Goal: Task Accomplishment & Management: Complete application form

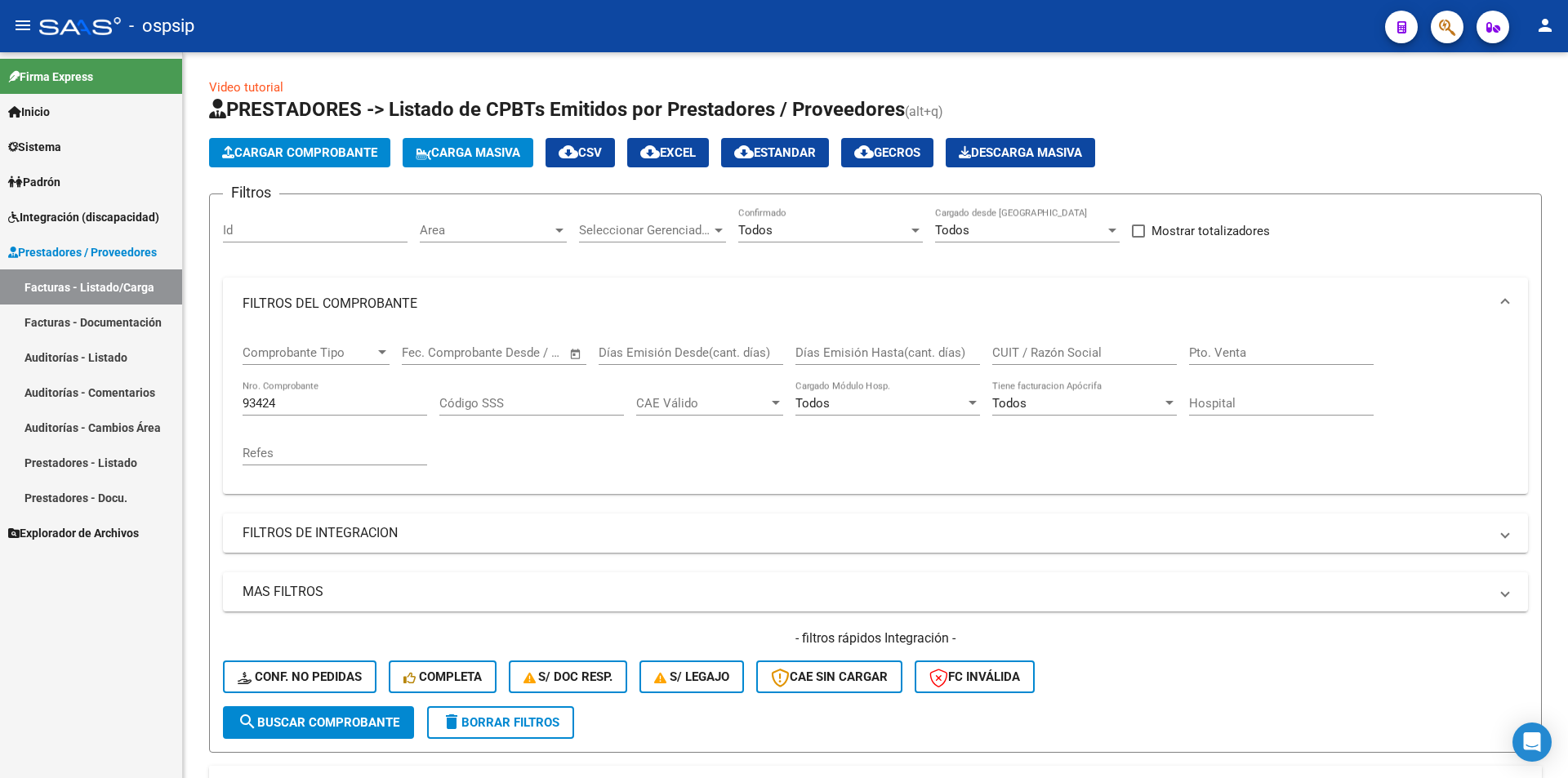
scroll to position [118, 0]
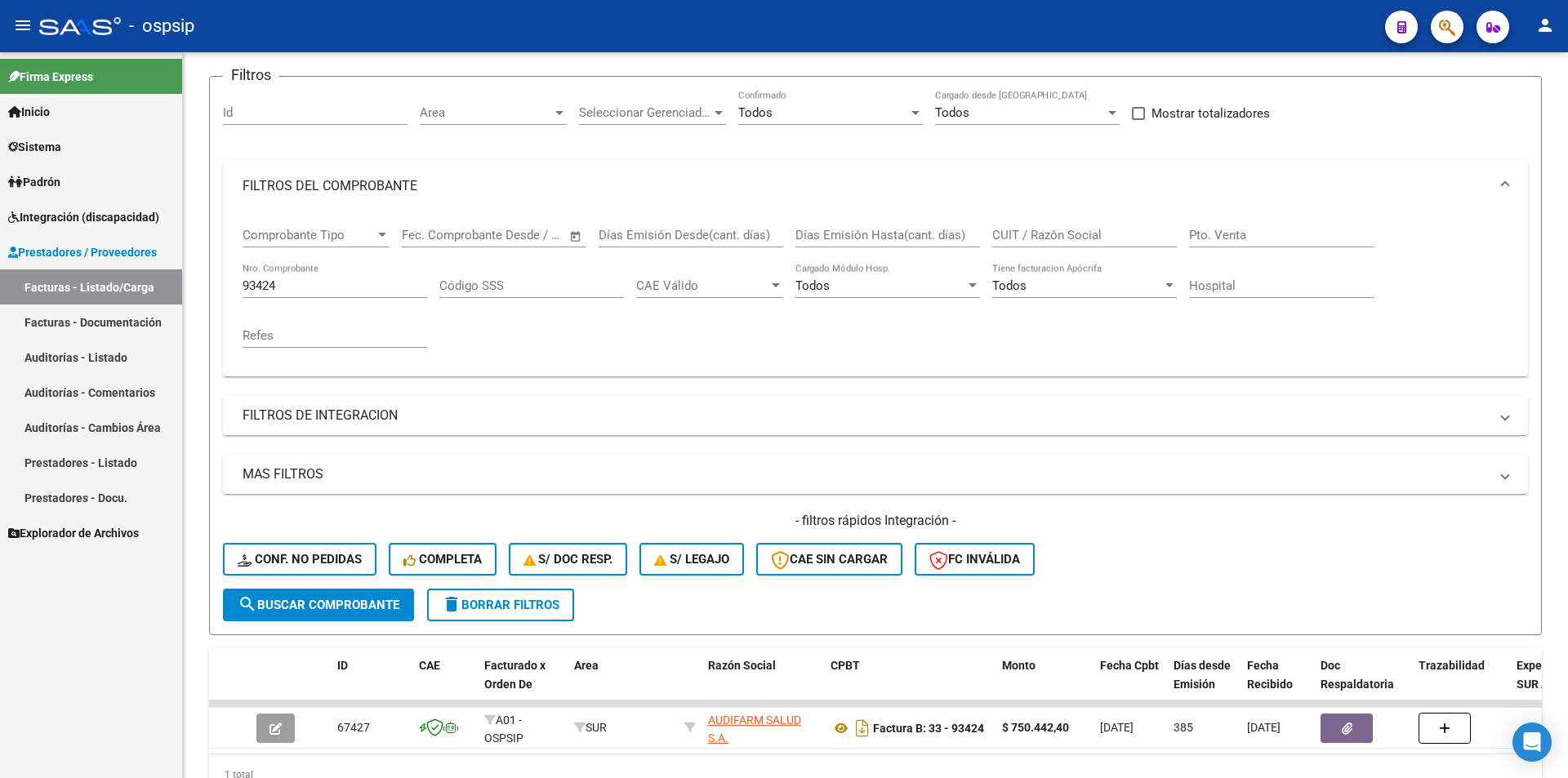
click at [100, 217] on span "Integración (discapacidad)" at bounding box center [83, 217] width 151 height 18
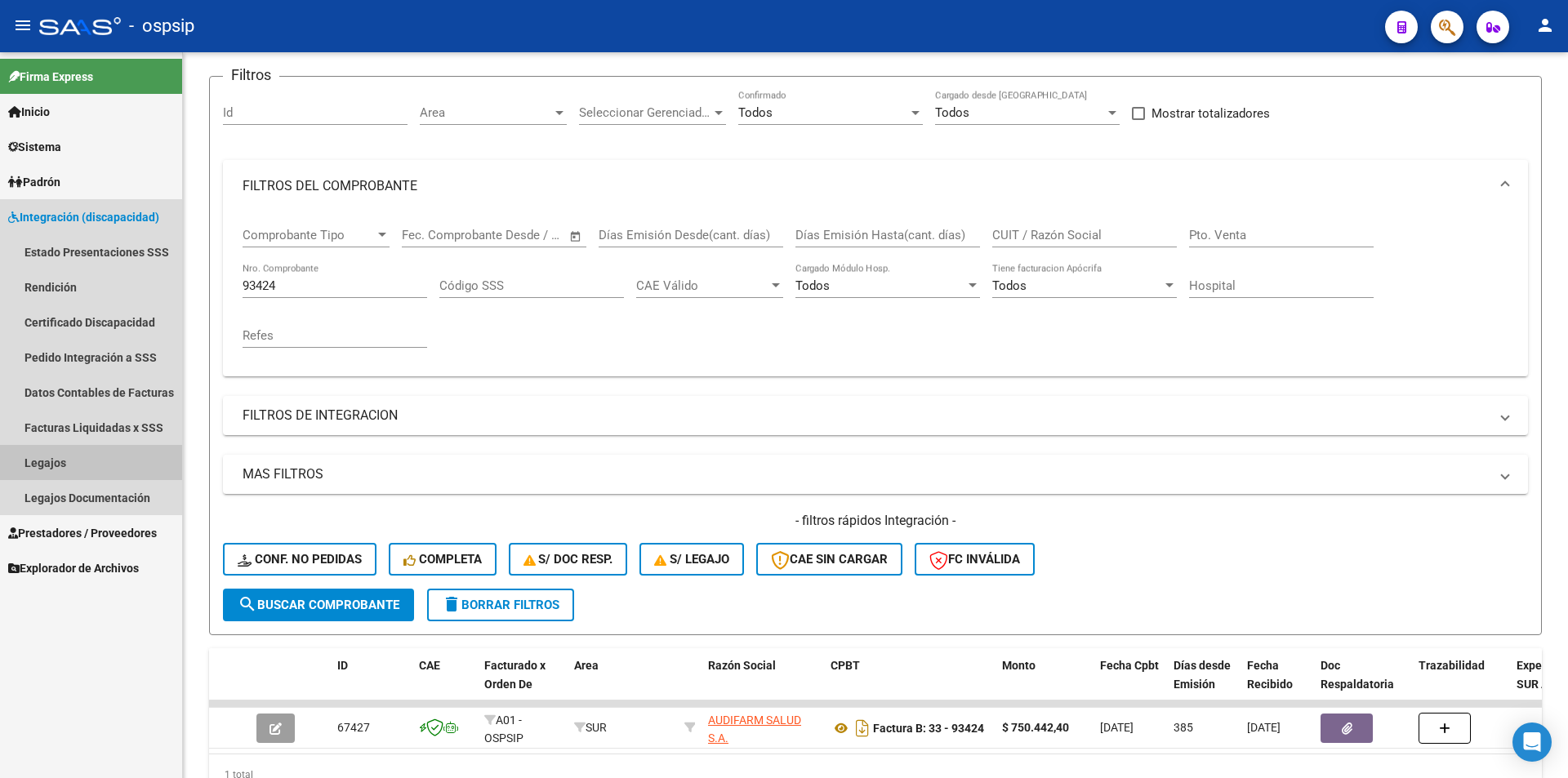
click at [82, 460] on link "Legajos" at bounding box center [91, 462] width 182 height 35
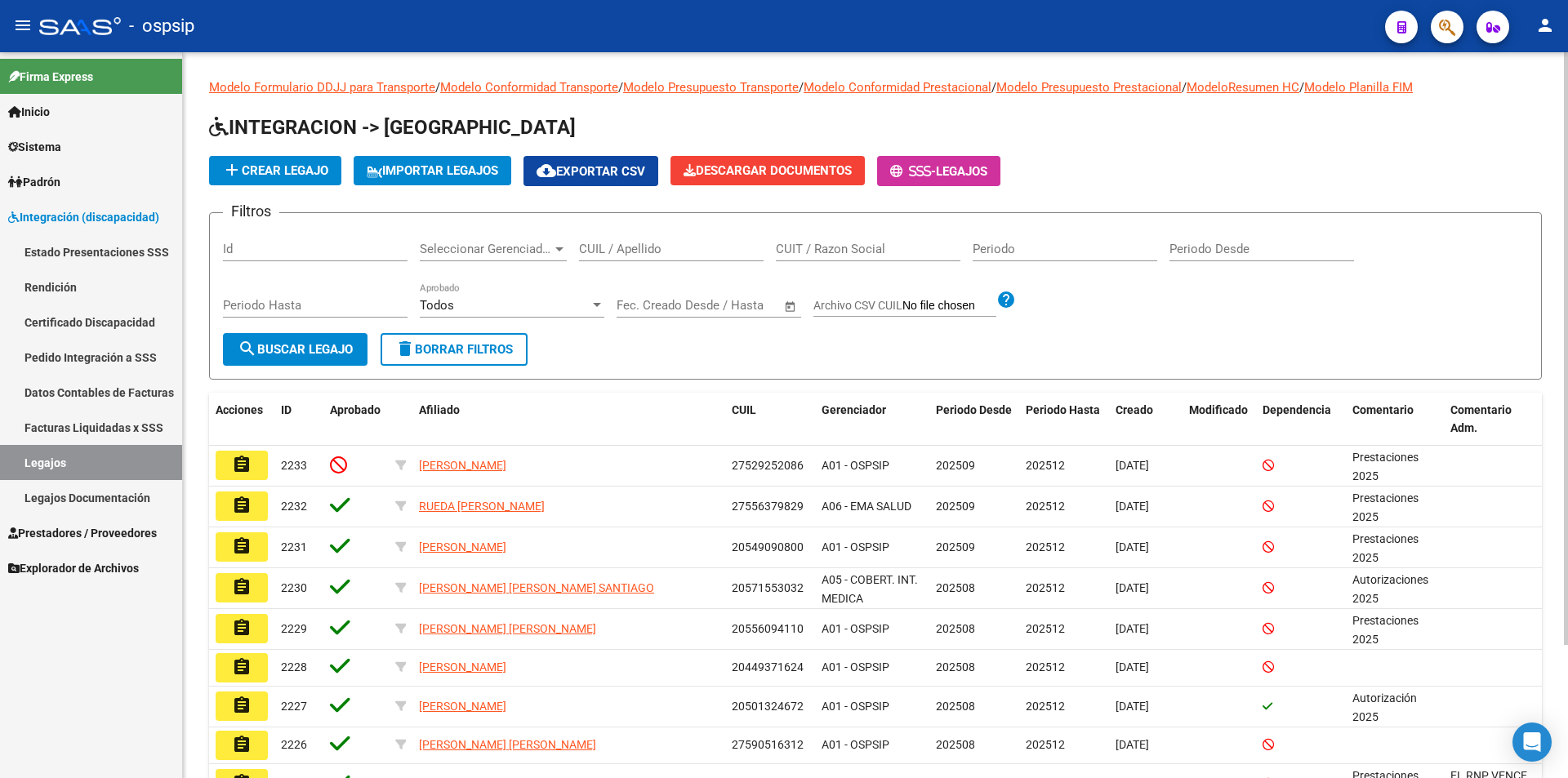
click at [680, 243] on input "CUIL / Apellido" at bounding box center [671, 249] width 184 height 15
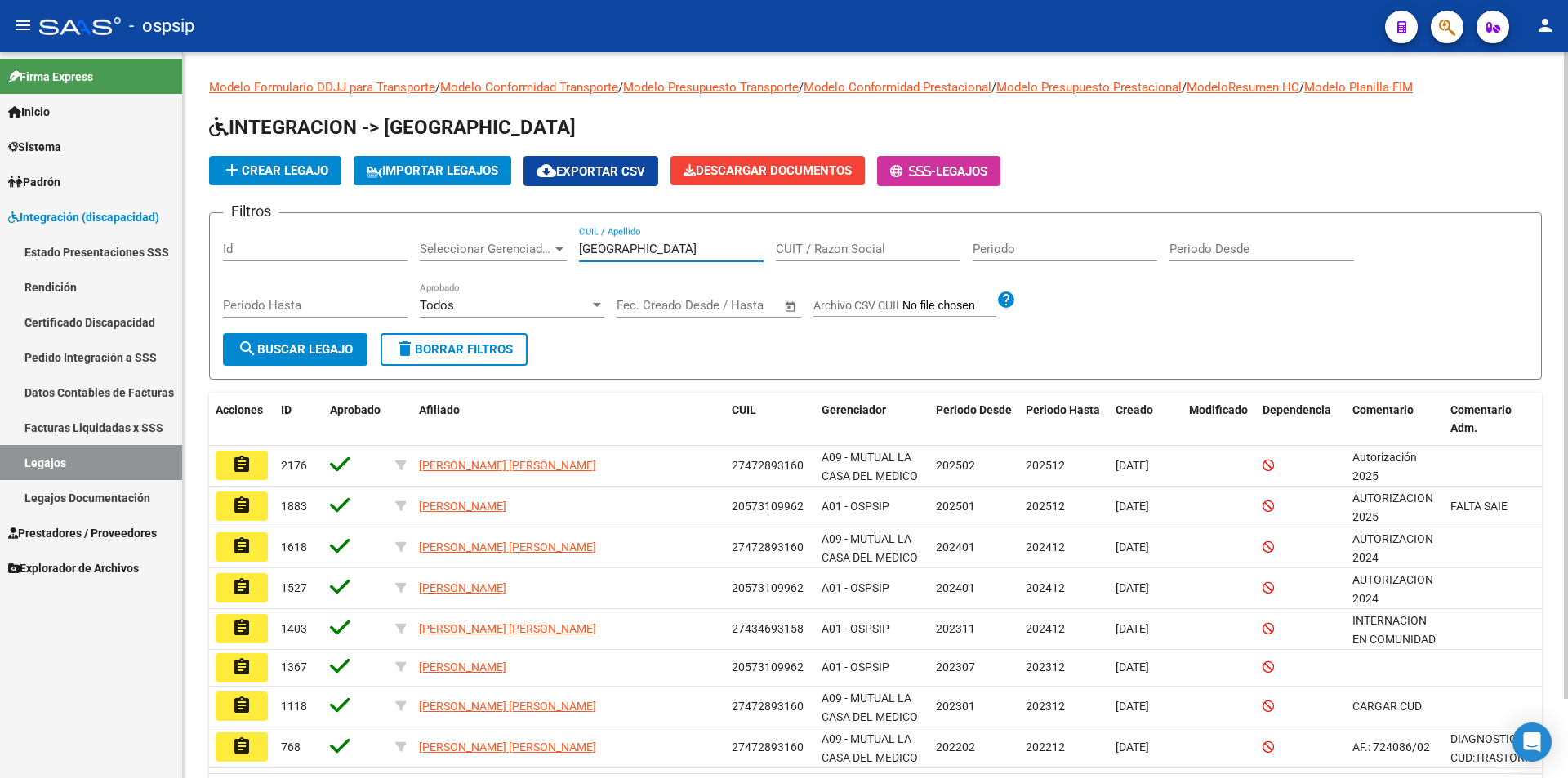
drag, startPoint x: 629, startPoint y: 250, endPoint x: 478, endPoint y: 247, distance: 151.0
click at [478, 247] on div "Filtros Id Seleccionar Gerenciador Seleccionar Gerenciador [PERSON_NAME] CUIL /…" at bounding box center [875, 279] width 1305 height 107
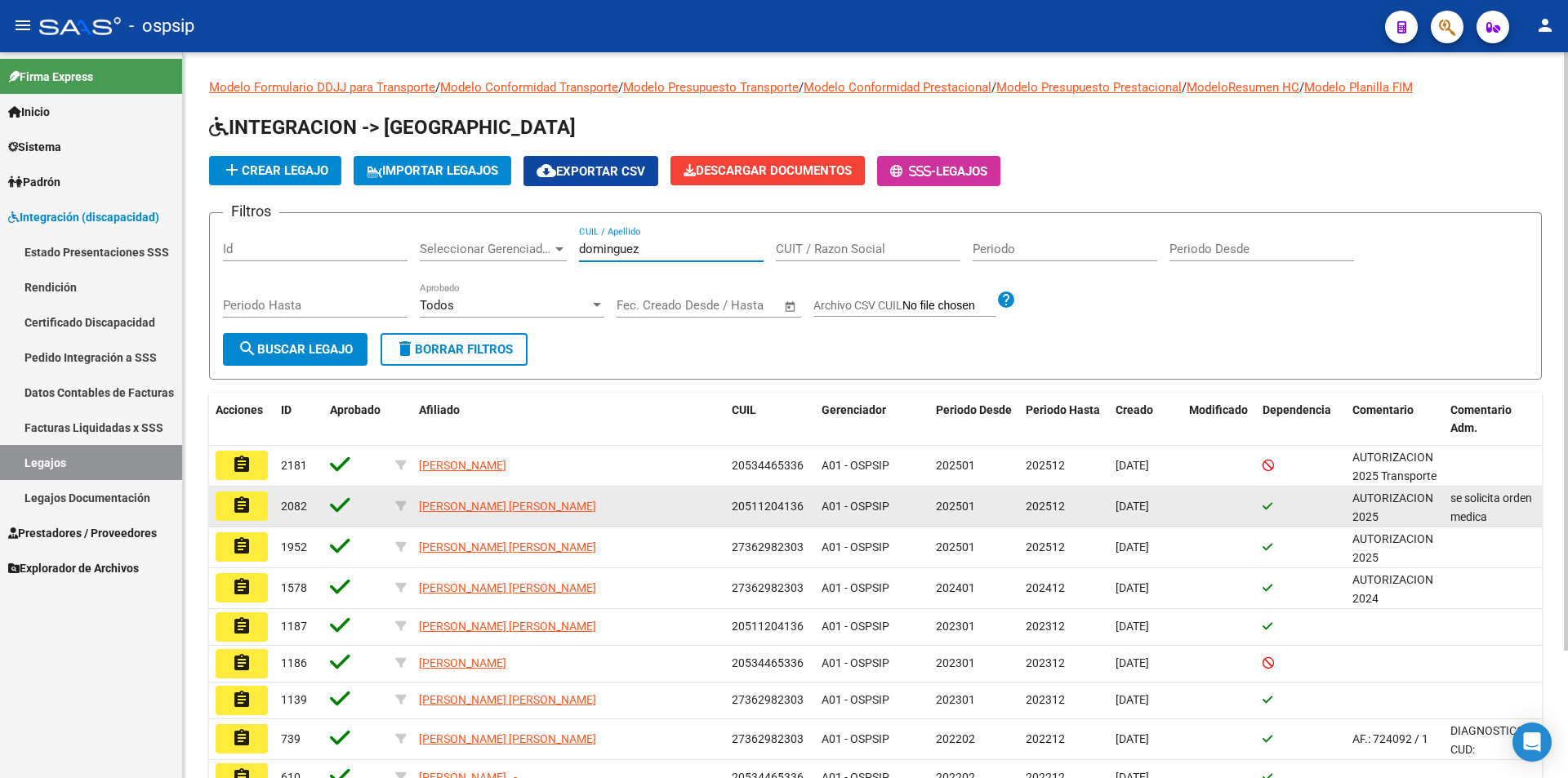
type input "dominguez"
click at [256, 505] on button "assignment" at bounding box center [242, 506] width 53 height 30
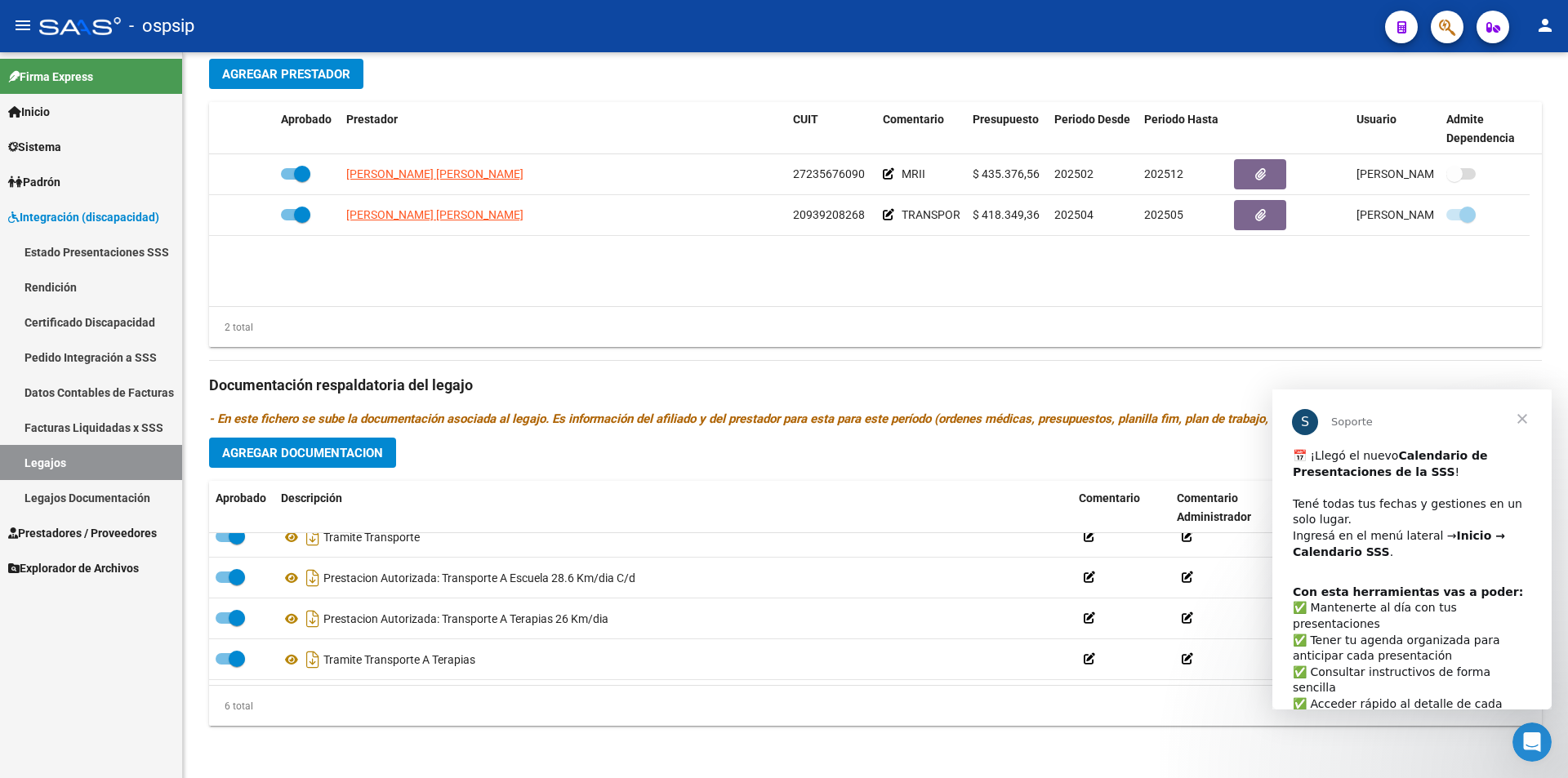
click at [88, 447] on link "Legajos" at bounding box center [91, 462] width 182 height 35
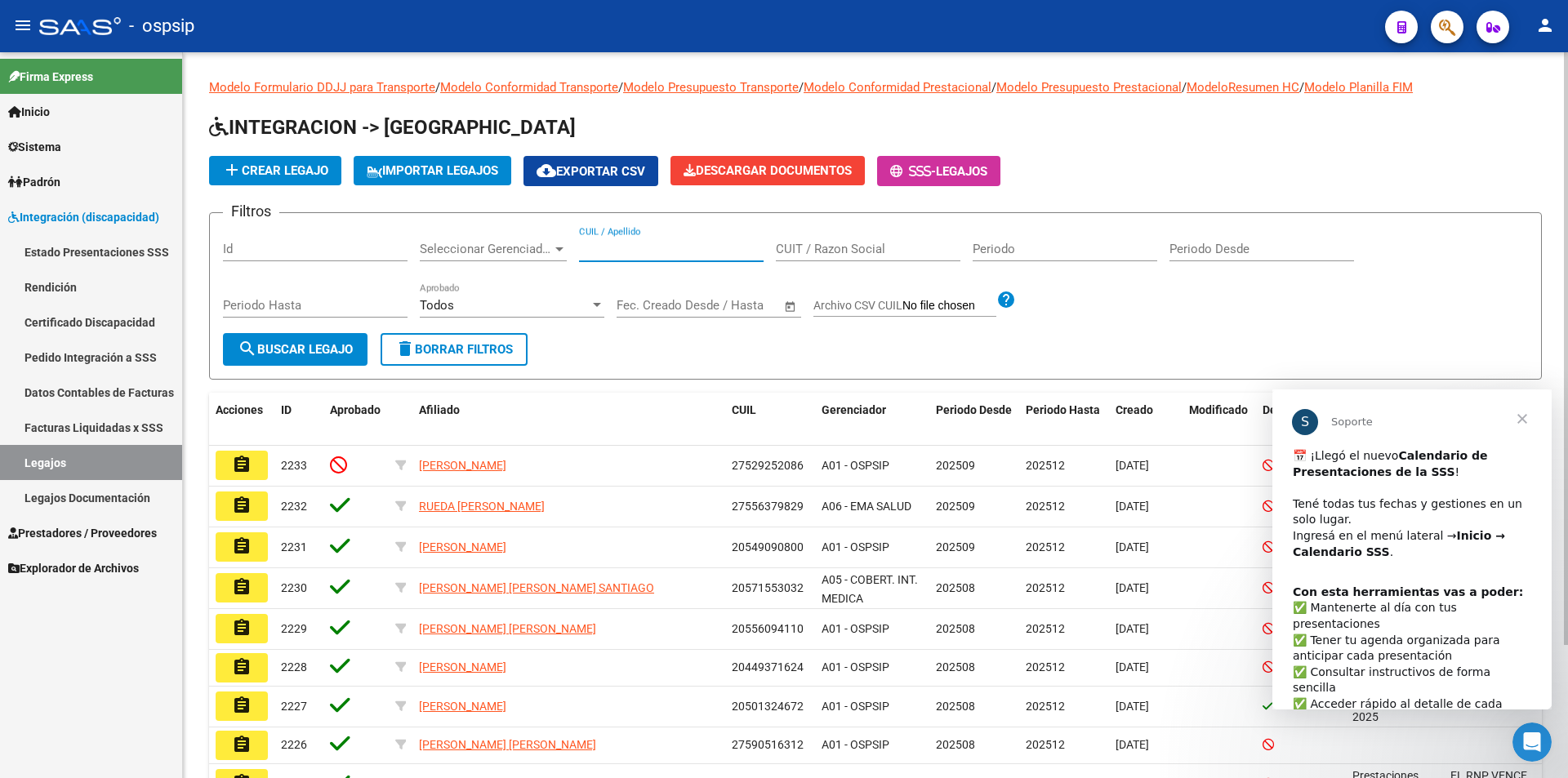
click at [620, 248] on input "CUIL / Apellido" at bounding box center [671, 249] width 184 height 15
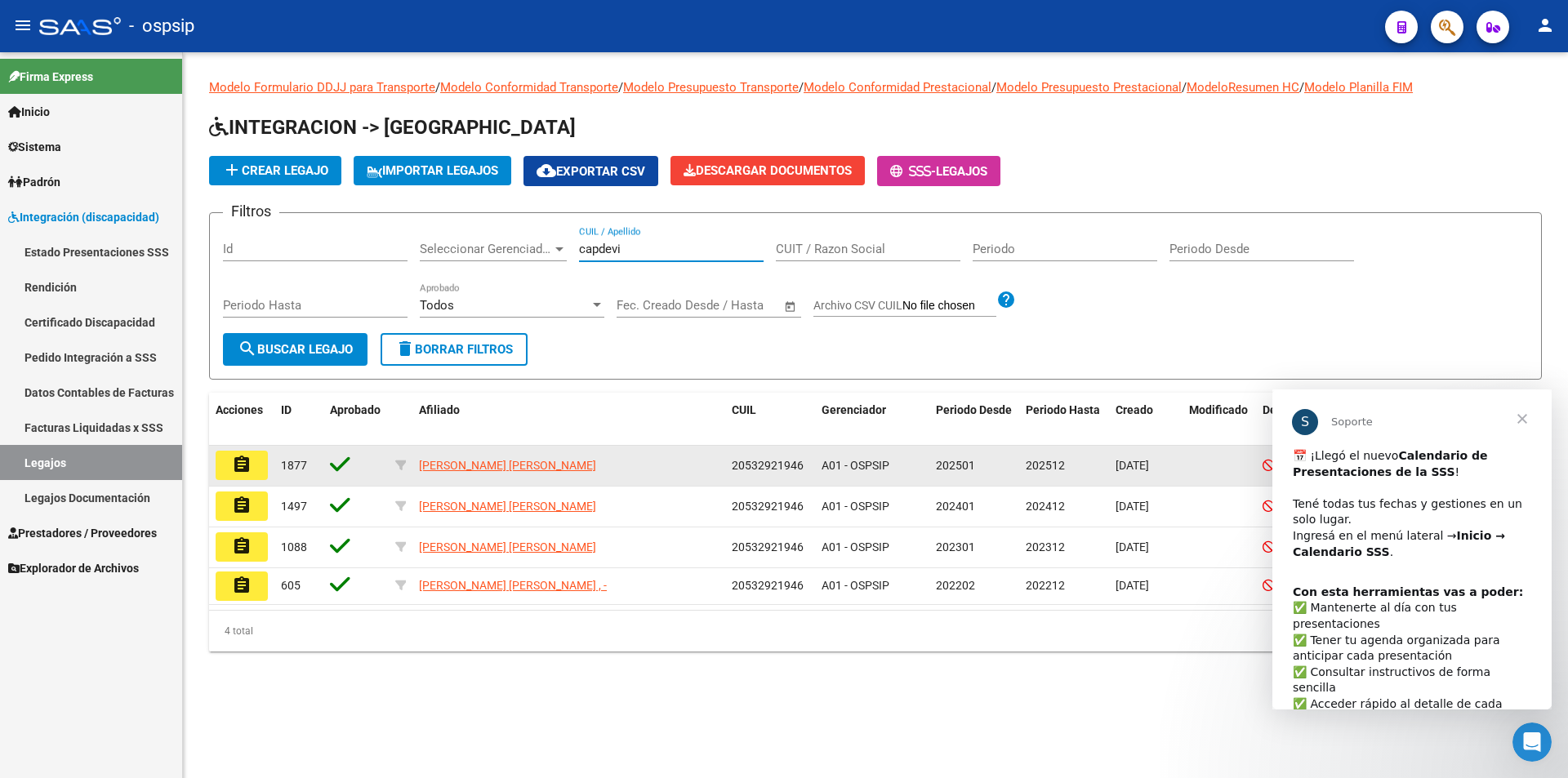
type input "capdevi"
click at [235, 461] on mat-icon "assignment" at bounding box center [242, 465] width 20 height 20
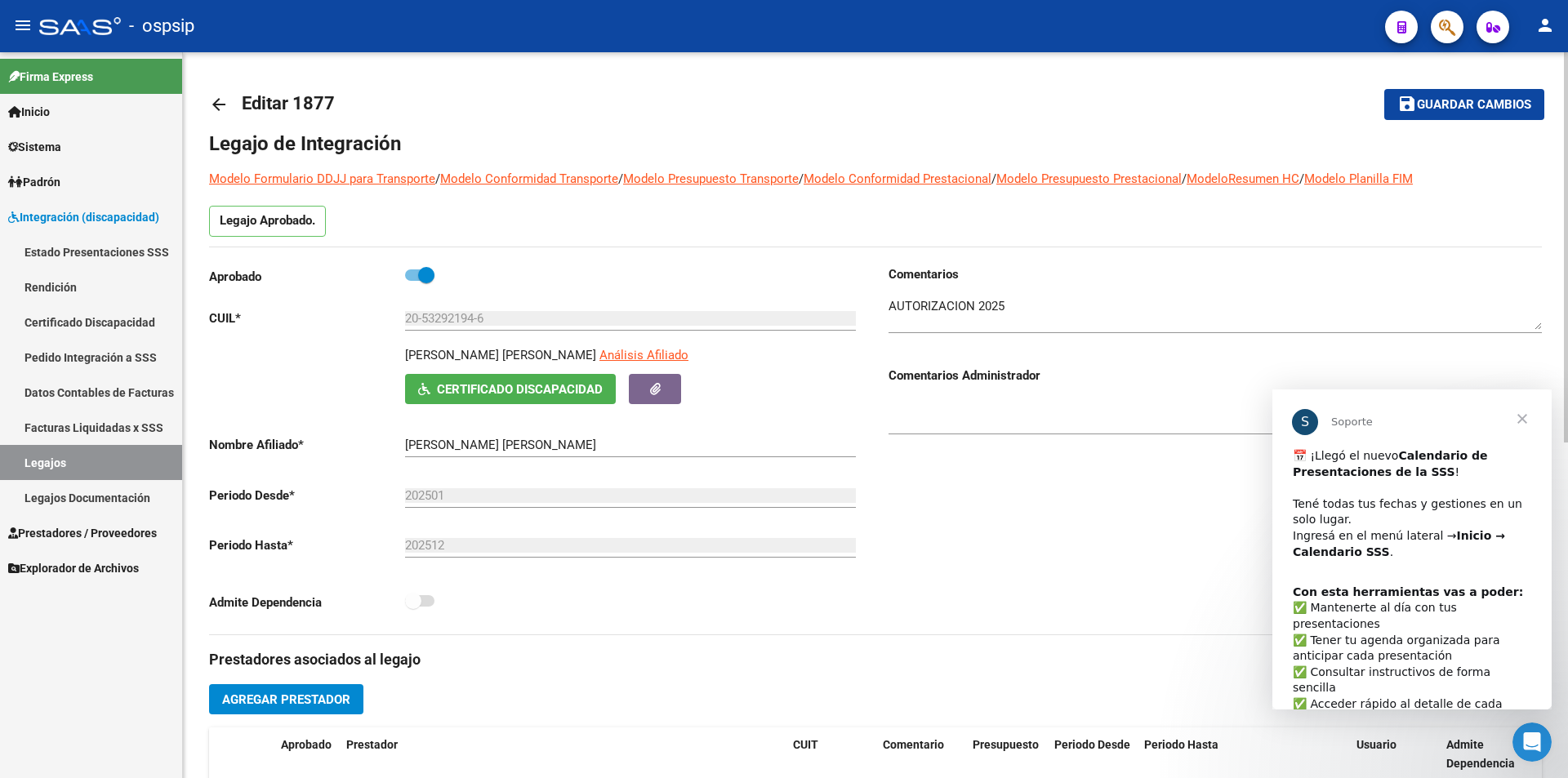
click at [1513, 419] on span "Cerrar" at bounding box center [1521, 418] width 58 height 58
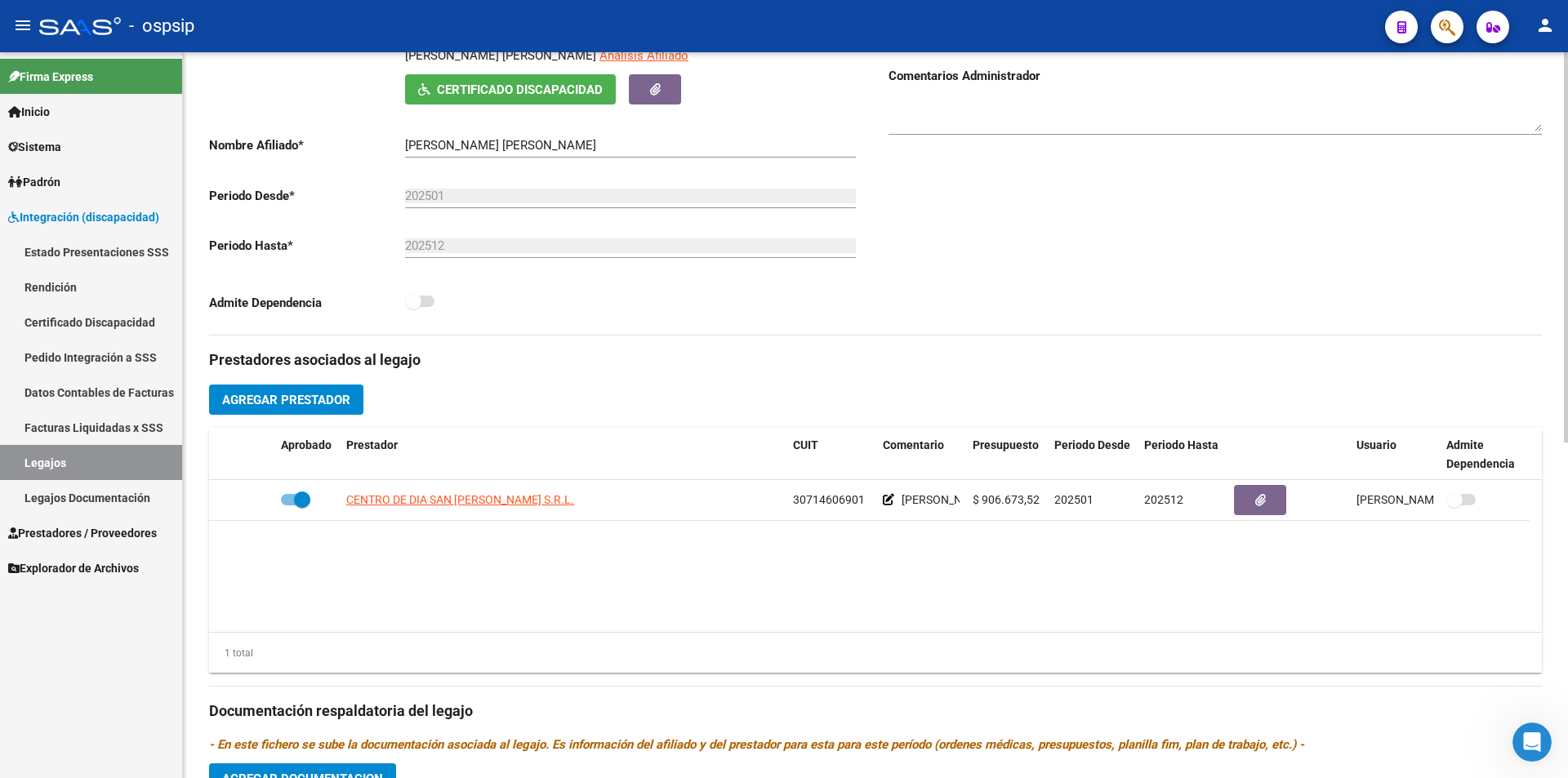
scroll to position [327, 0]
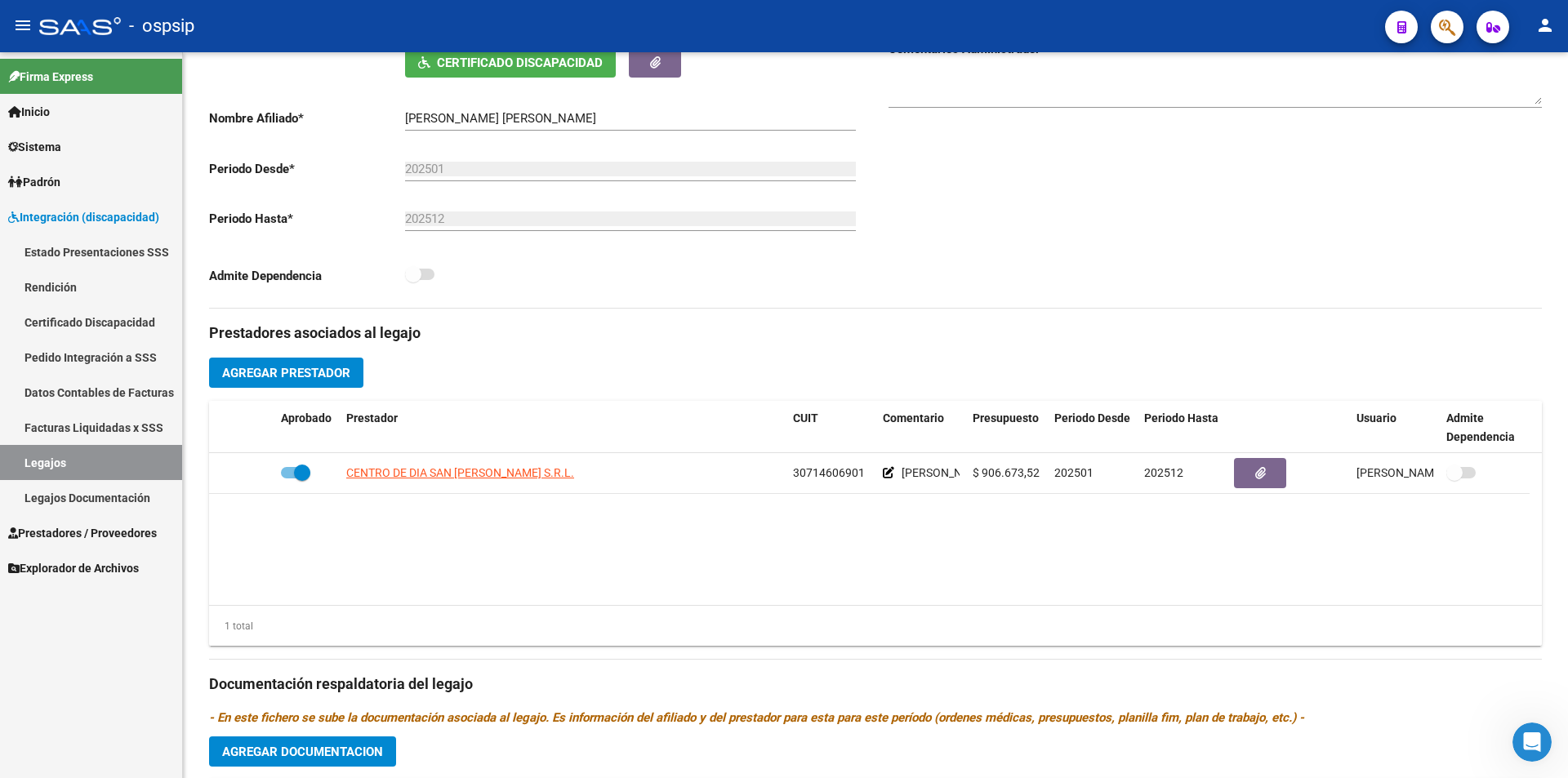
click at [96, 465] on link "Legajos" at bounding box center [91, 462] width 182 height 35
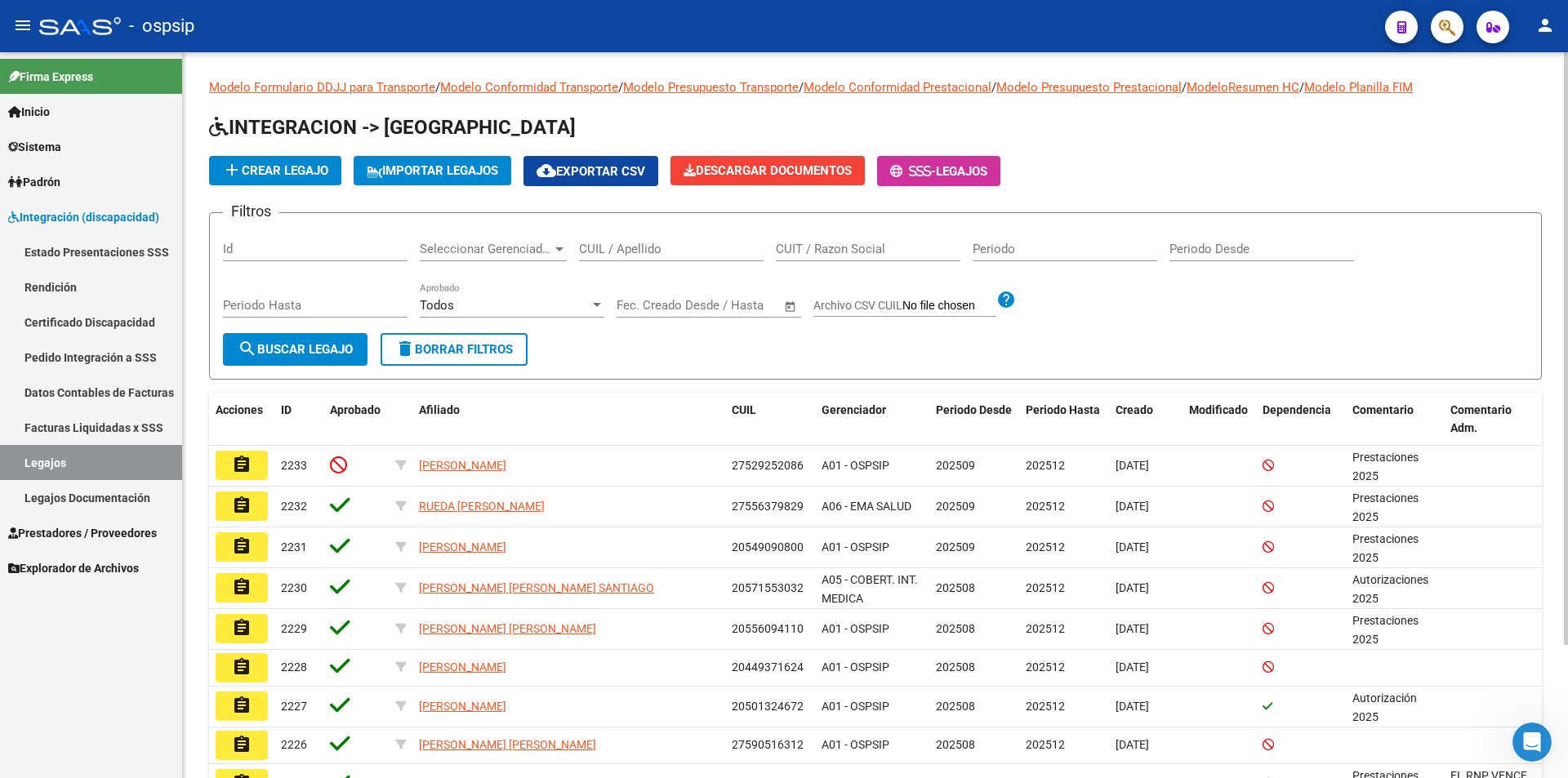
click at [640, 257] on input "CUIL / Apellido" at bounding box center [671, 249] width 184 height 15
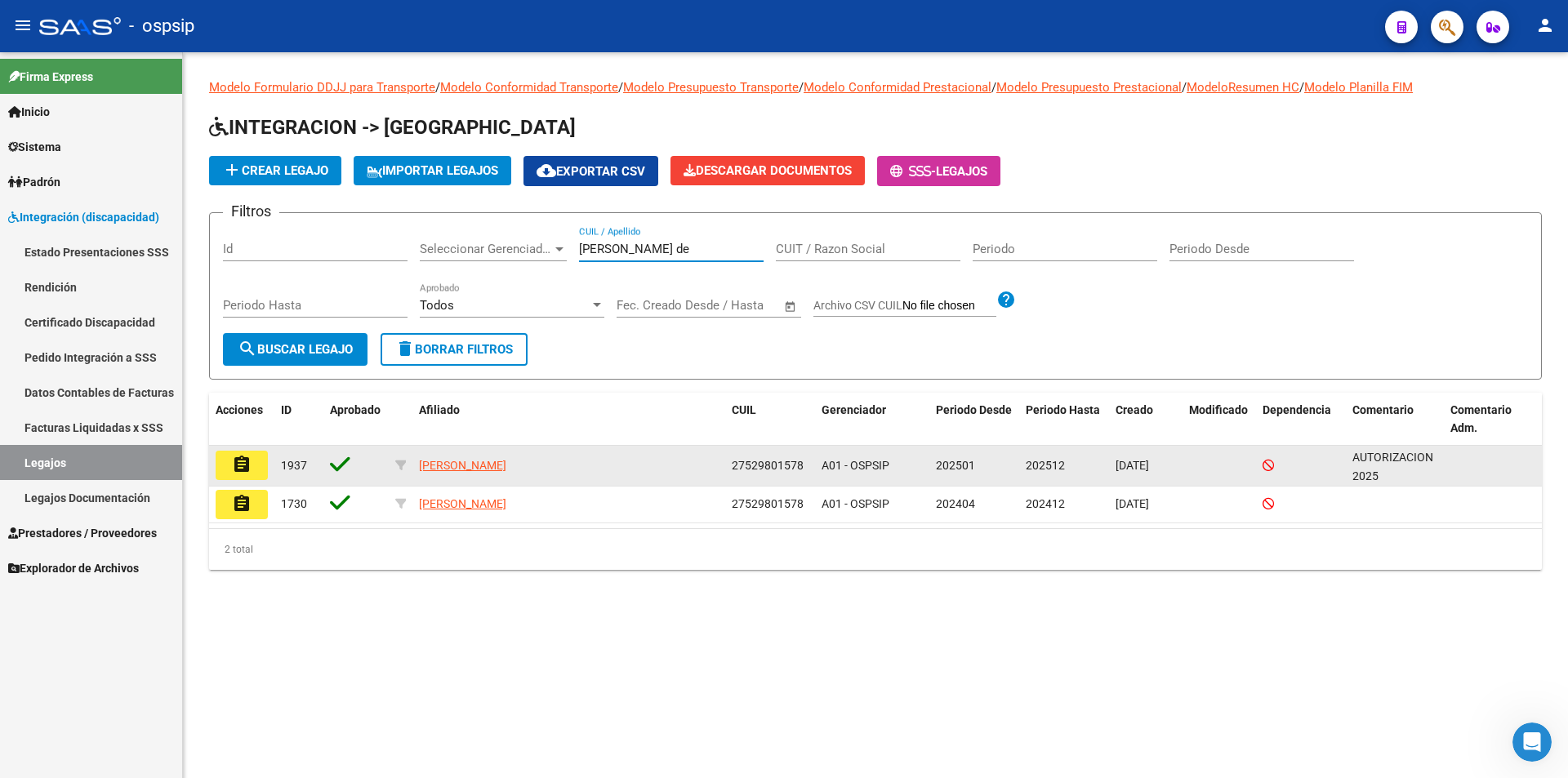
type input "[PERSON_NAME] de"
click at [239, 469] on mat-icon "assignment" at bounding box center [242, 465] width 20 height 20
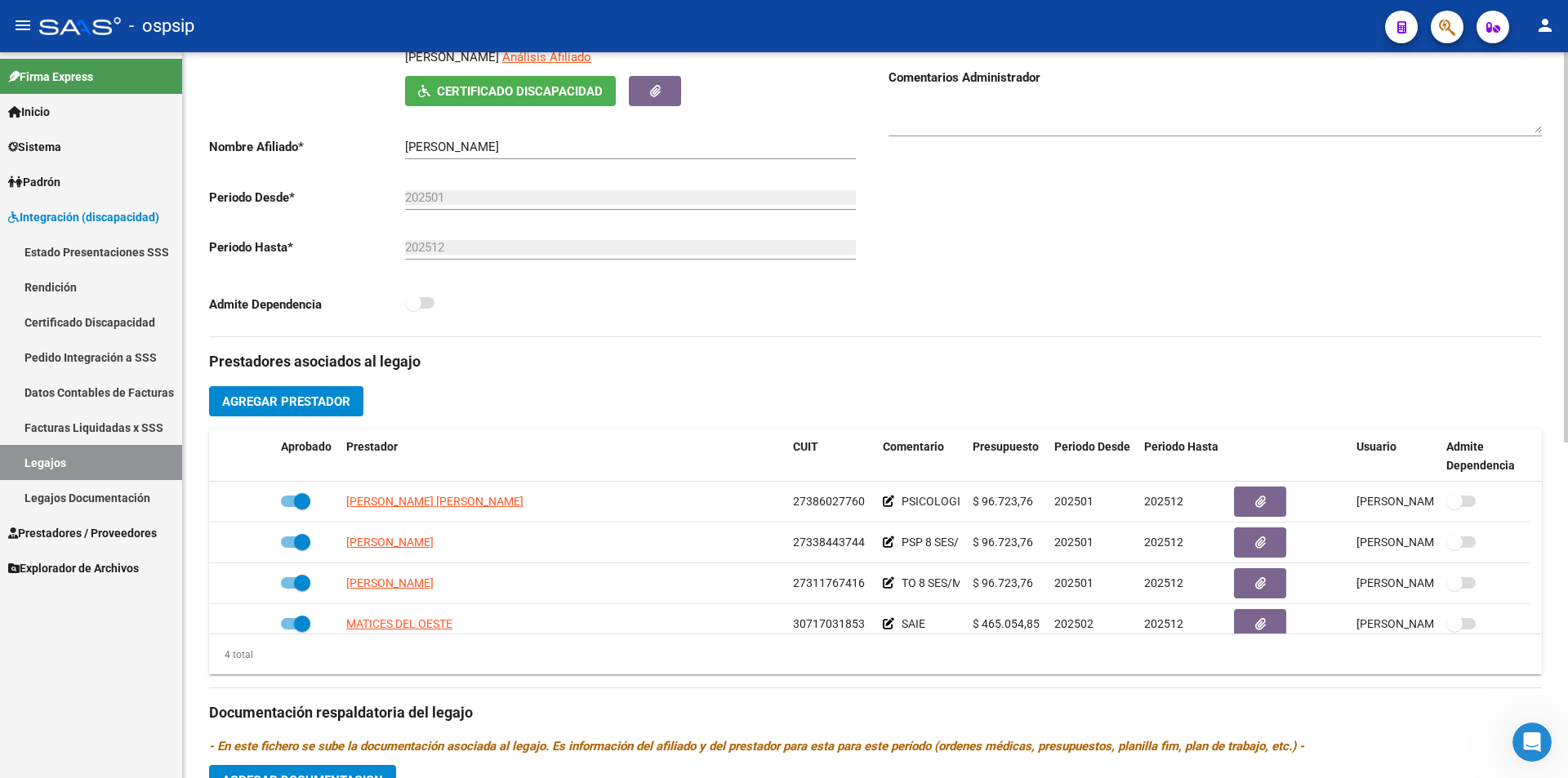
scroll to position [327, 0]
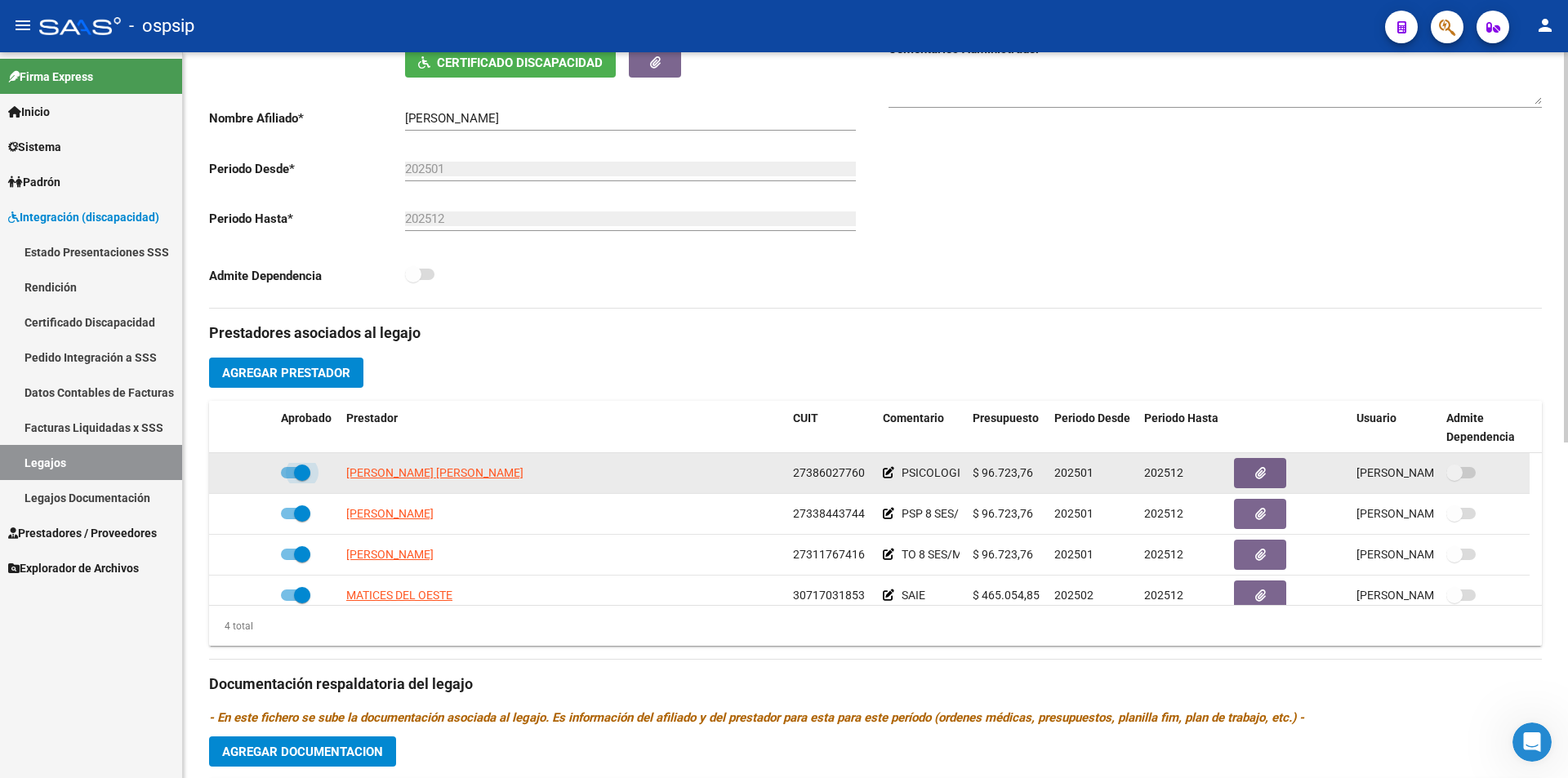
click at [281, 472] on span at bounding box center [295, 473] width 30 height 12
click at [288, 479] on input "checkbox" at bounding box center [288, 479] width 1 height 1
checkbox input "false"
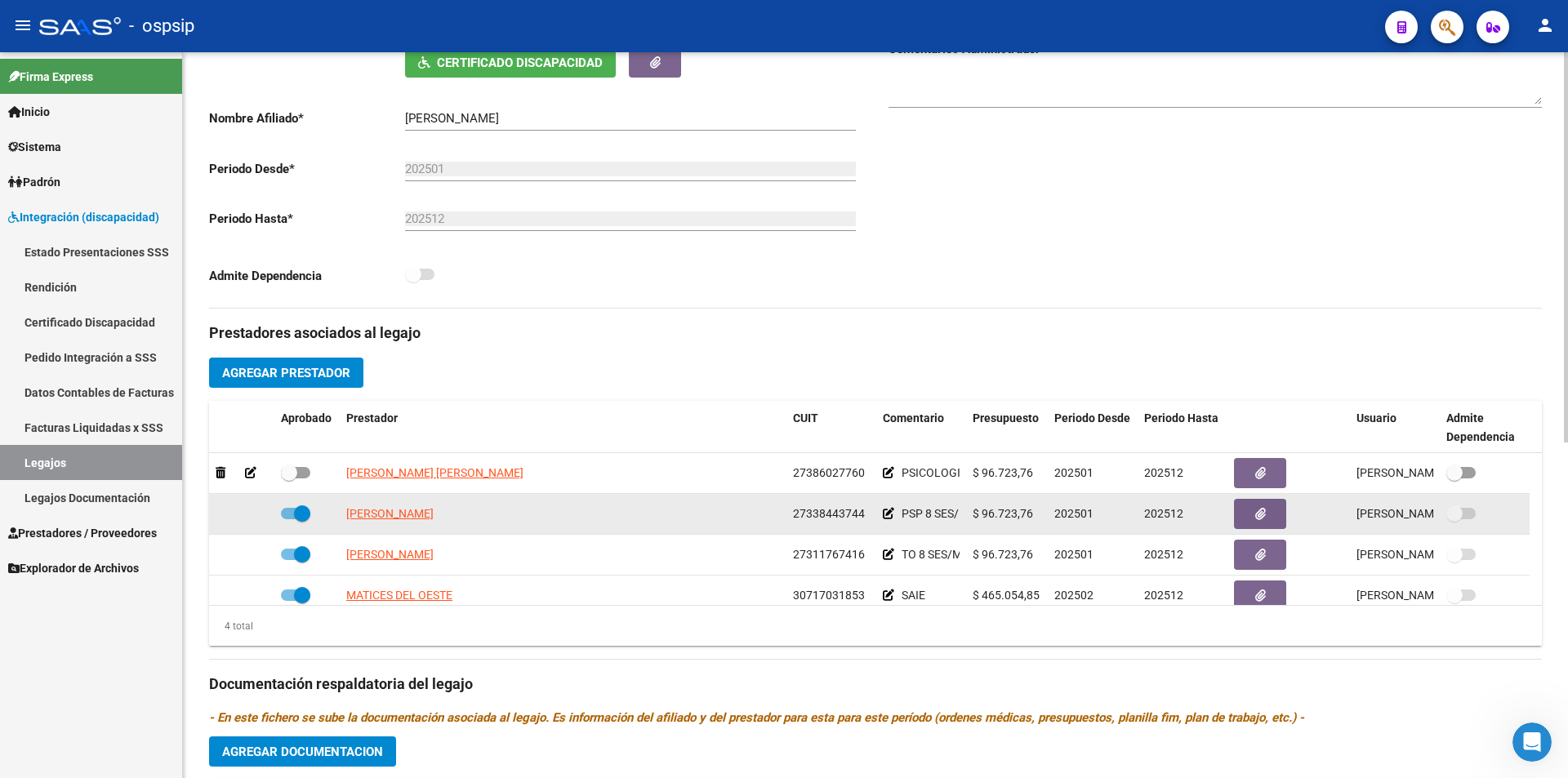
click at [282, 517] on label at bounding box center [295, 513] width 30 height 20
click at [288, 519] on input "checkbox" at bounding box center [288, 519] width 1 height 1
checkbox input "false"
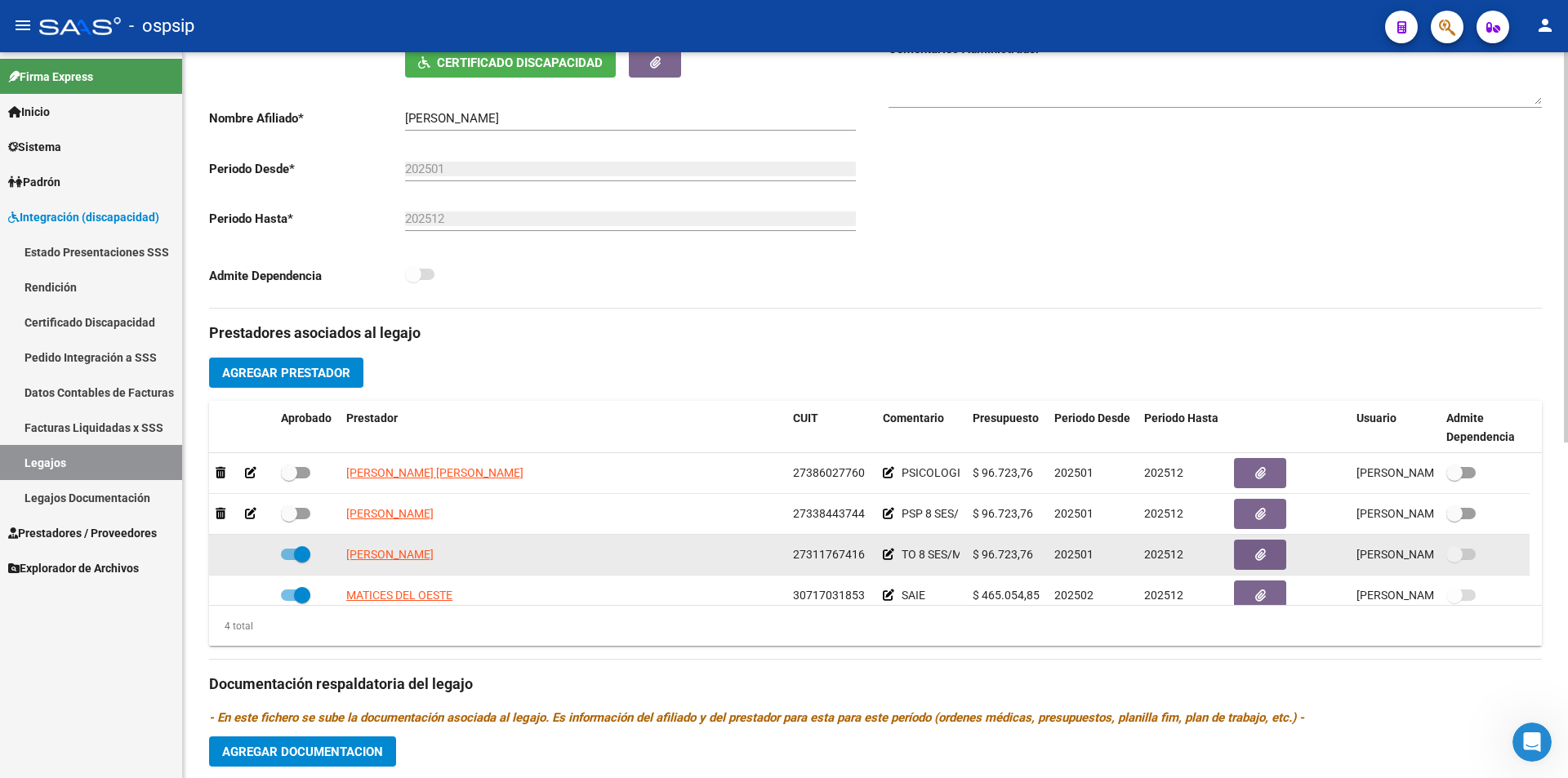
click at [286, 555] on span at bounding box center [295, 555] width 30 height 12
click at [288, 560] on input "checkbox" at bounding box center [288, 560] width 1 height 1
checkbox input "false"
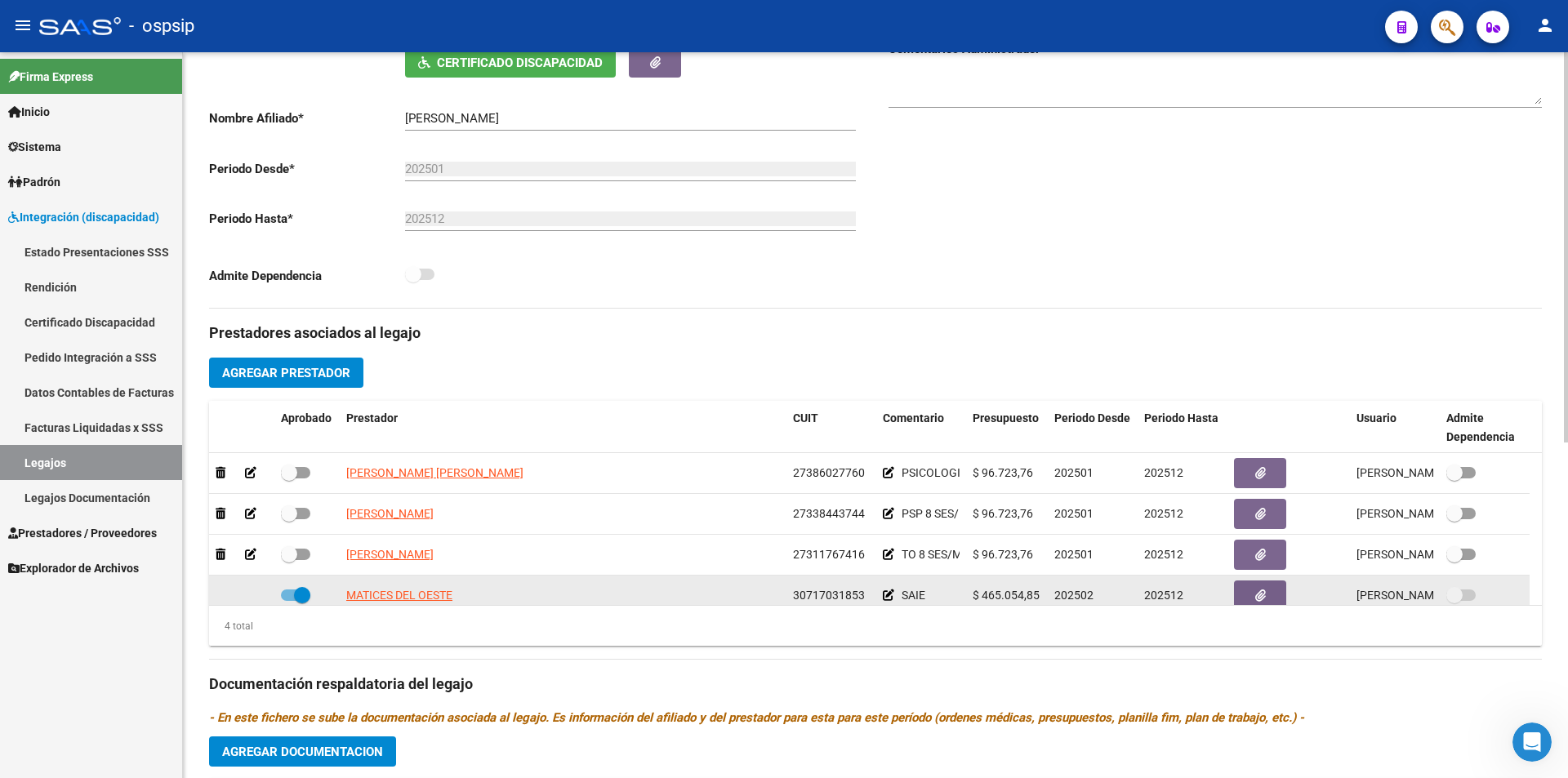
click at [286, 592] on span at bounding box center [295, 596] width 30 height 12
click at [288, 601] on input "checkbox" at bounding box center [288, 601] width 1 height 1
click at [297, 592] on span at bounding box center [295, 596] width 30 height 12
click at [289, 601] on input "checkbox" at bounding box center [288, 601] width 1 height 1
checkbox input "true"
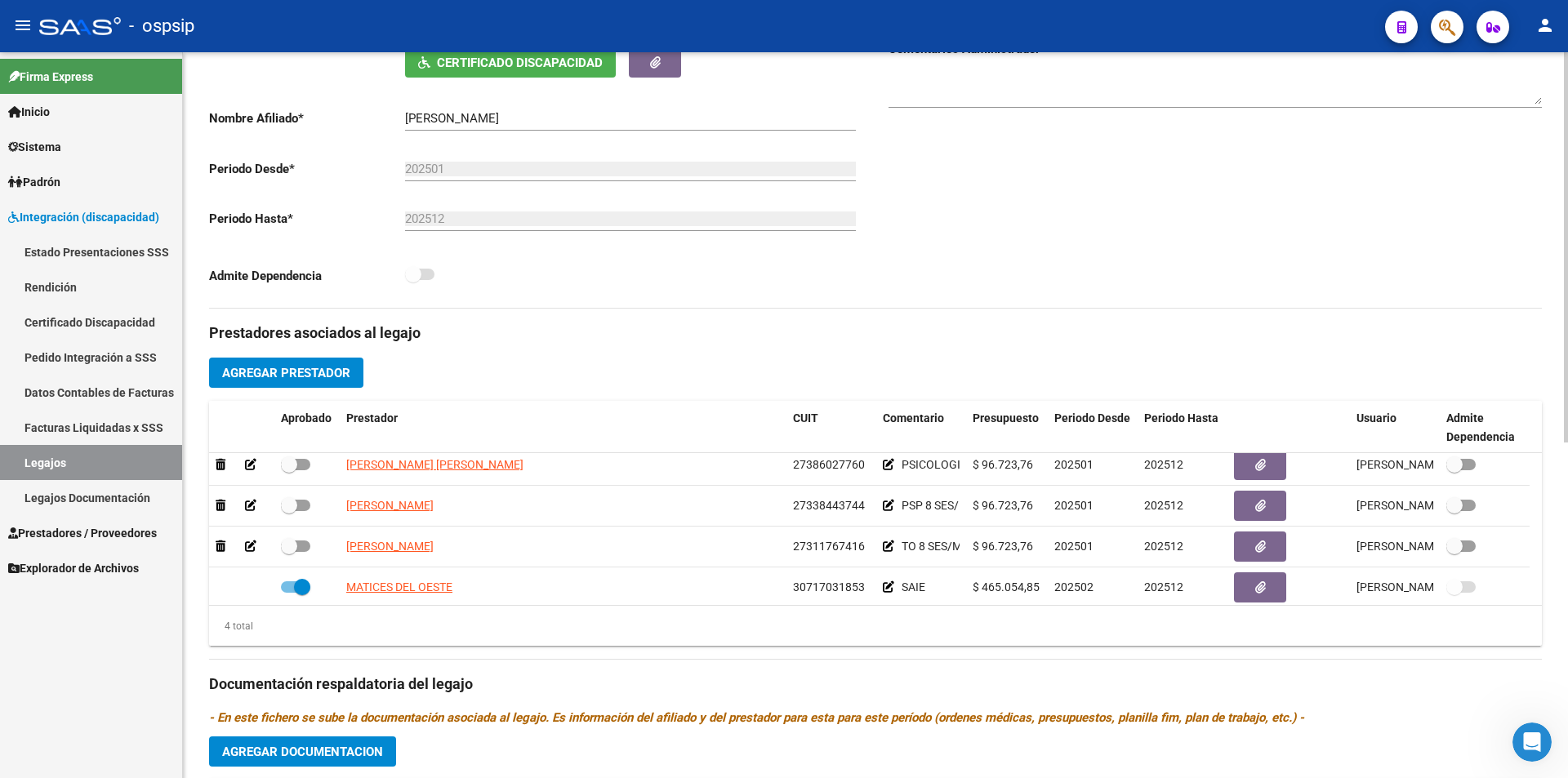
scroll to position [2, 0]
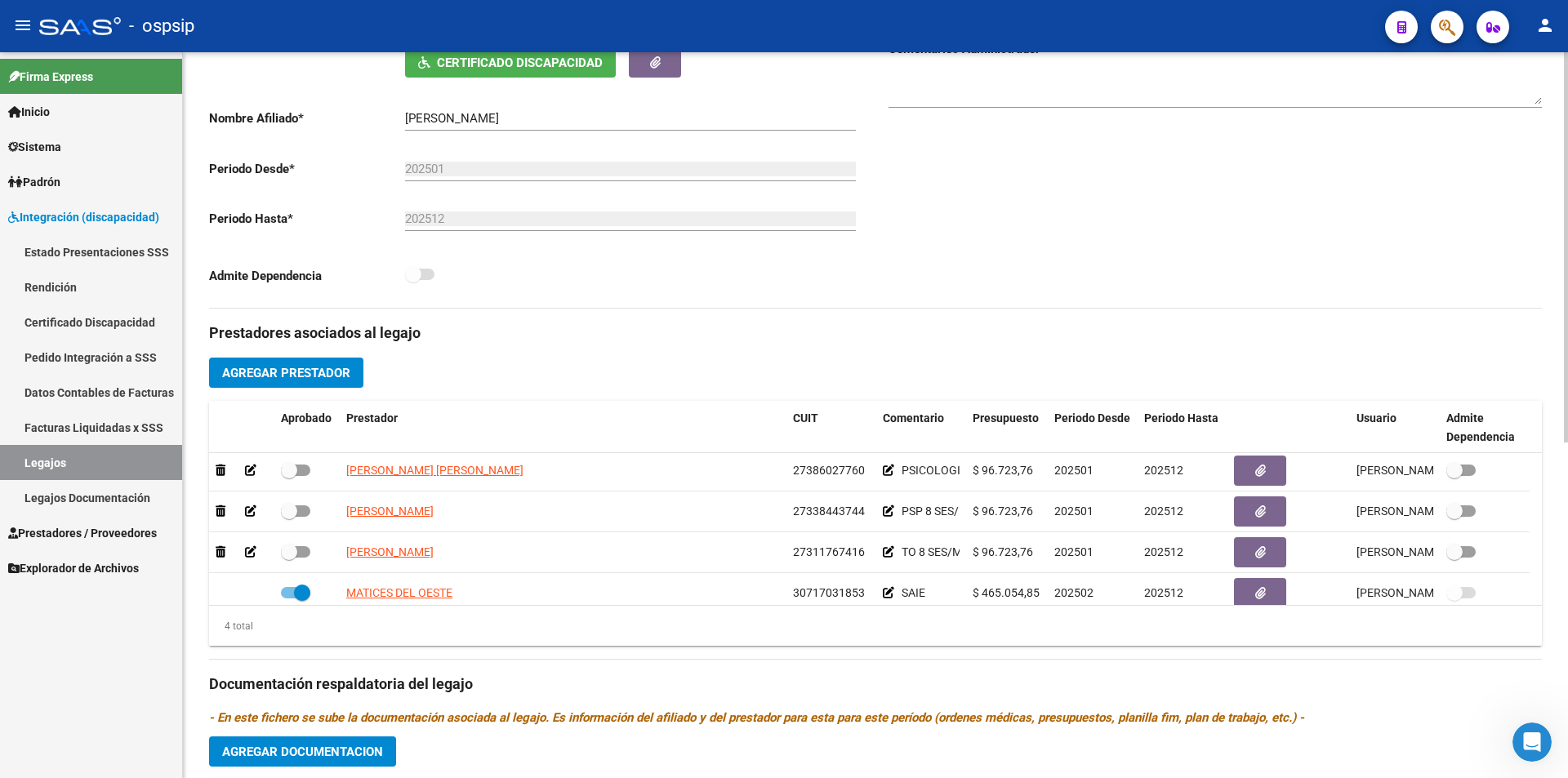
click at [1096, 98] on textarea at bounding box center [1214, 88] width 653 height 33
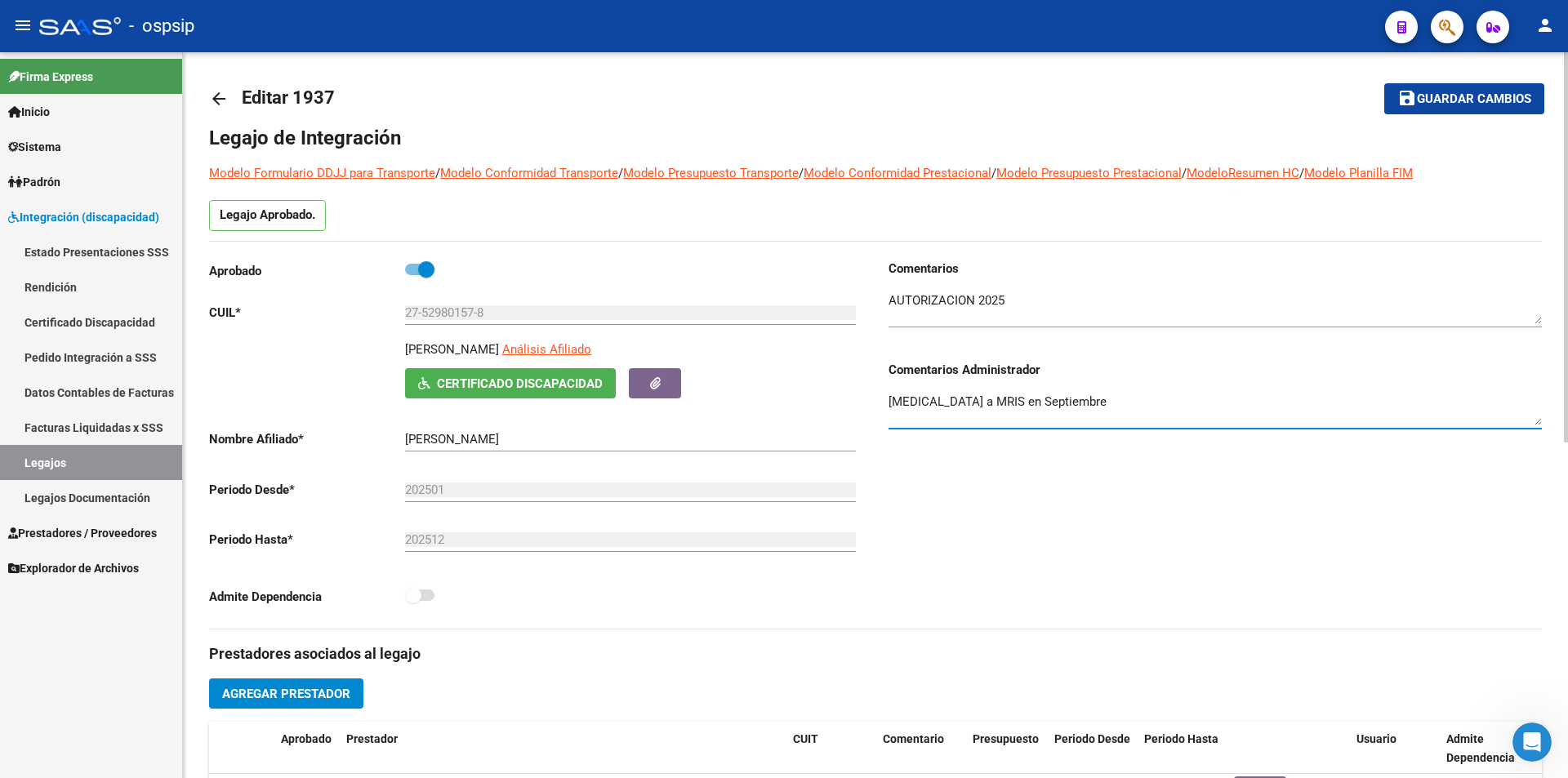
scroll to position [0, 0]
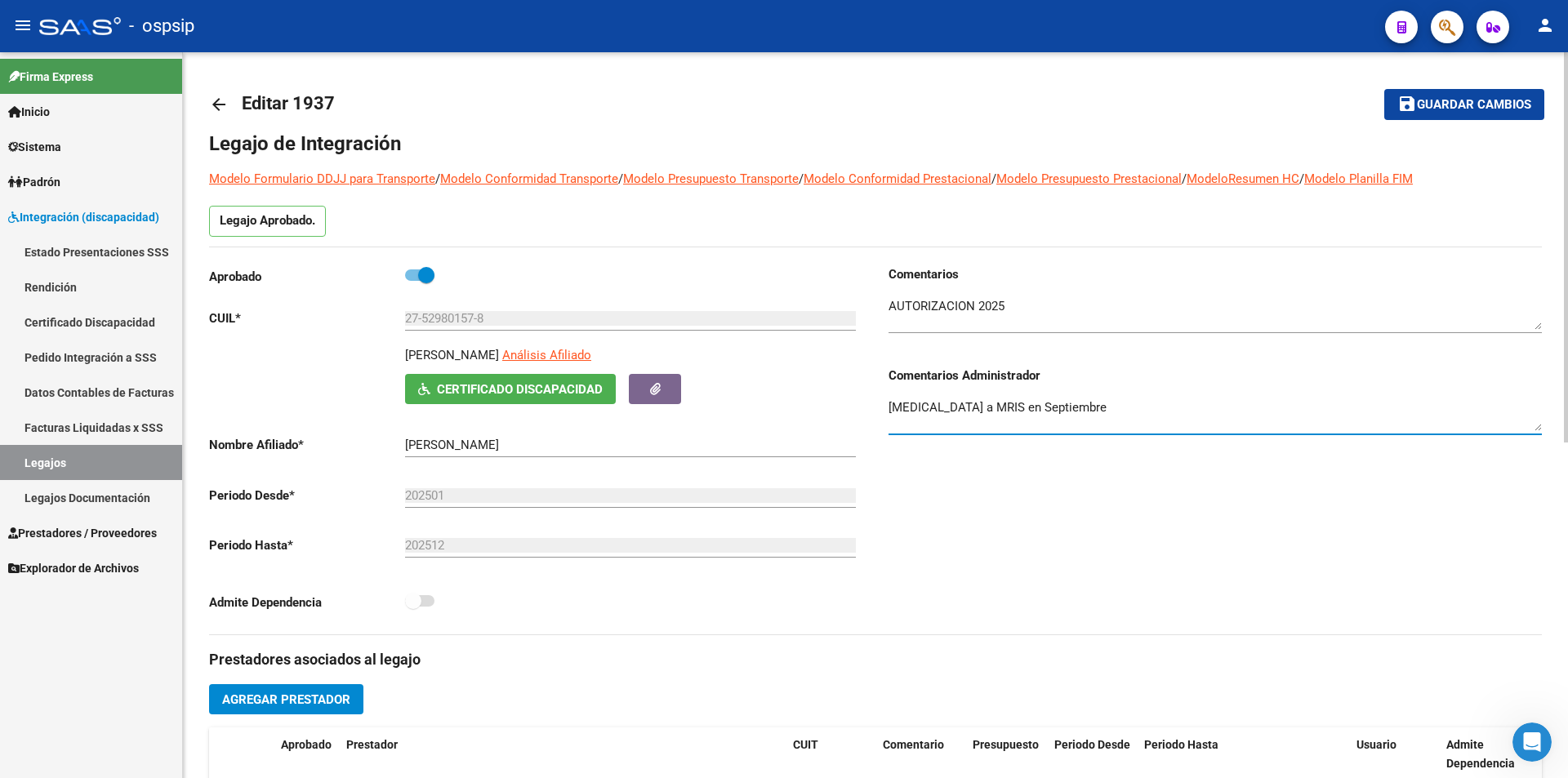
type textarea "[MEDICAL_DATA] a MRIS en Septiembre"
click at [1440, 99] on span "Guardar cambios" at bounding box center [1473, 105] width 114 height 15
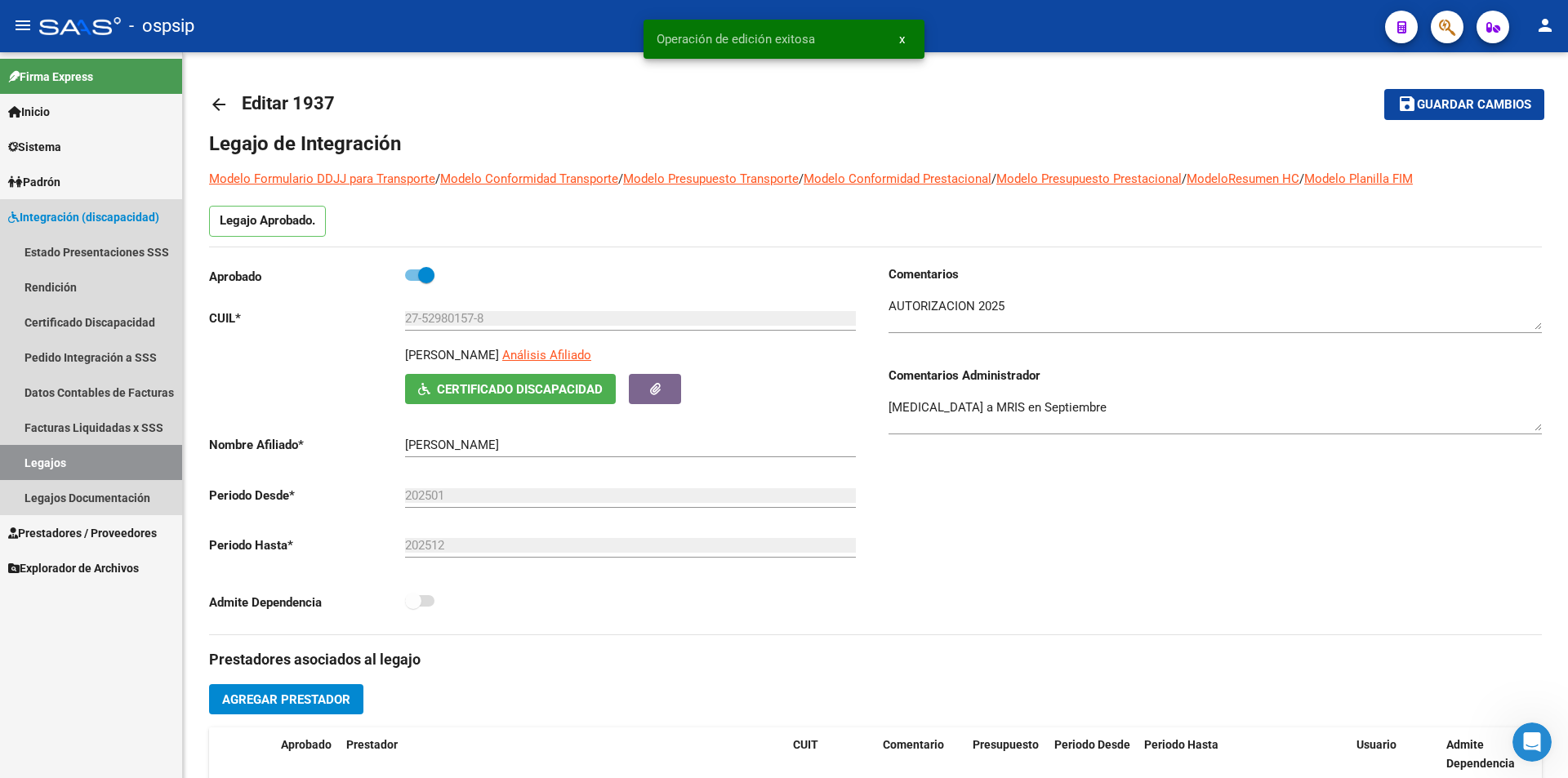
click at [102, 455] on link "Legajos" at bounding box center [91, 462] width 182 height 35
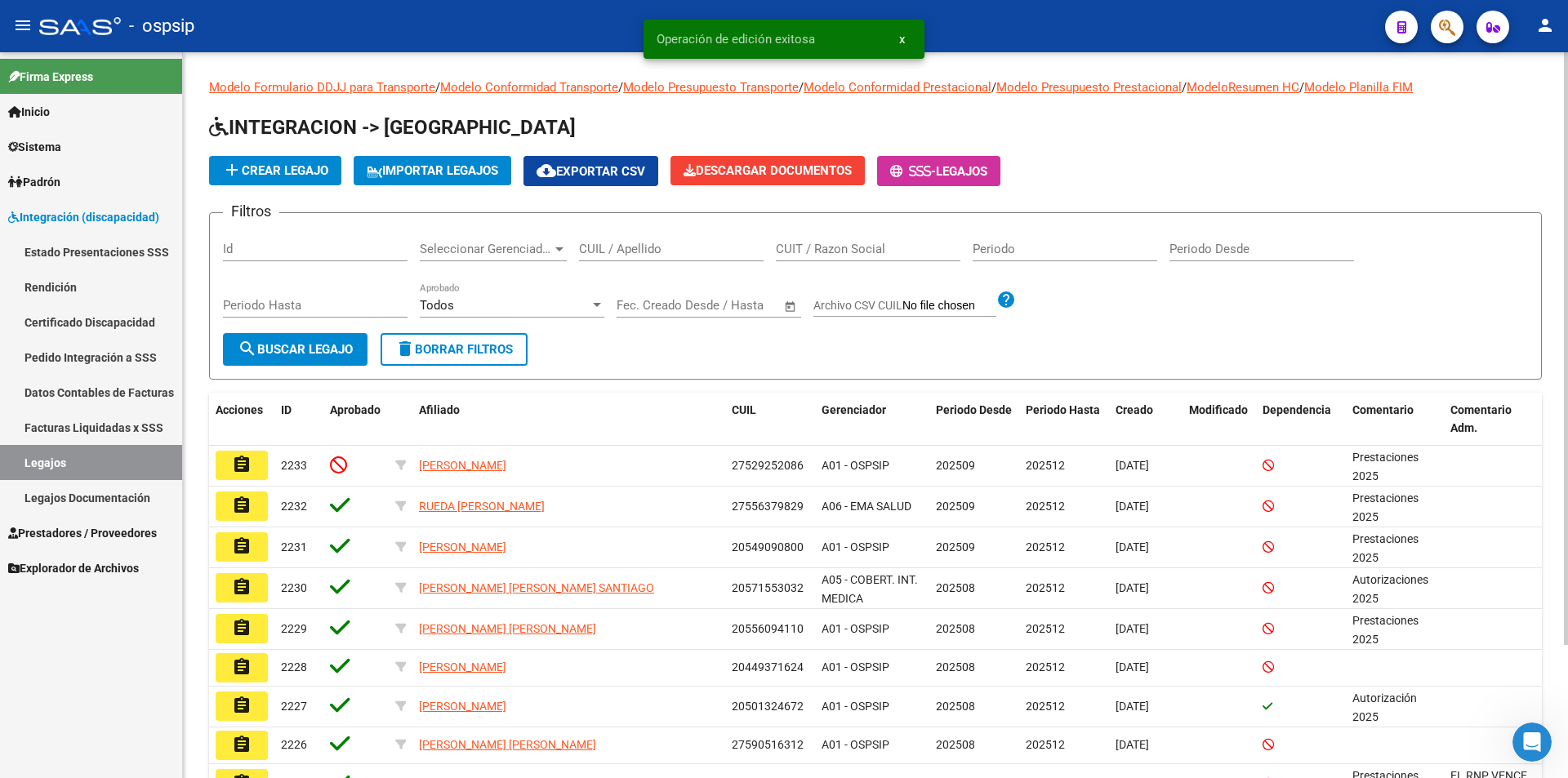
click at [633, 246] on input "CUIL / Apellido" at bounding box center [671, 249] width 184 height 15
click at [268, 351] on span "search Buscar Legajo" at bounding box center [295, 349] width 115 height 15
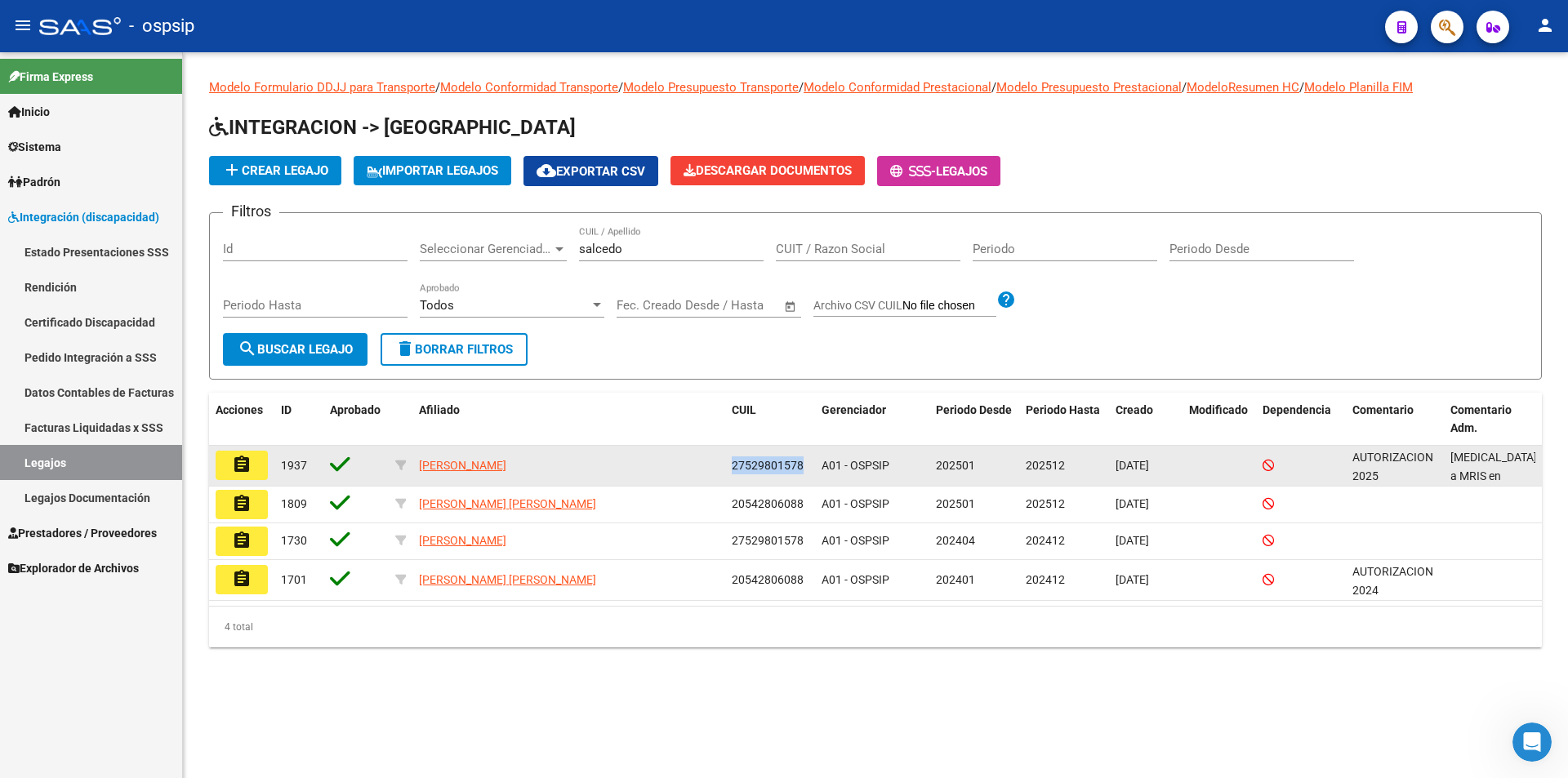
drag, startPoint x: 804, startPoint y: 468, endPoint x: 727, endPoint y: 470, distance: 77.0
click at [727, 470] on datatable-body-cell "27529801578" at bounding box center [770, 466] width 90 height 40
copy span "27529801578"
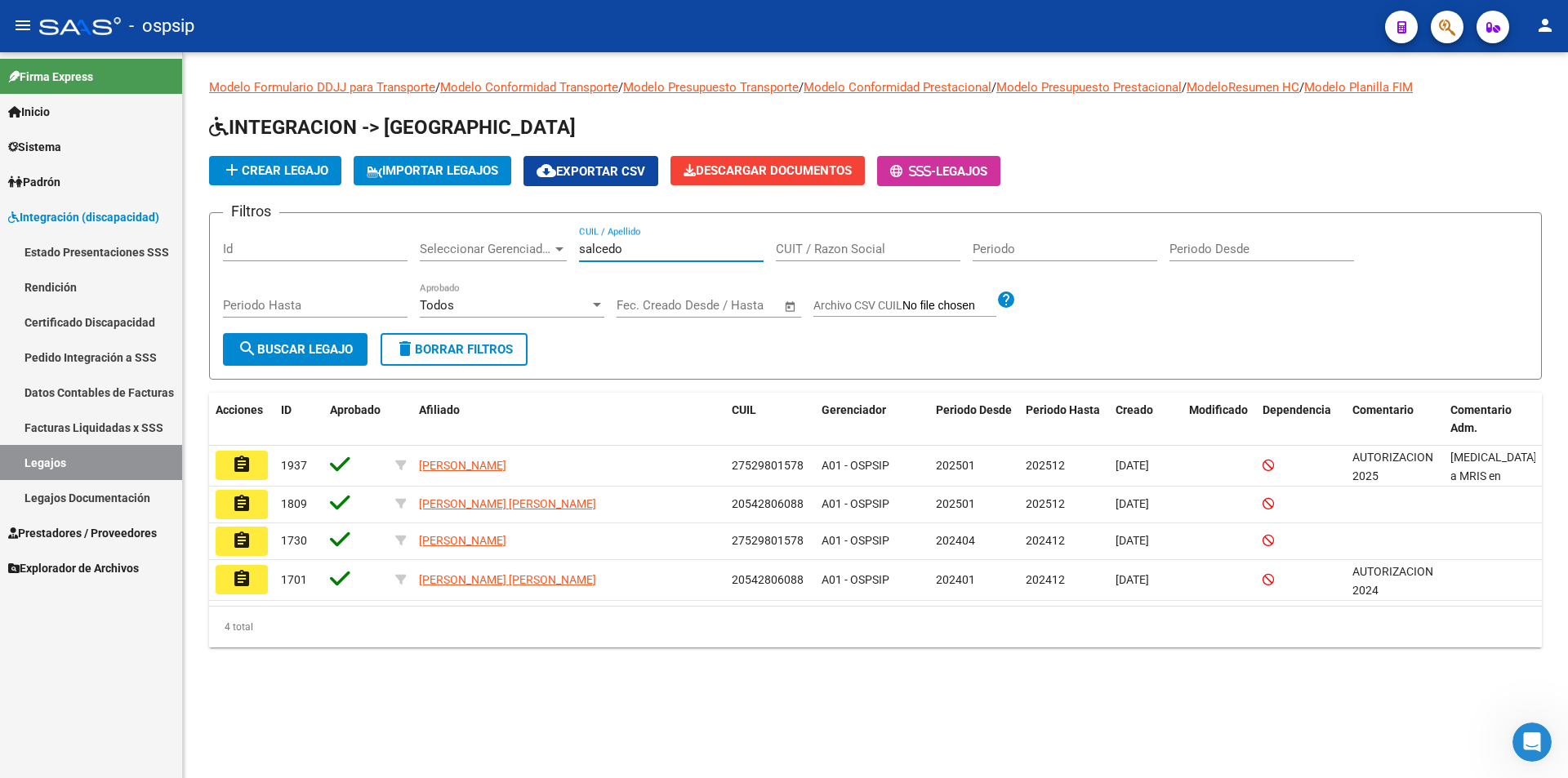
drag, startPoint x: 650, startPoint y: 251, endPoint x: 496, endPoint y: 244, distance: 154.2
click at [496, 244] on div "Filtros Id Seleccionar Gerenciador Seleccionar Gerenciador [PERSON_NAME] CUIL /…" at bounding box center [875, 279] width 1305 height 107
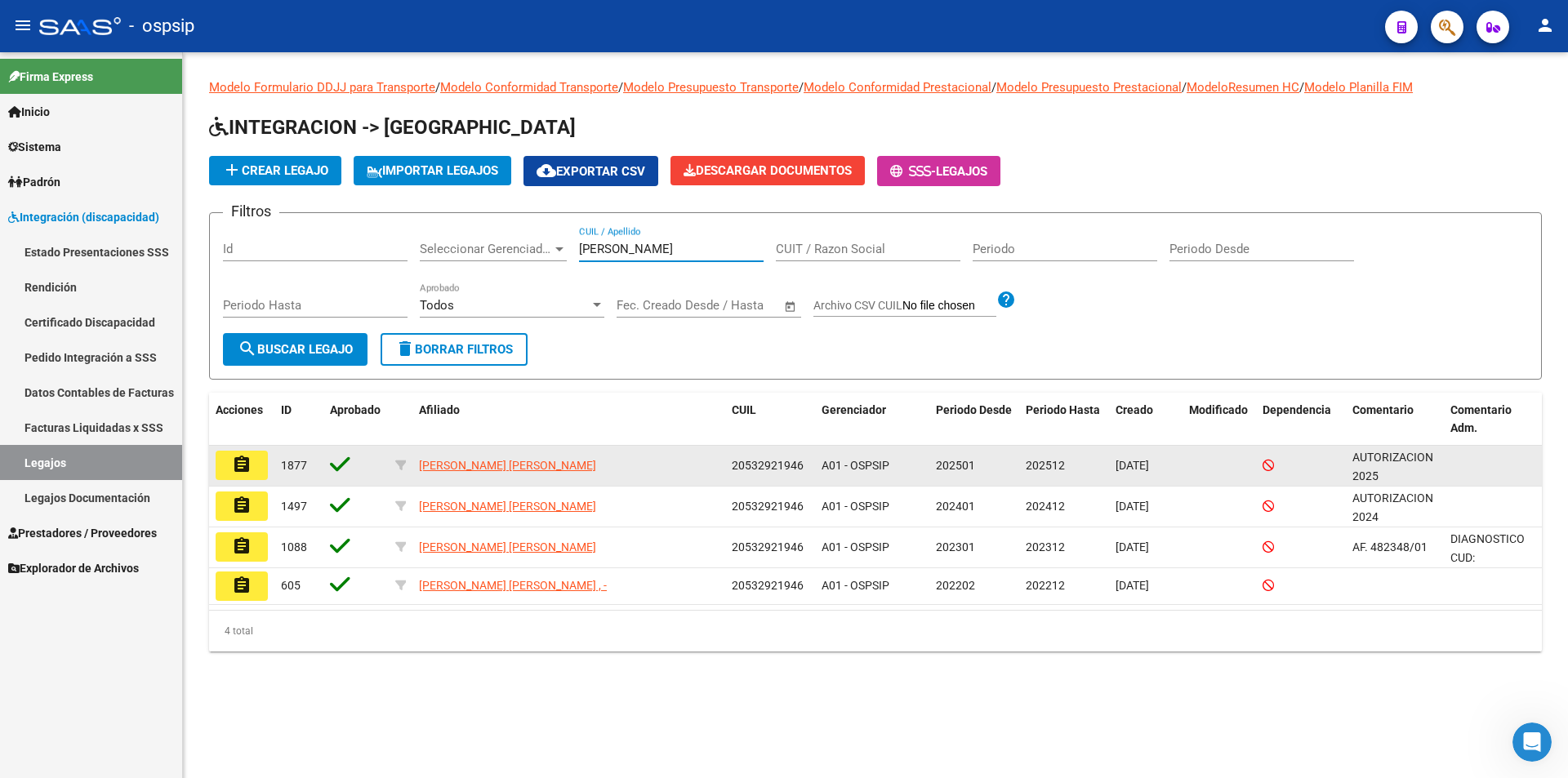
type input "[PERSON_NAME]"
click at [249, 467] on mat-icon "assignment" at bounding box center [242, 465] width 20 height 20
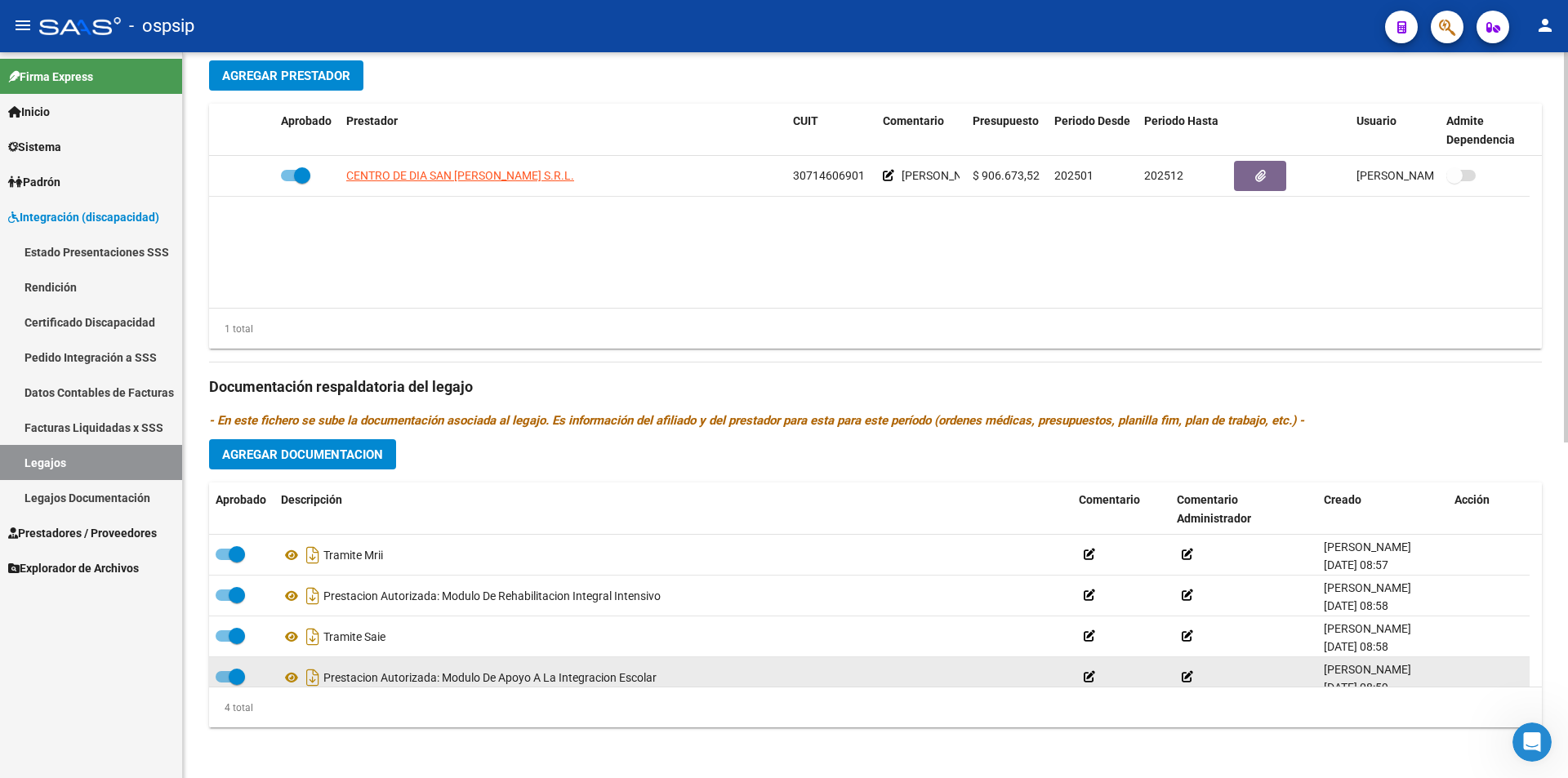
scroll to position [625, 0]
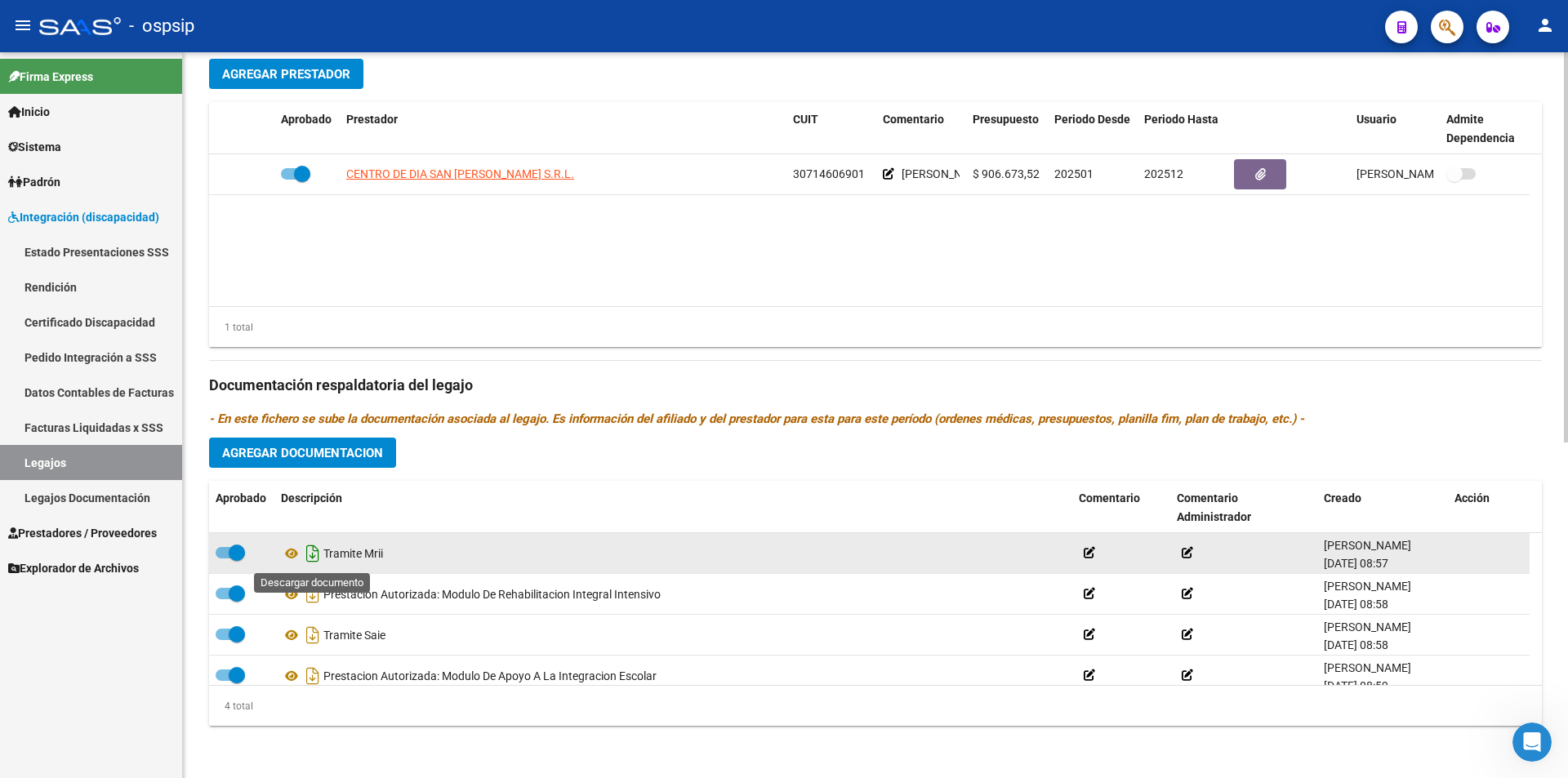
click at [310, 554] on icon "Descargar documento" at bounding box center [312, 553] width 21 height 26
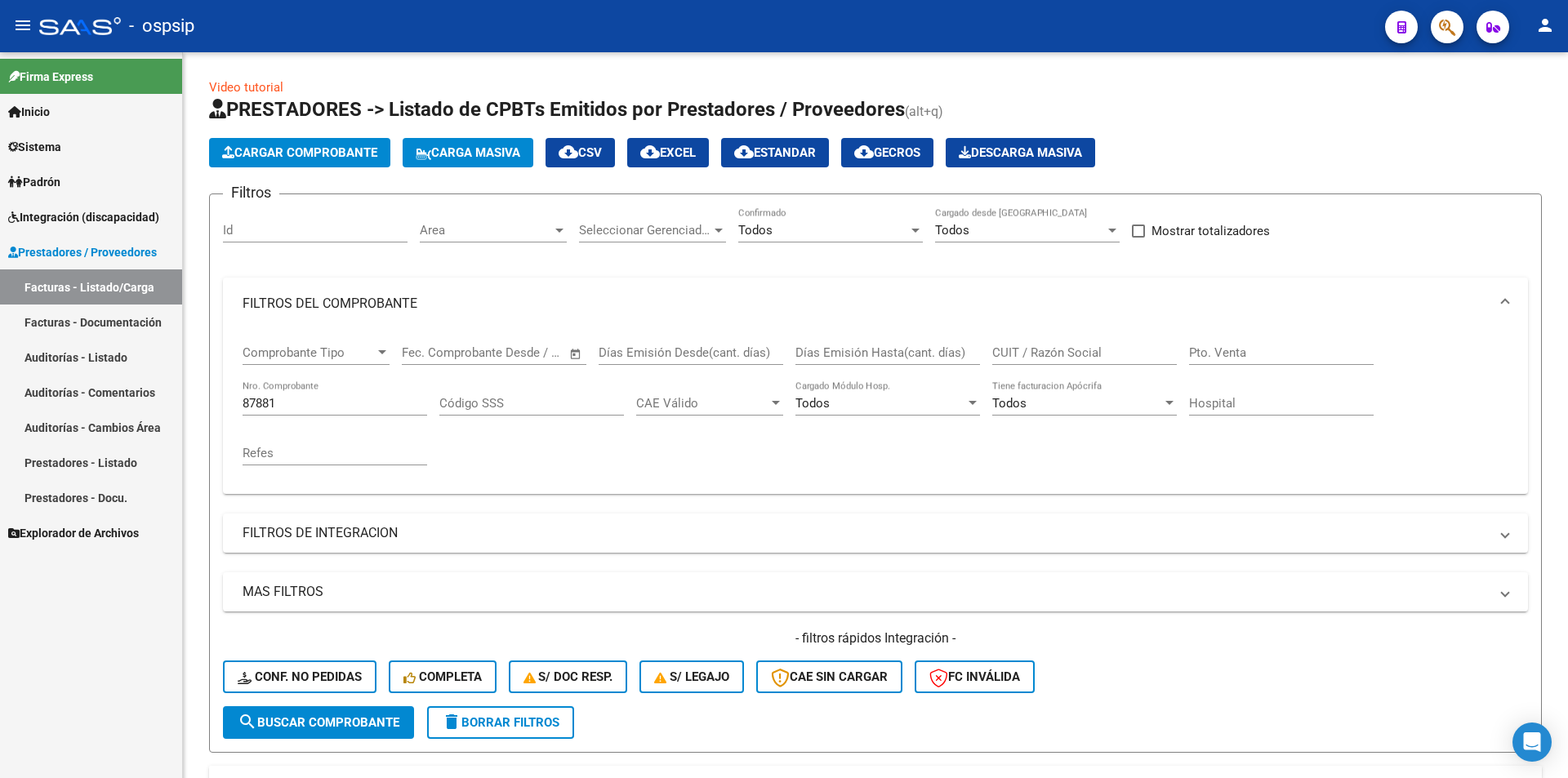
scroll to position [164, 0]
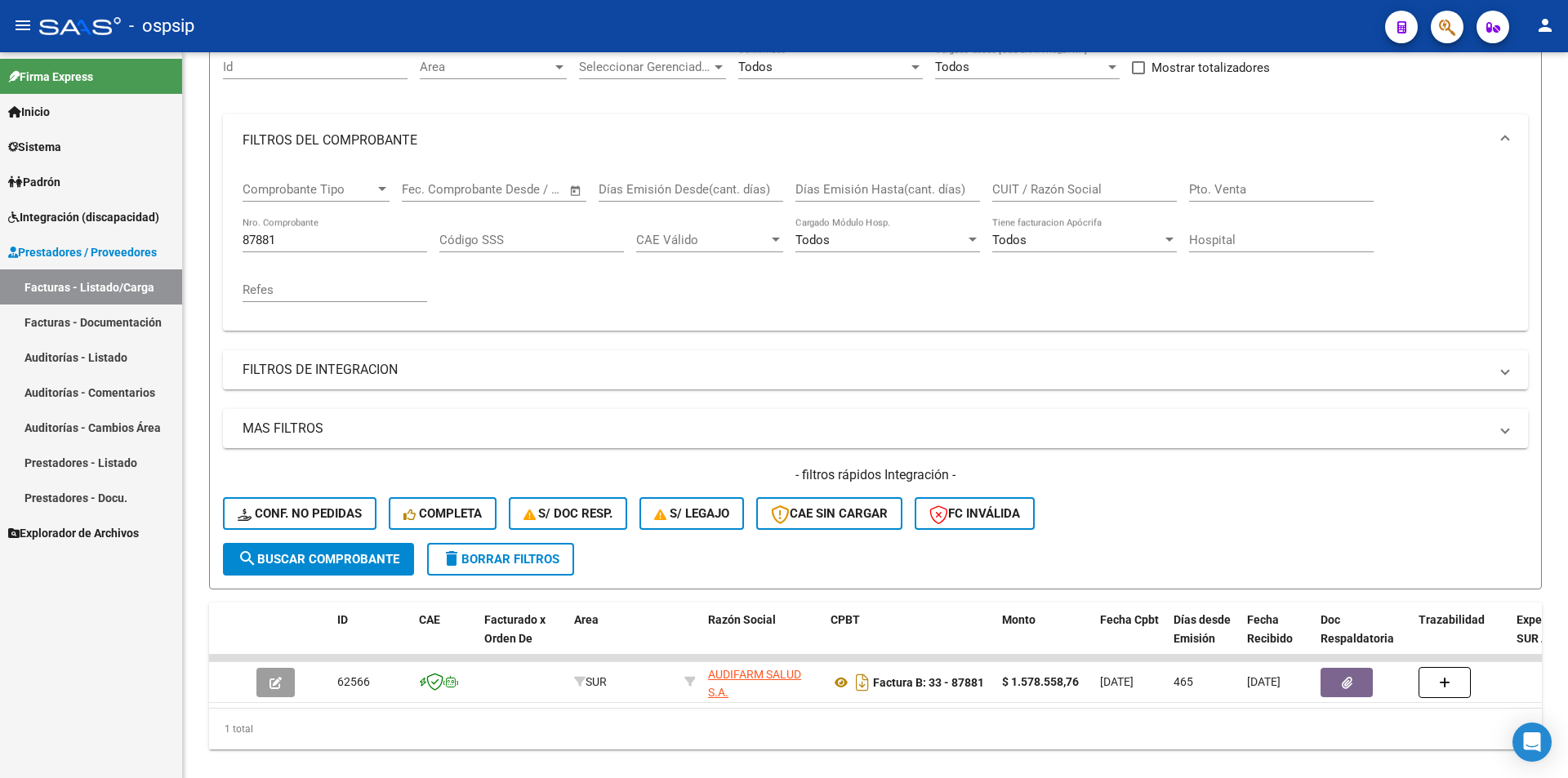
click at [95, 223] on span "Integración (discapacidad)" at bounding box center [83, 217] width 151 height 18
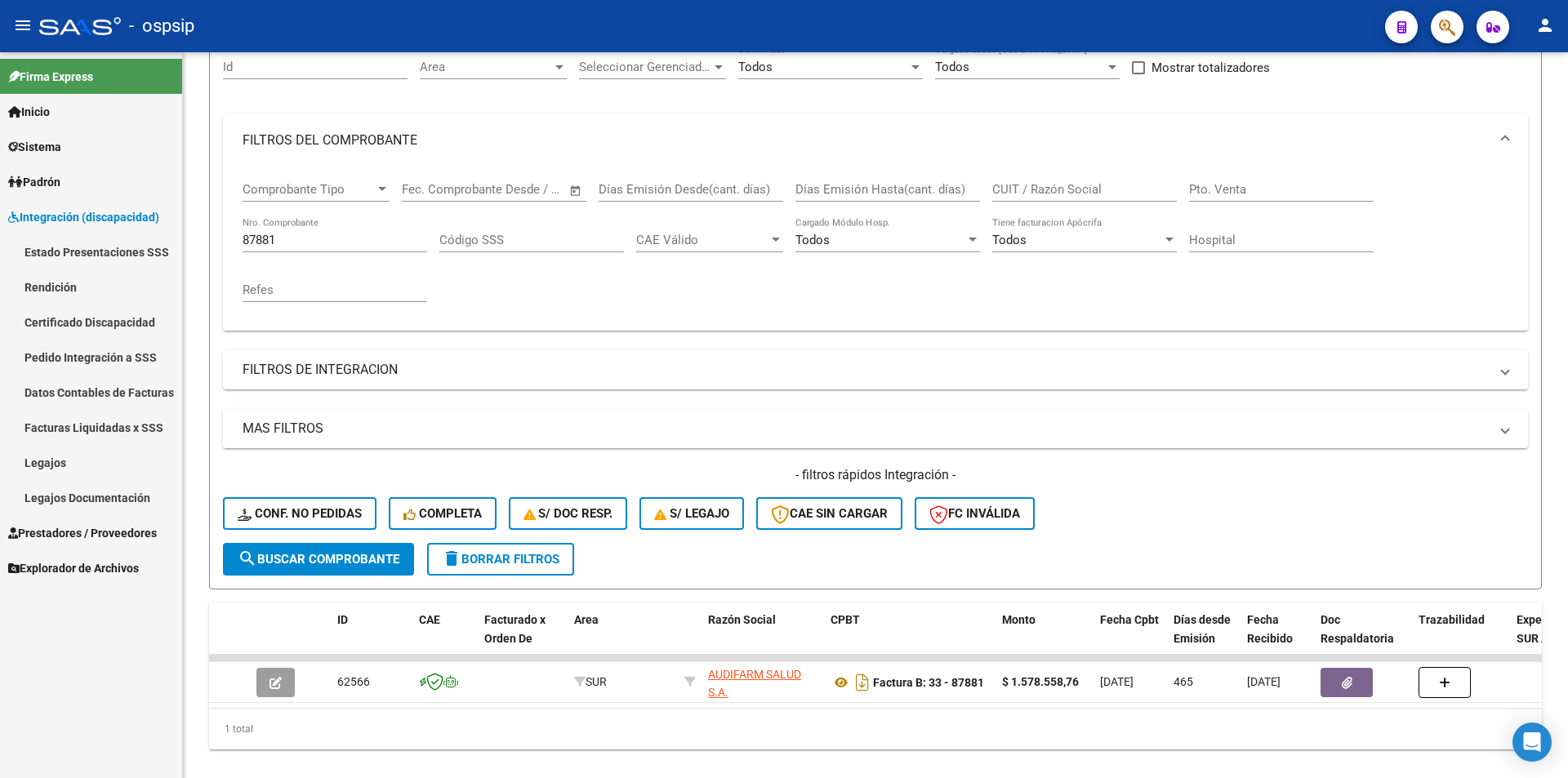
click at [83, 467] on link "Legajos" at bounding box center [91, 462] width 182 height 35
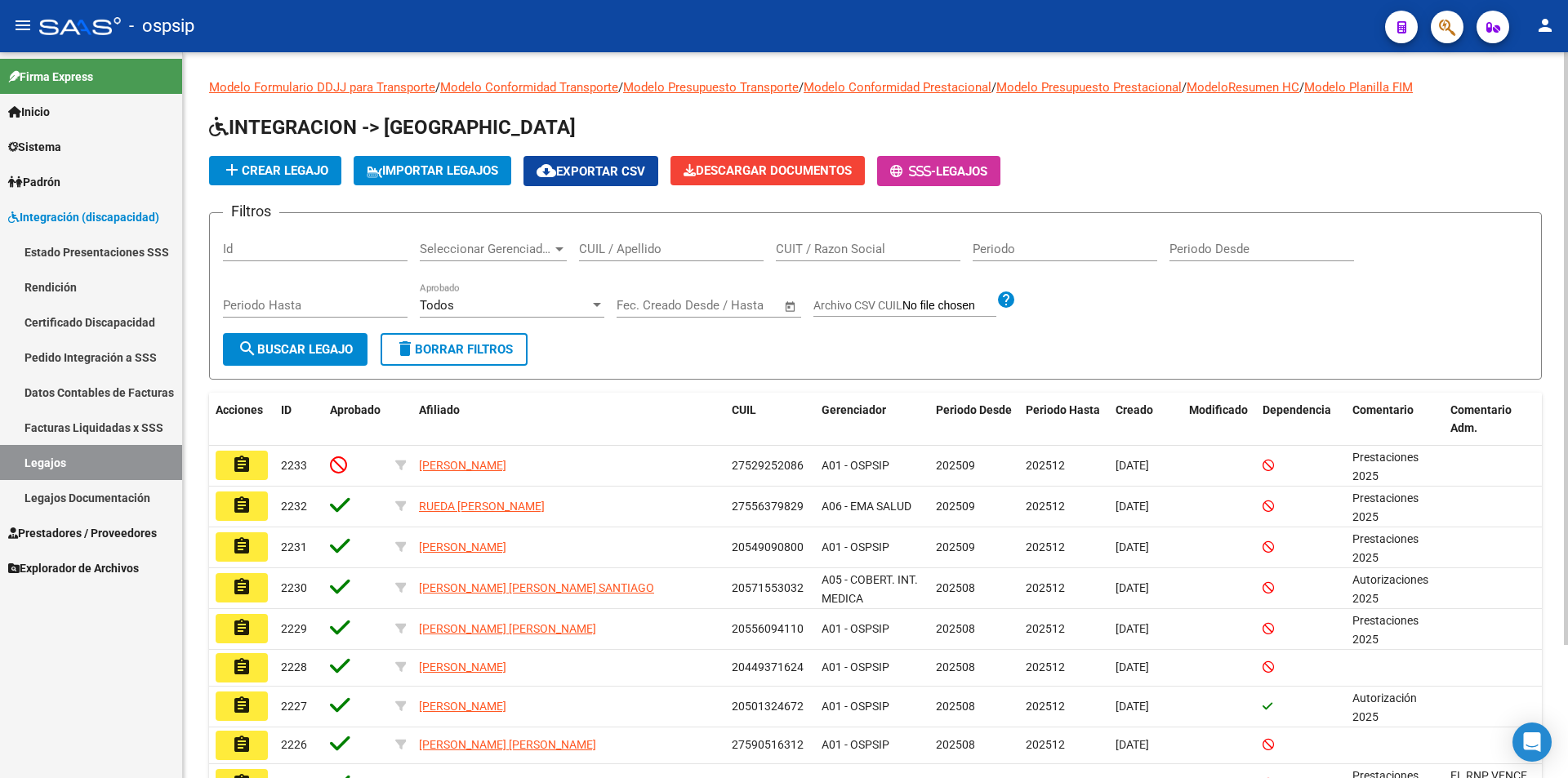
click at [675, 248] on input "CUIL / Apellido" at bounding box center [671, 249] width 184 height 15
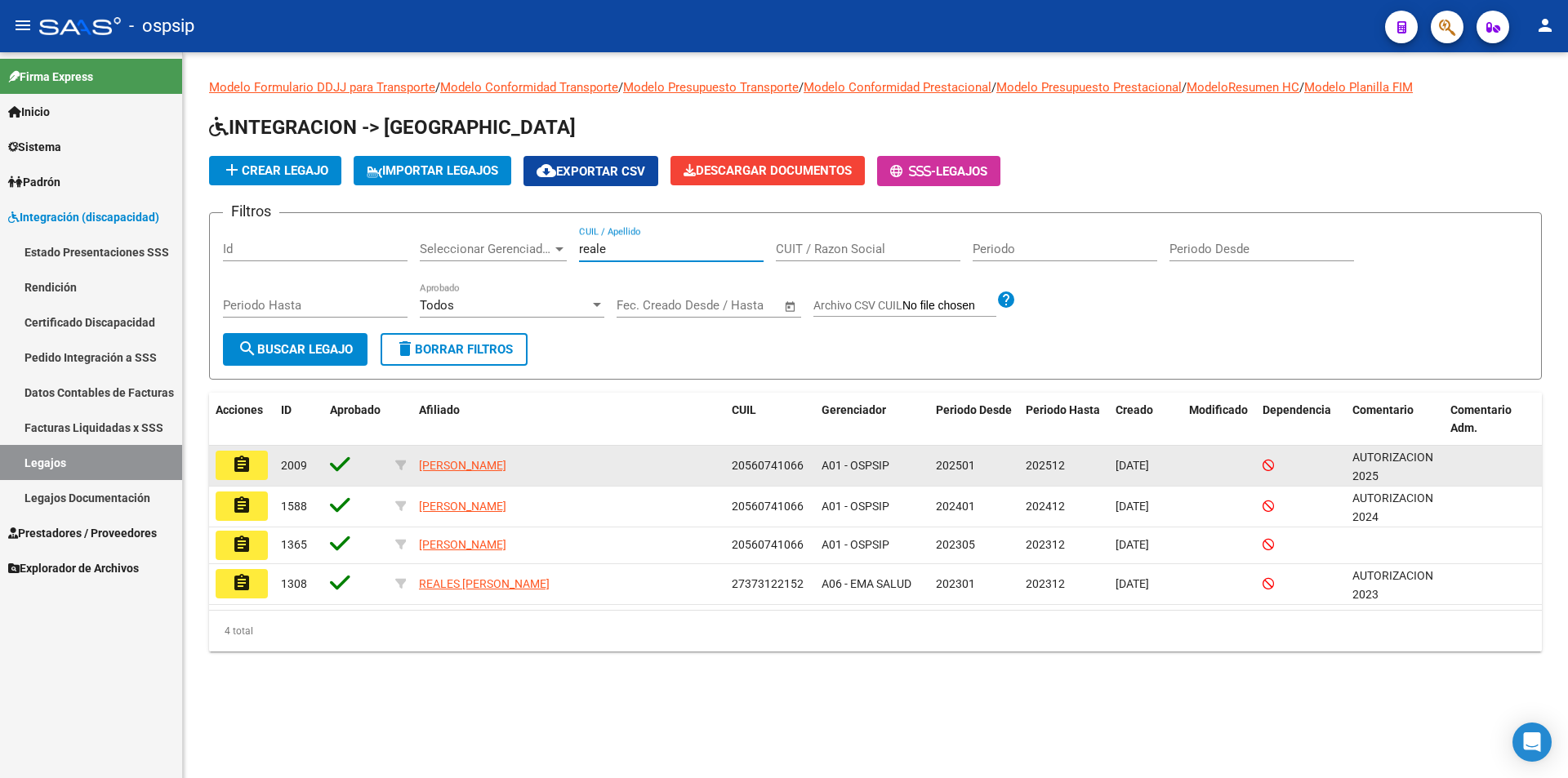
type input "reale"
click at [239, 457] on mat-icon "assignment" at bounding box center [242, 465] width 20 height 20
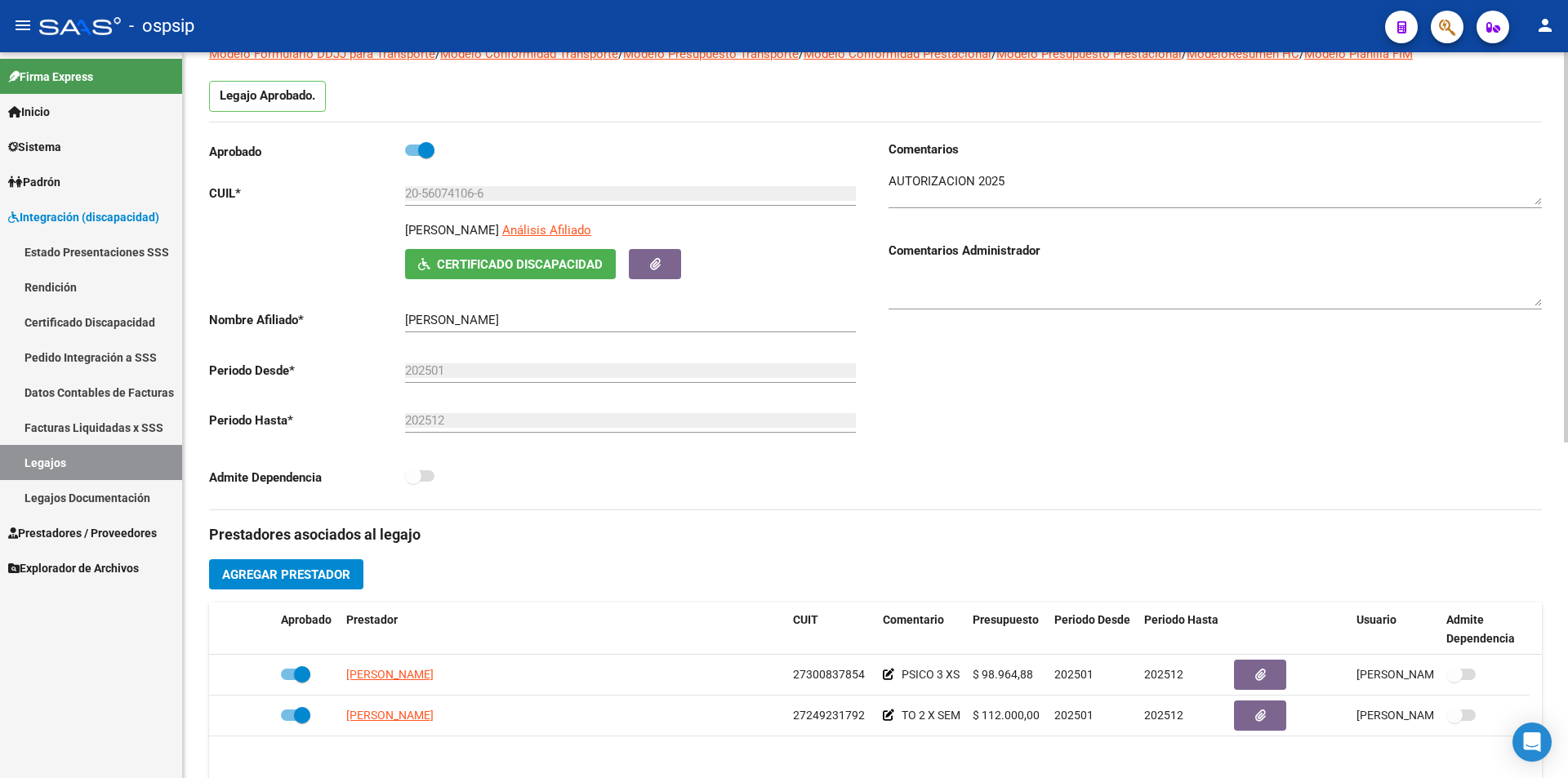
scroll to position [327, 0]
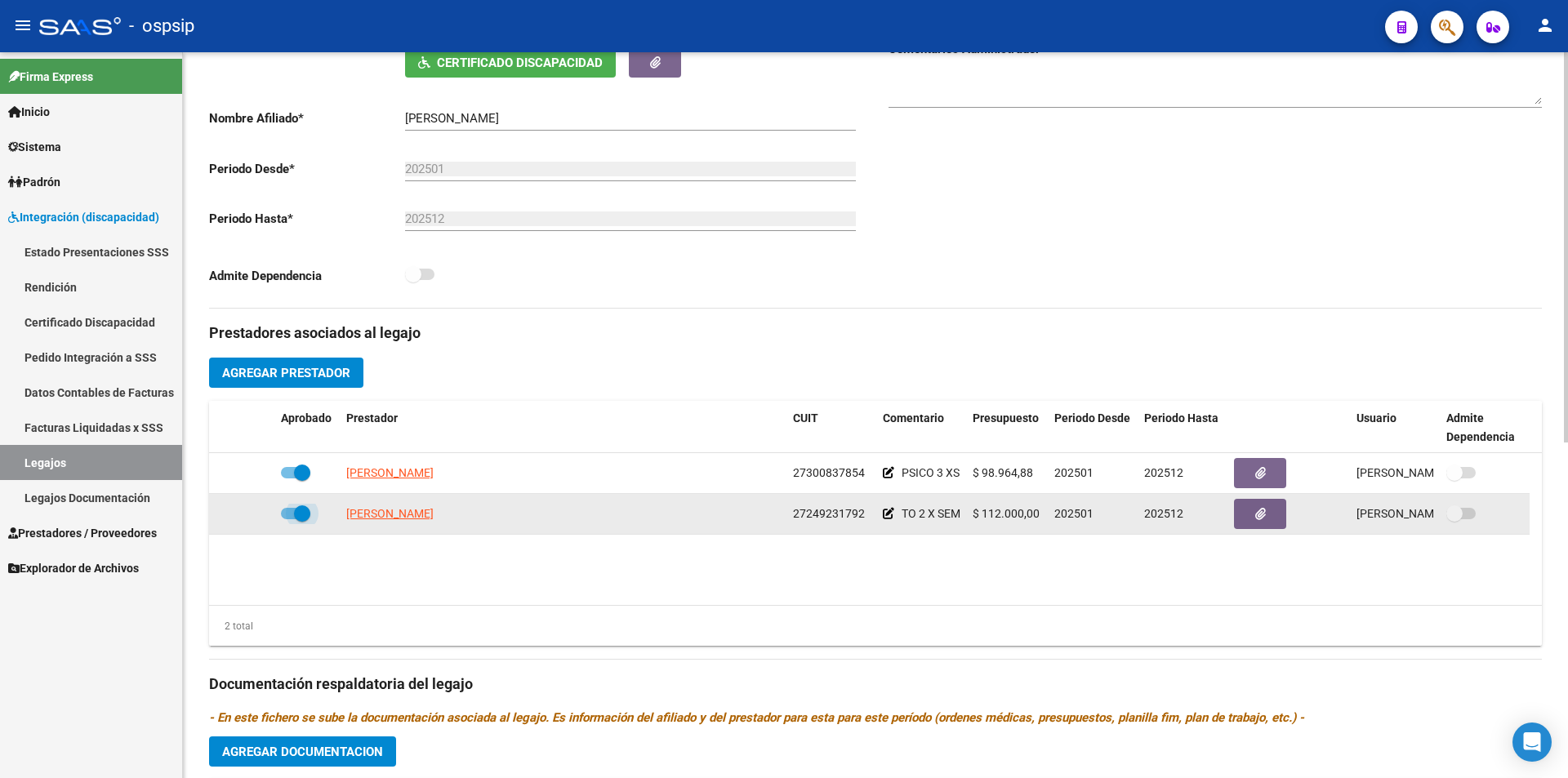
click at [285, 517] on span at bounding box center [295, 513] width 30 height 12
click at [288, 519] on input "checkbox" at bounding box center [288, 519] width 1 height 1
checkbox input "false"
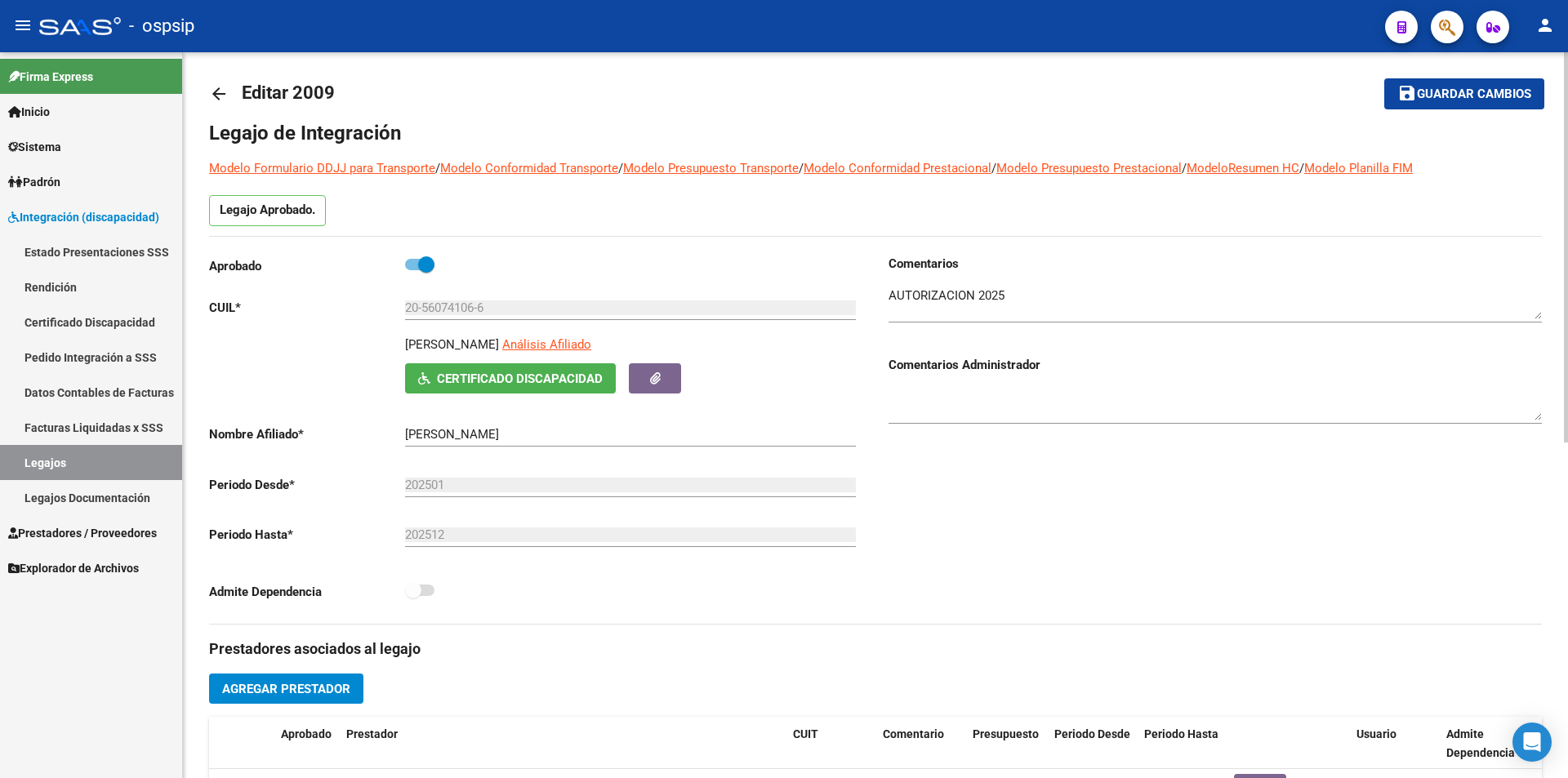
scroll to position [0, 0]
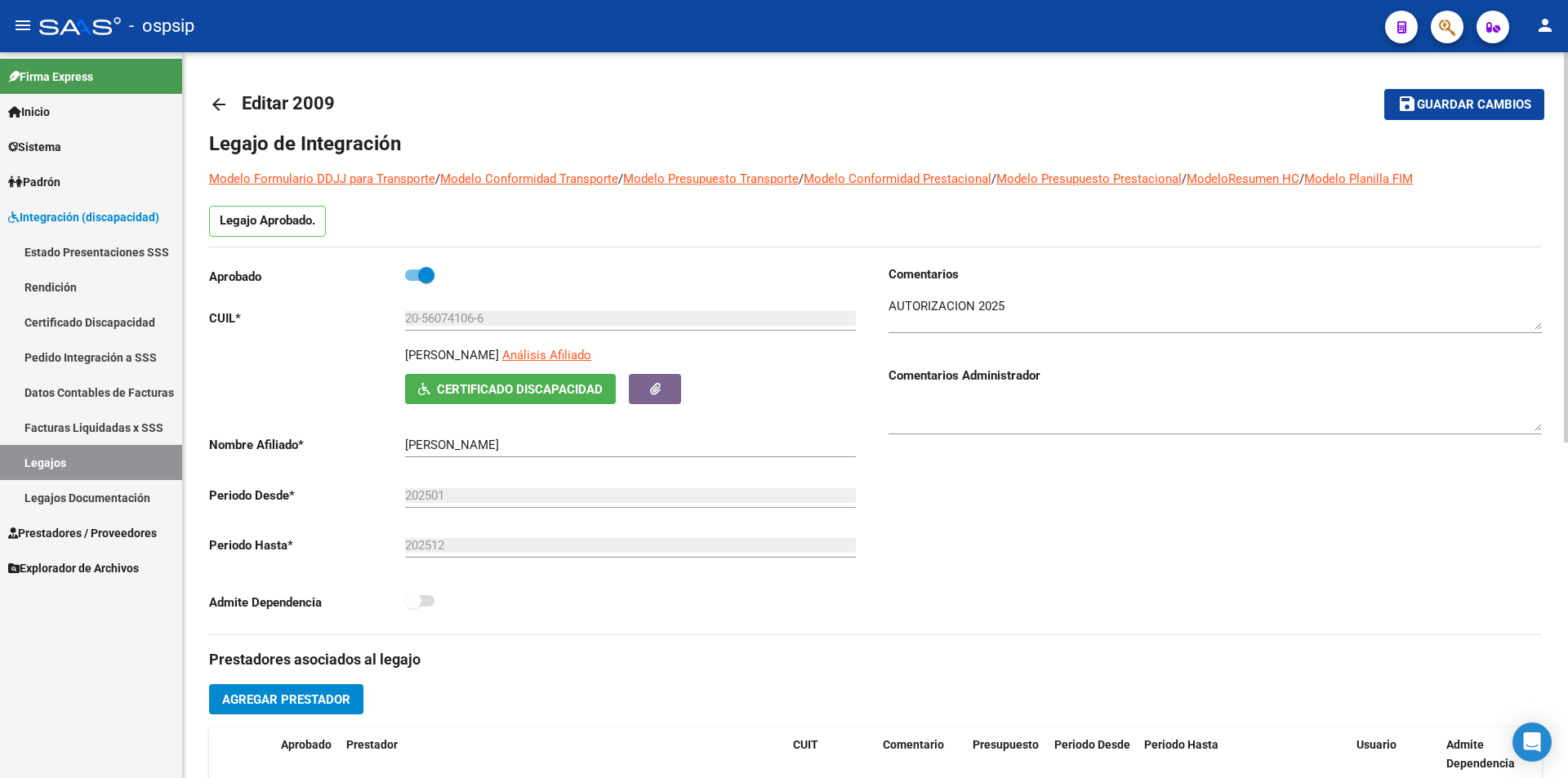
click at [1464, 99] on span "Guardar cambios" at bounding box center [1473, 105] width 114 height 15
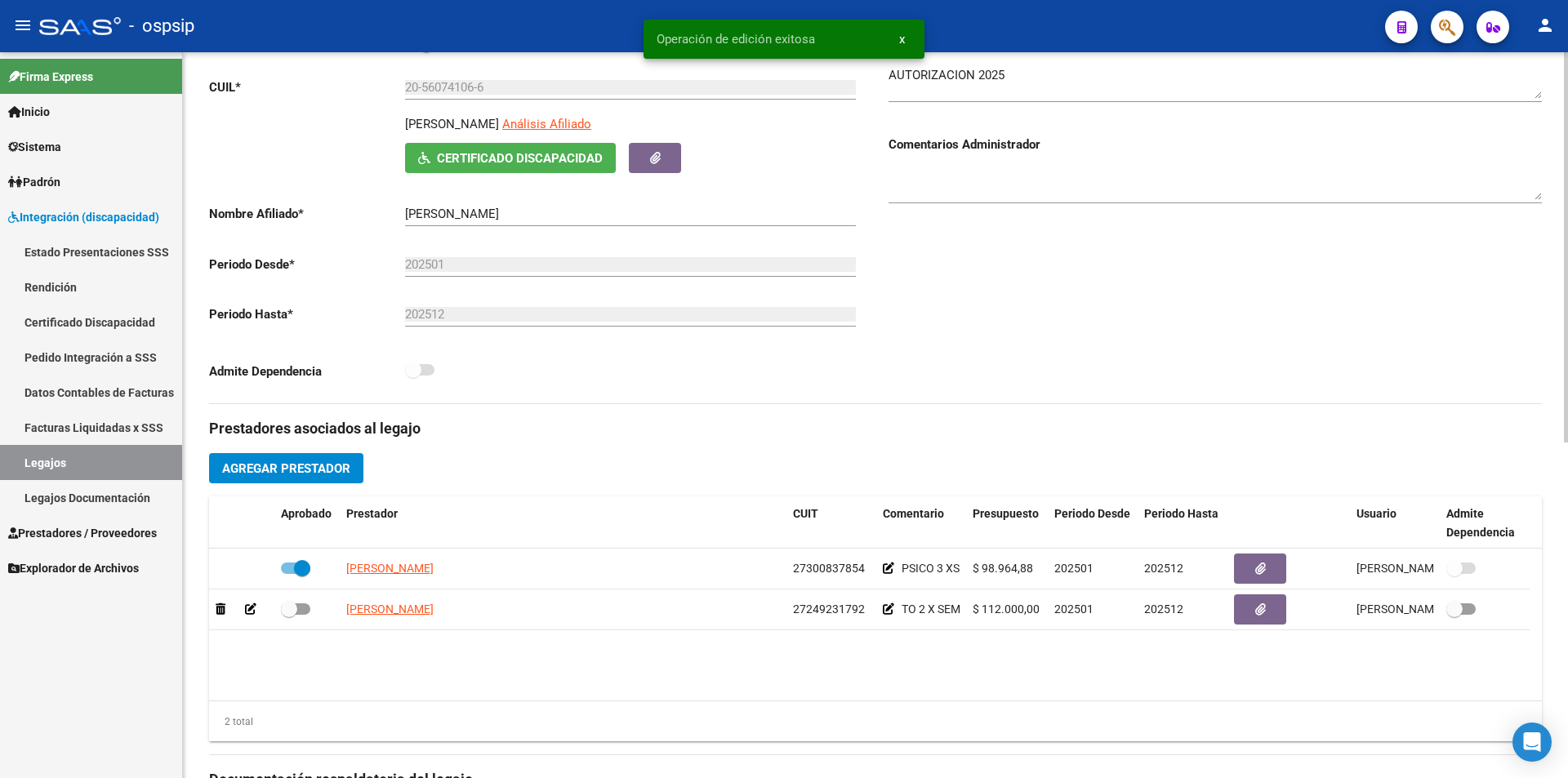
scroll to position [327, 0]
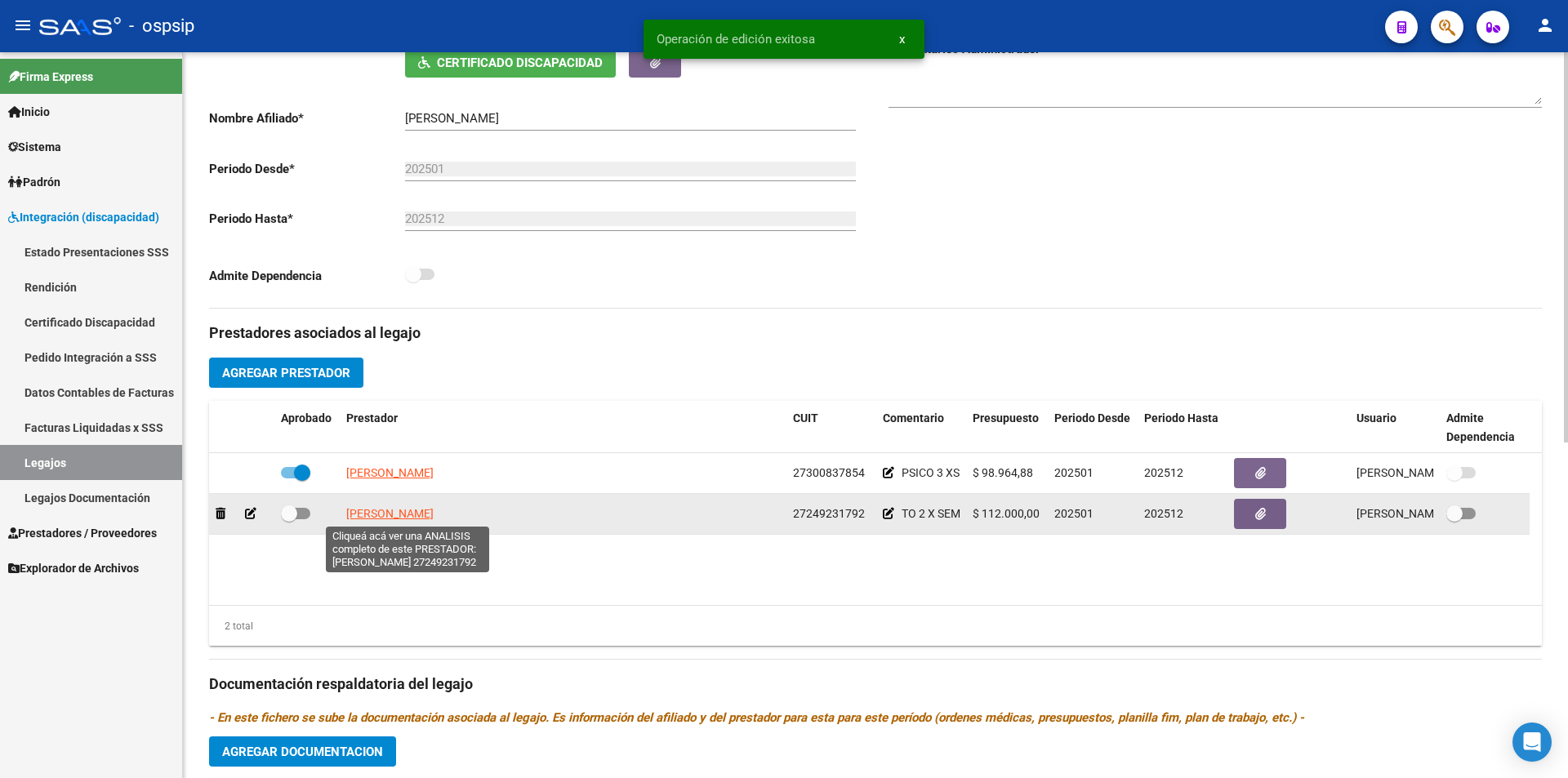
click at [394, 516] on span "BASILE VIVIANA PAOLA" at bounding box center [390, 513] width 87 height 13
type textarea "27249231792"
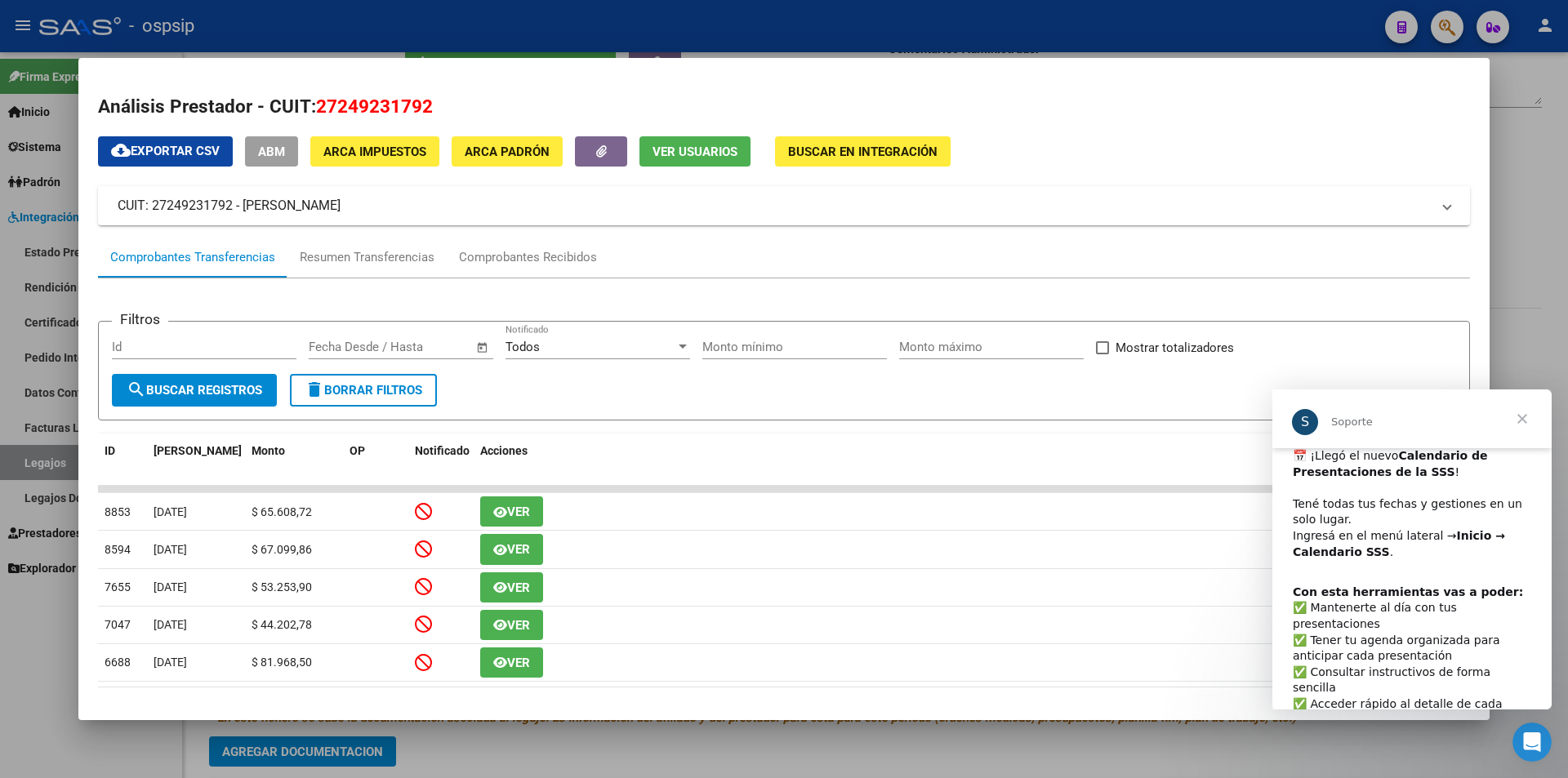
scroll to position [49, 0]
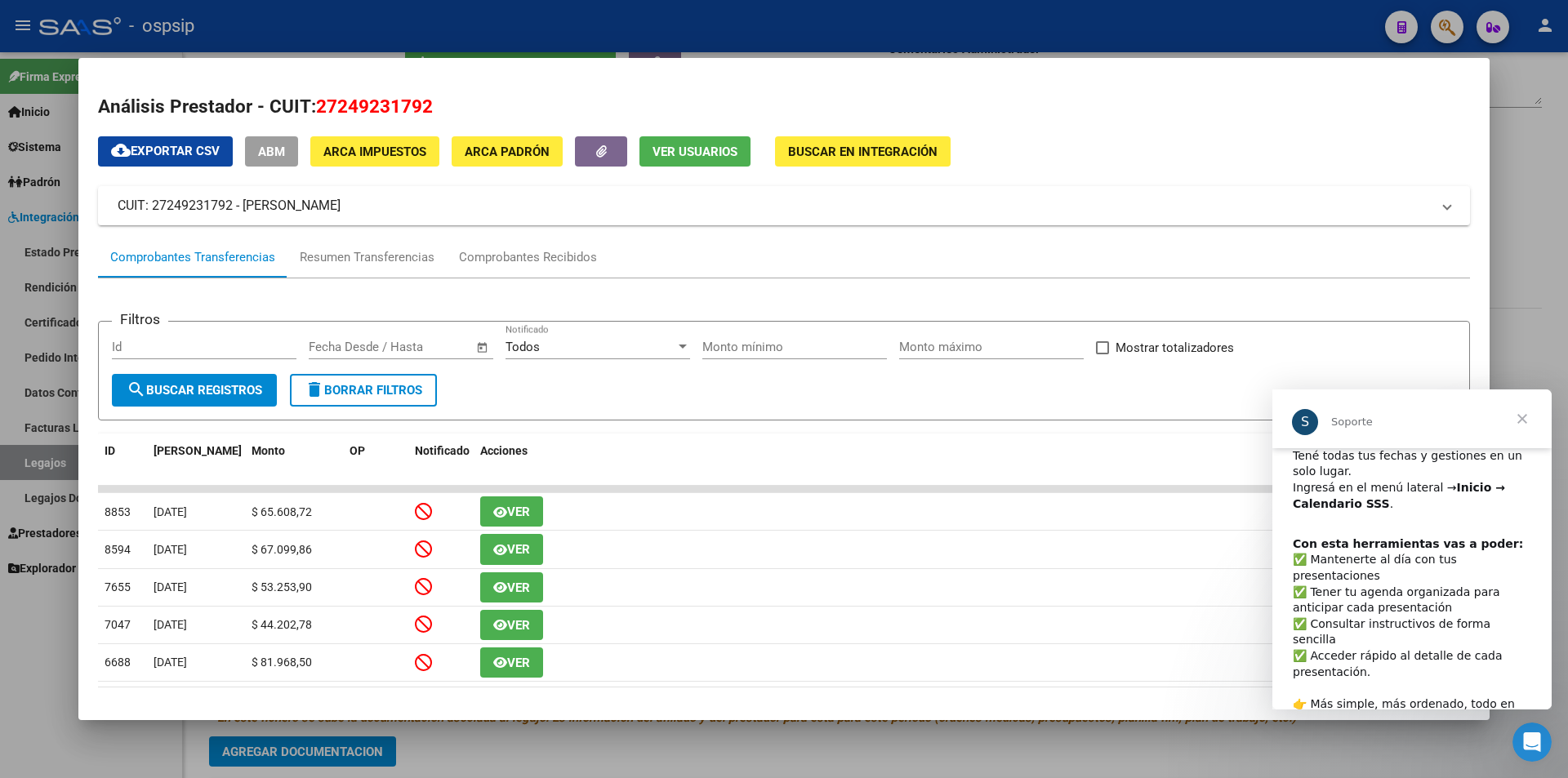
click at [1519, 421] on span "Cerrar" at bounding box center [1521, 418] width 58 height 58
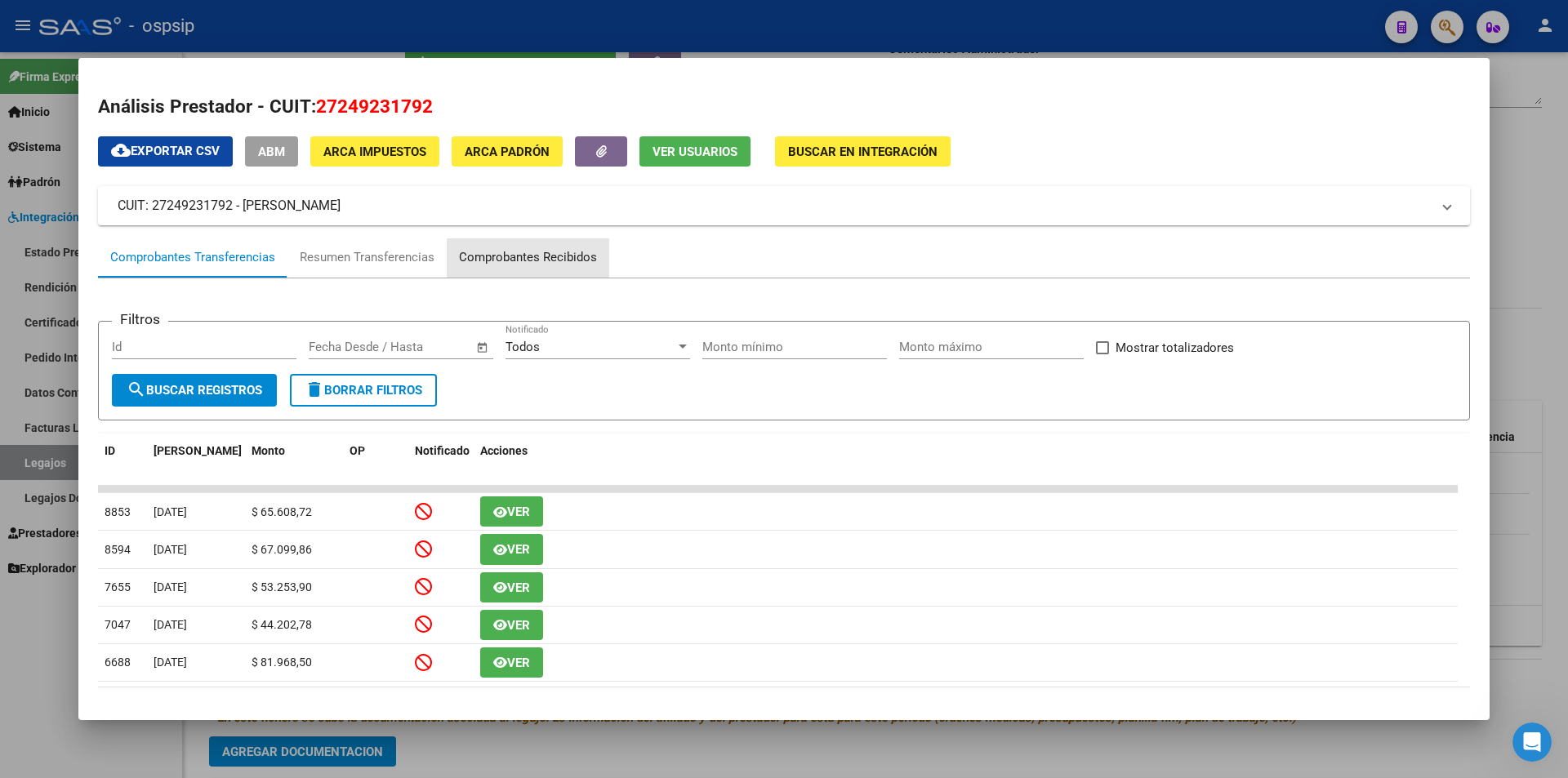
click at [511, 247] on div "Comprobantes Recibidos" at bounding box center [528, 259] width 163 height 40
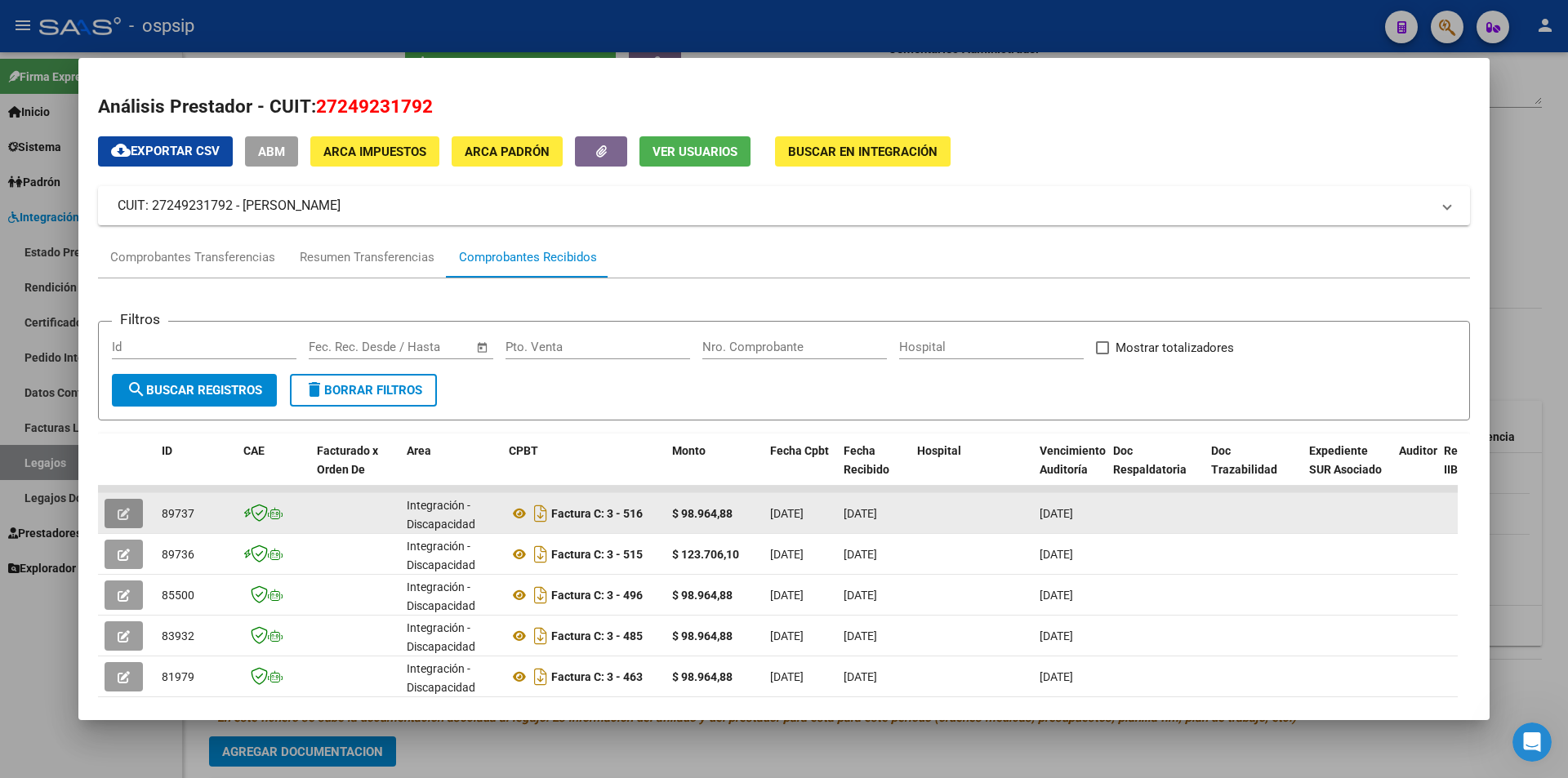
click at [132, 512] on button "button" at bounding box center [123, 513] width 39 height 30
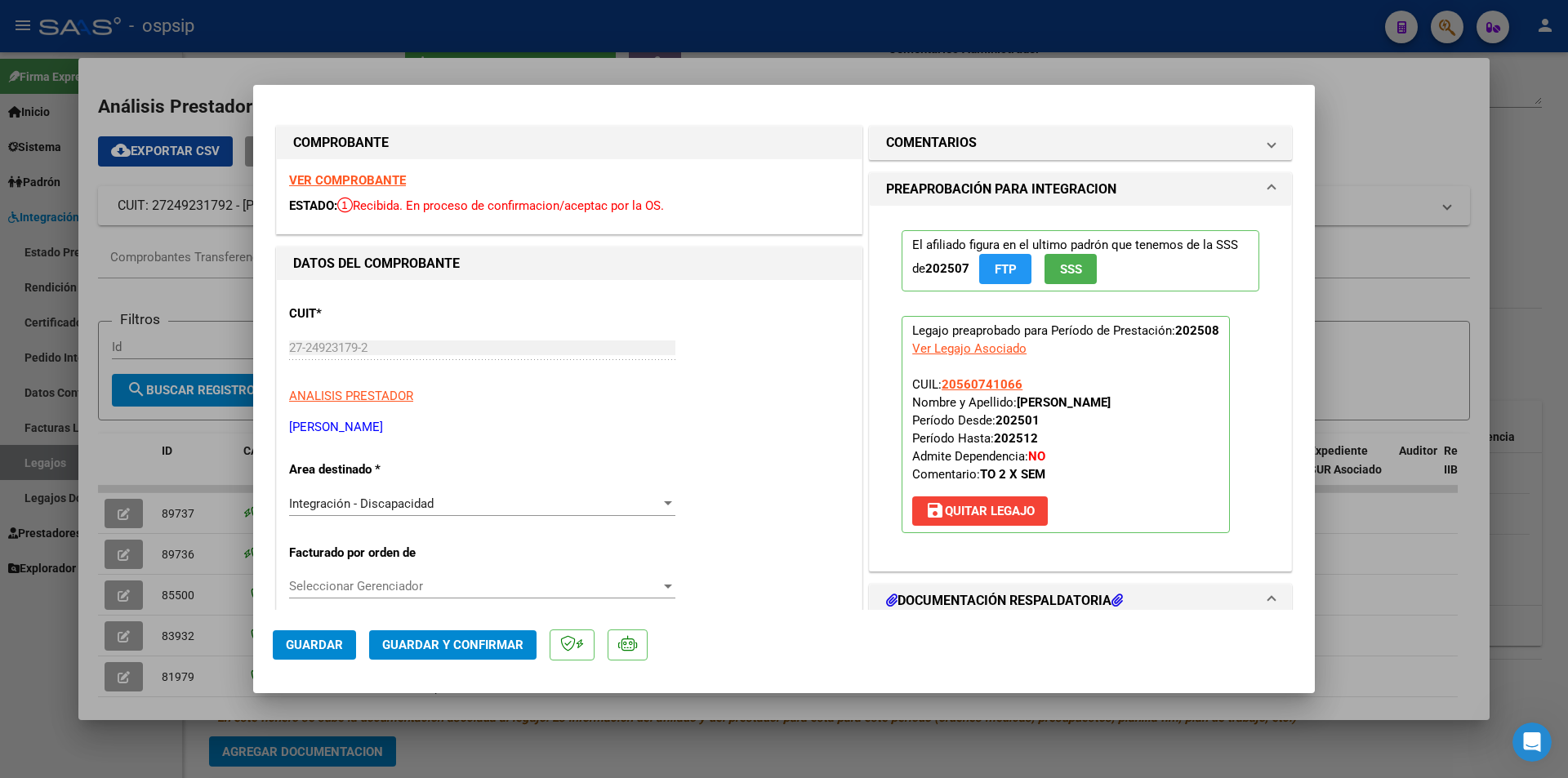
click at [124, 440] on div at bounding box center [784, 389] width 1568 height 778
type input "$ 0,00"
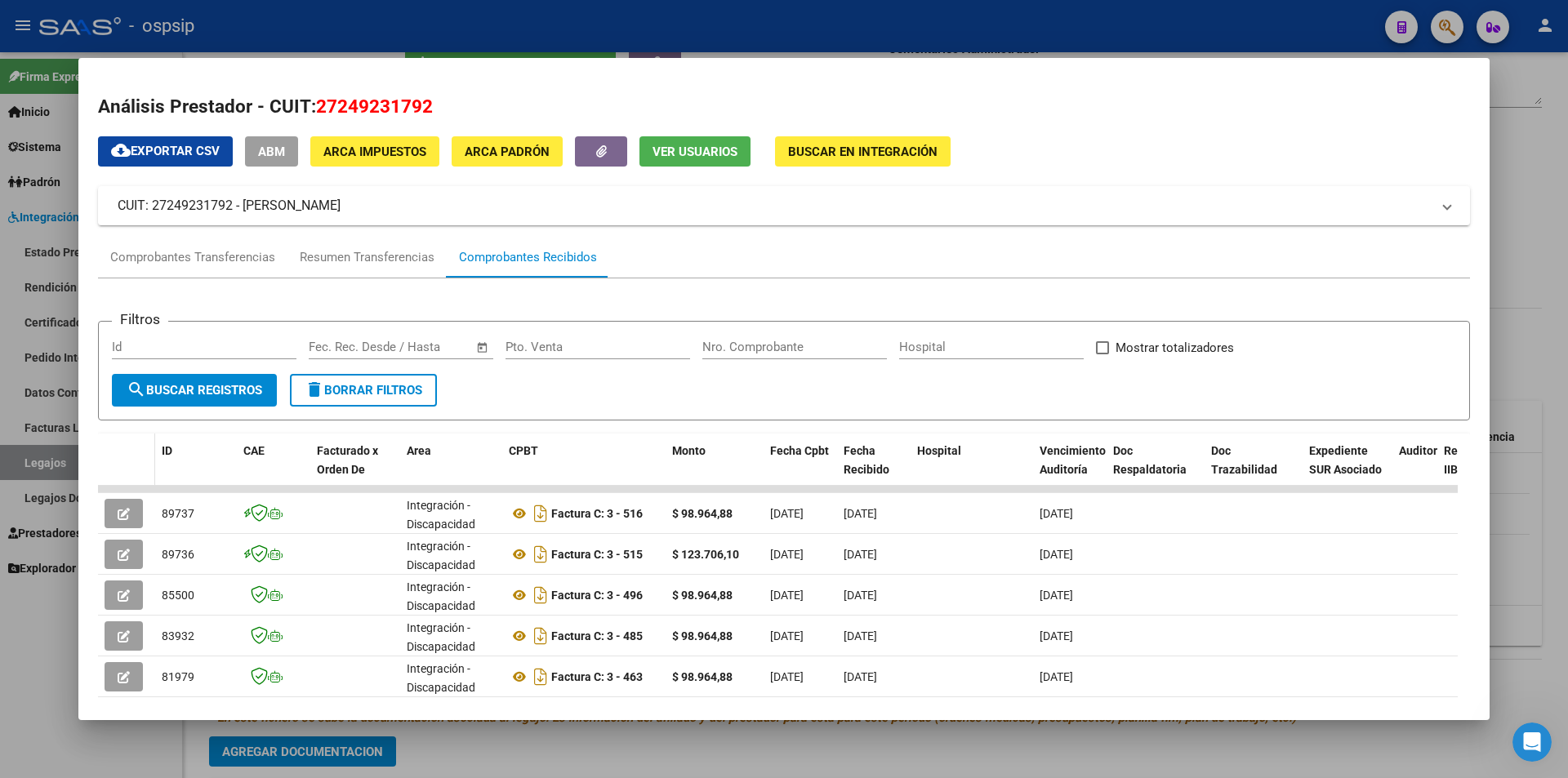
click at [123, 443] on datatable-header-cell at bounding box center [127, 469] width 57 height 72
click at [9, 688] on div at bounding box center [784, 389] width 1568 height 778
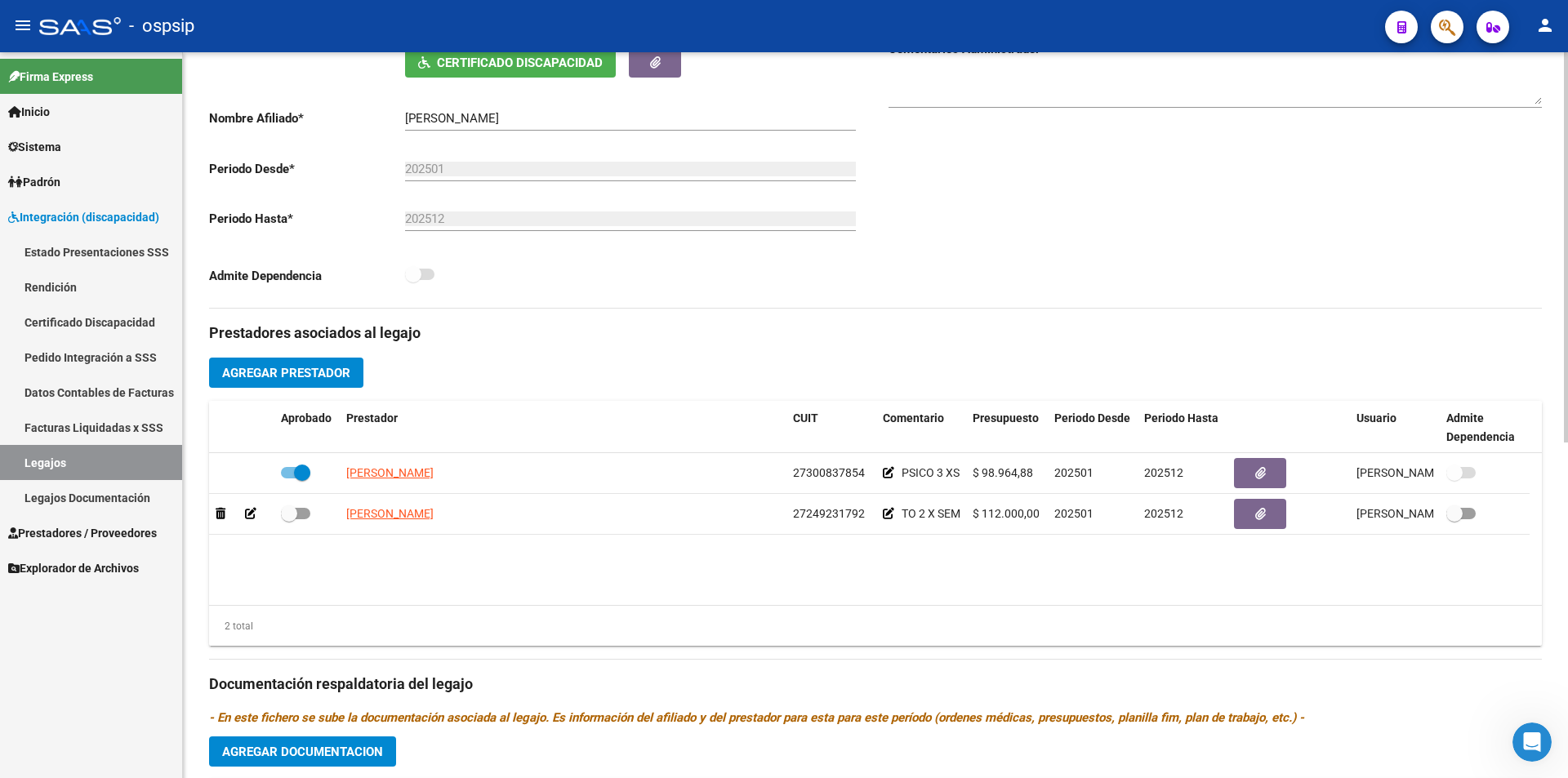
click at [922, 93] on textarea at bounding box center [1214, 88] width 653 height 33
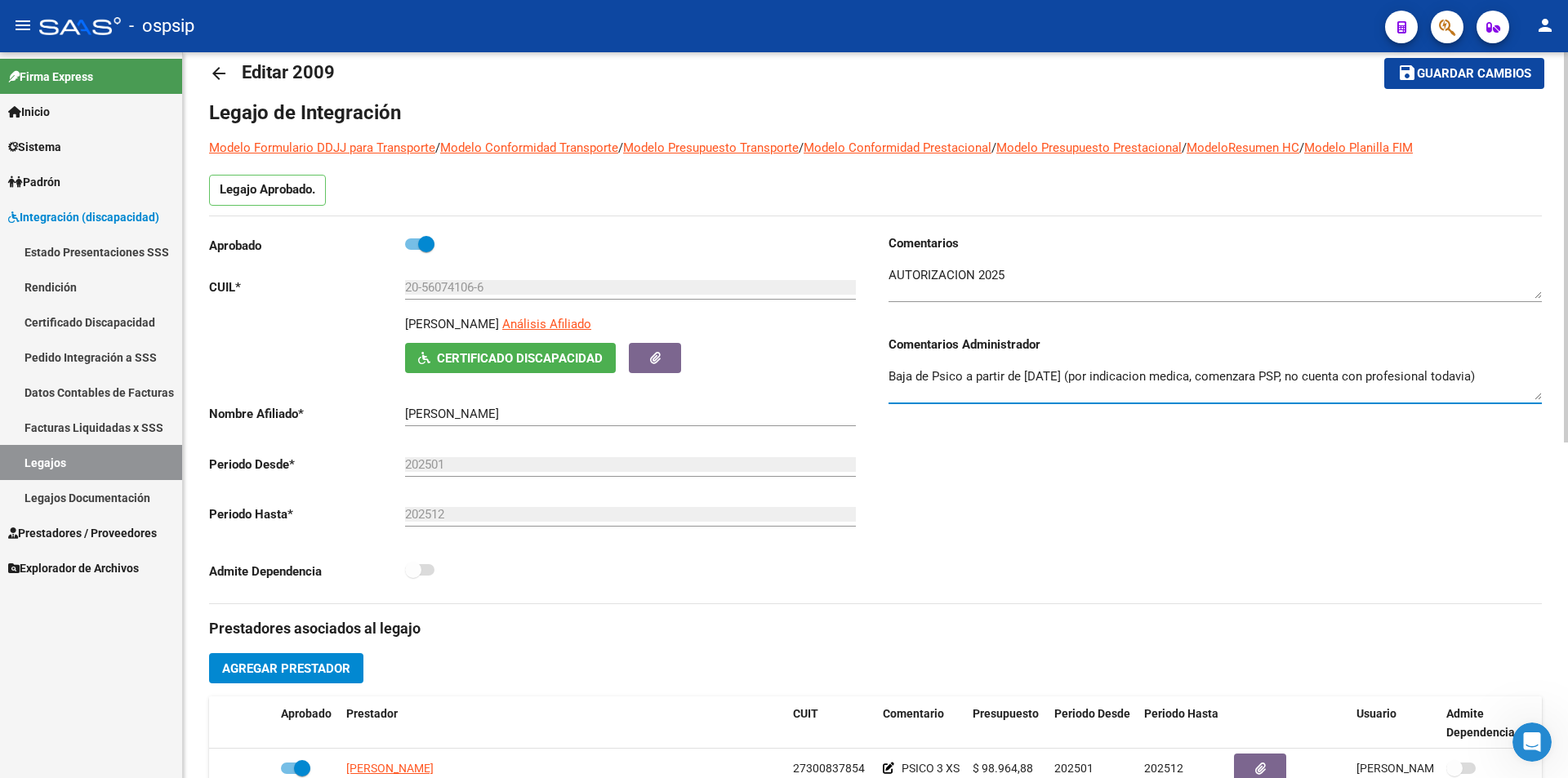
scroll to position [0, 0]
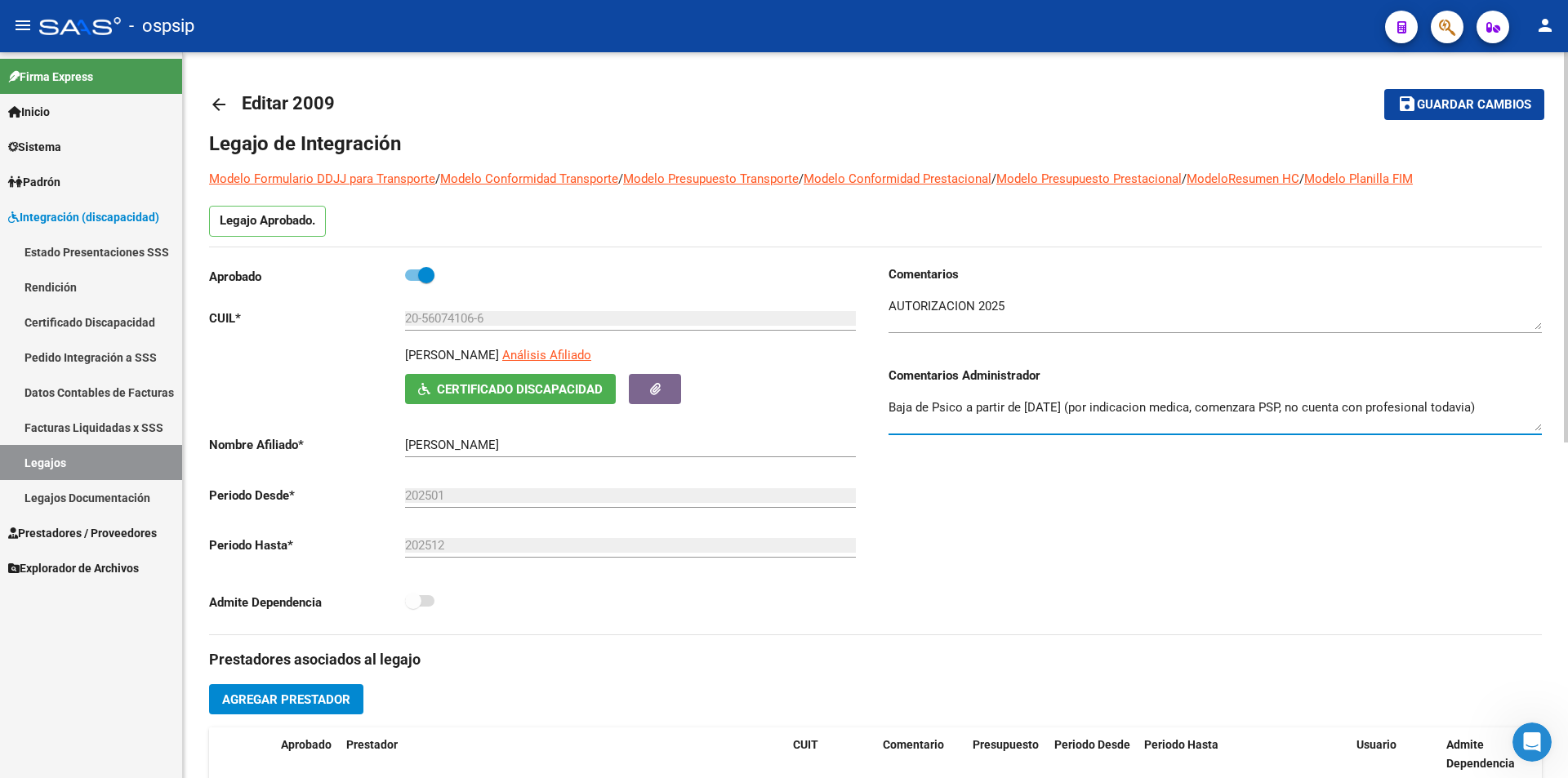
type textarea "Baja de Psico a partir de 01/09/2025 (por indicacion medica, comenzara PSP, no …"
click at [1524, 105] on span "Guardar cambios" at bounding box center [1473, 105] width 114 height 15
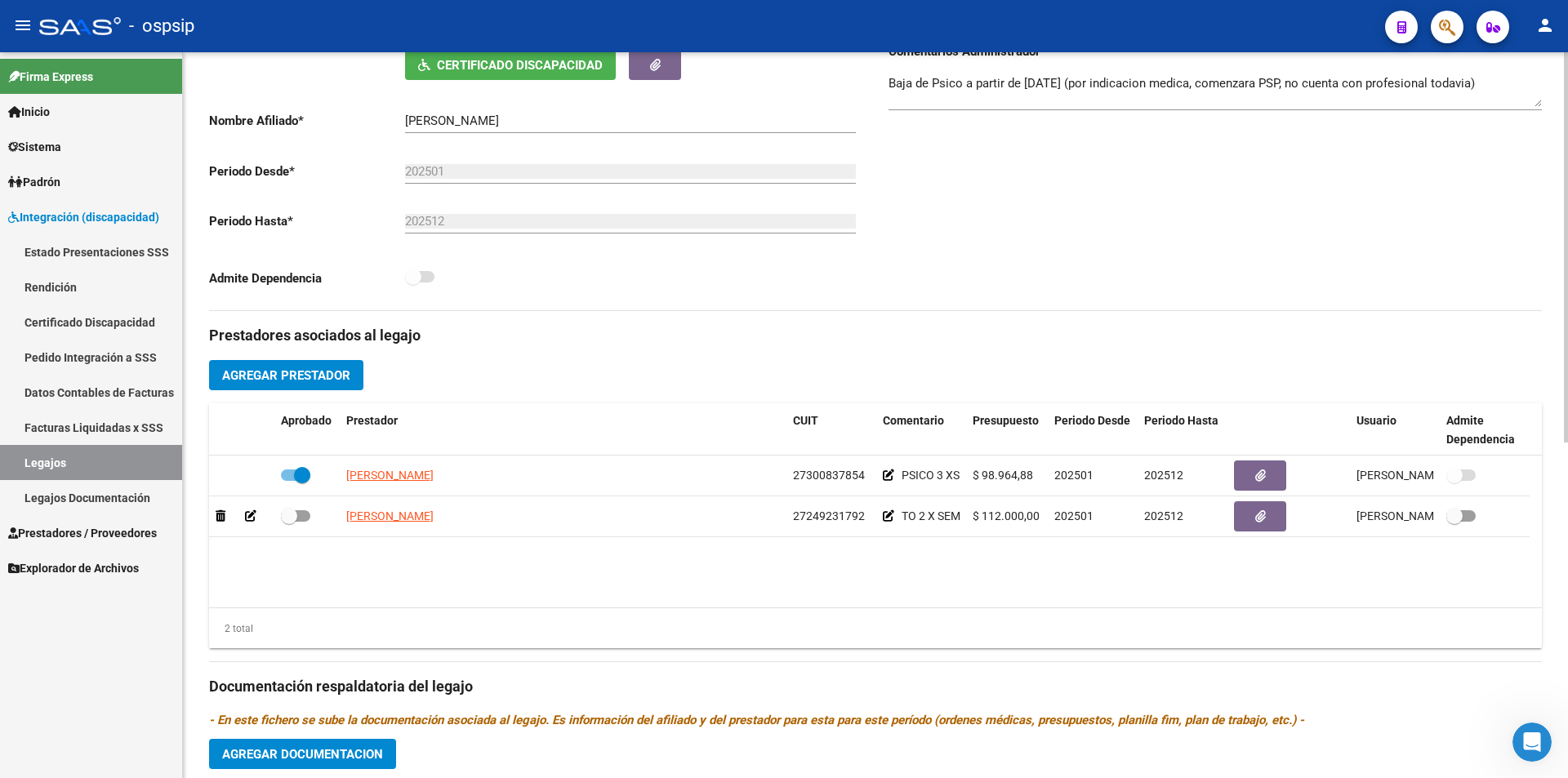
scroll to position [327, 0]
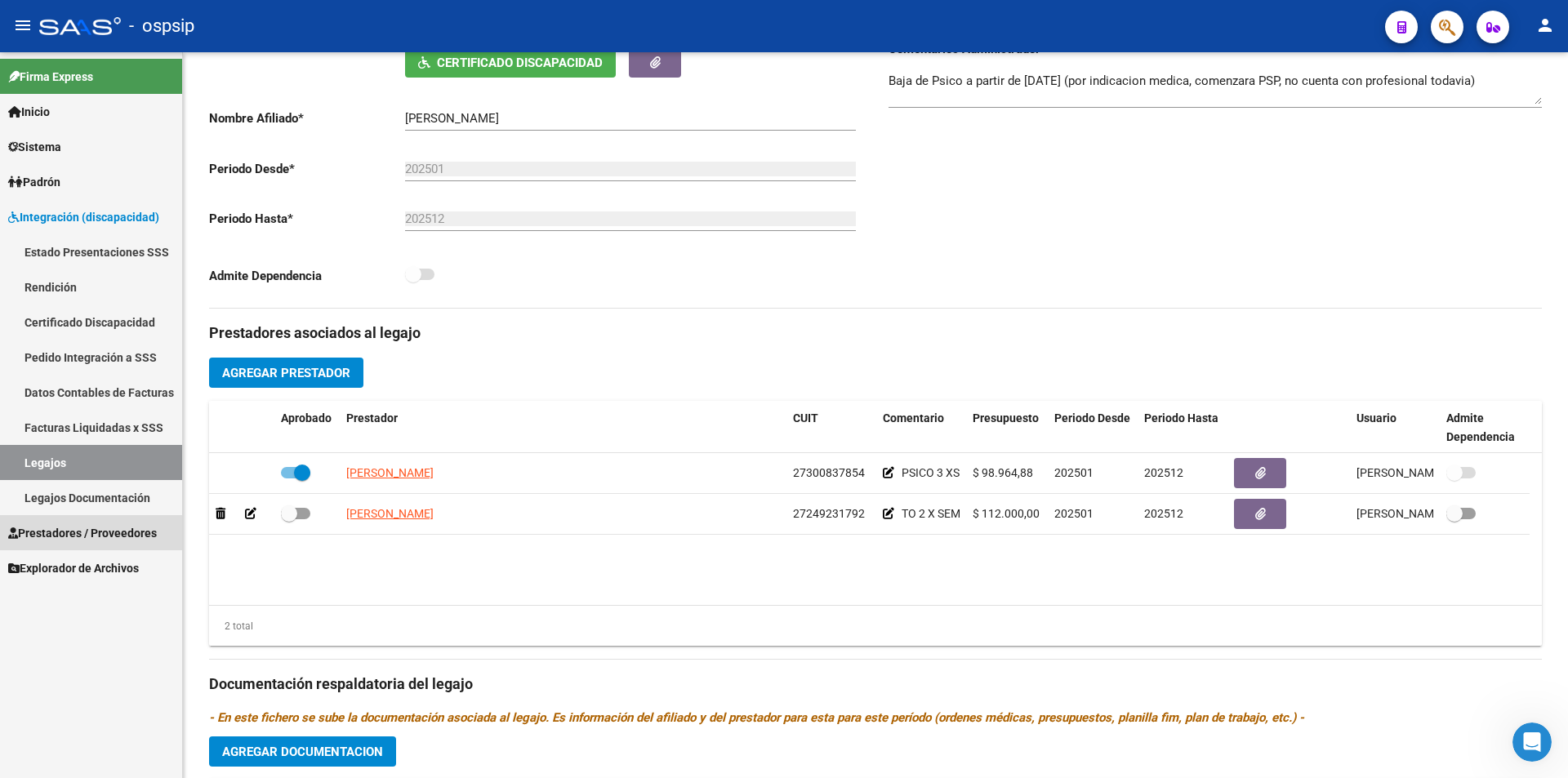
click at [120, 531] on span "Prestadores / Proveedores" at bounding box center [82, 533] width 149 height 18
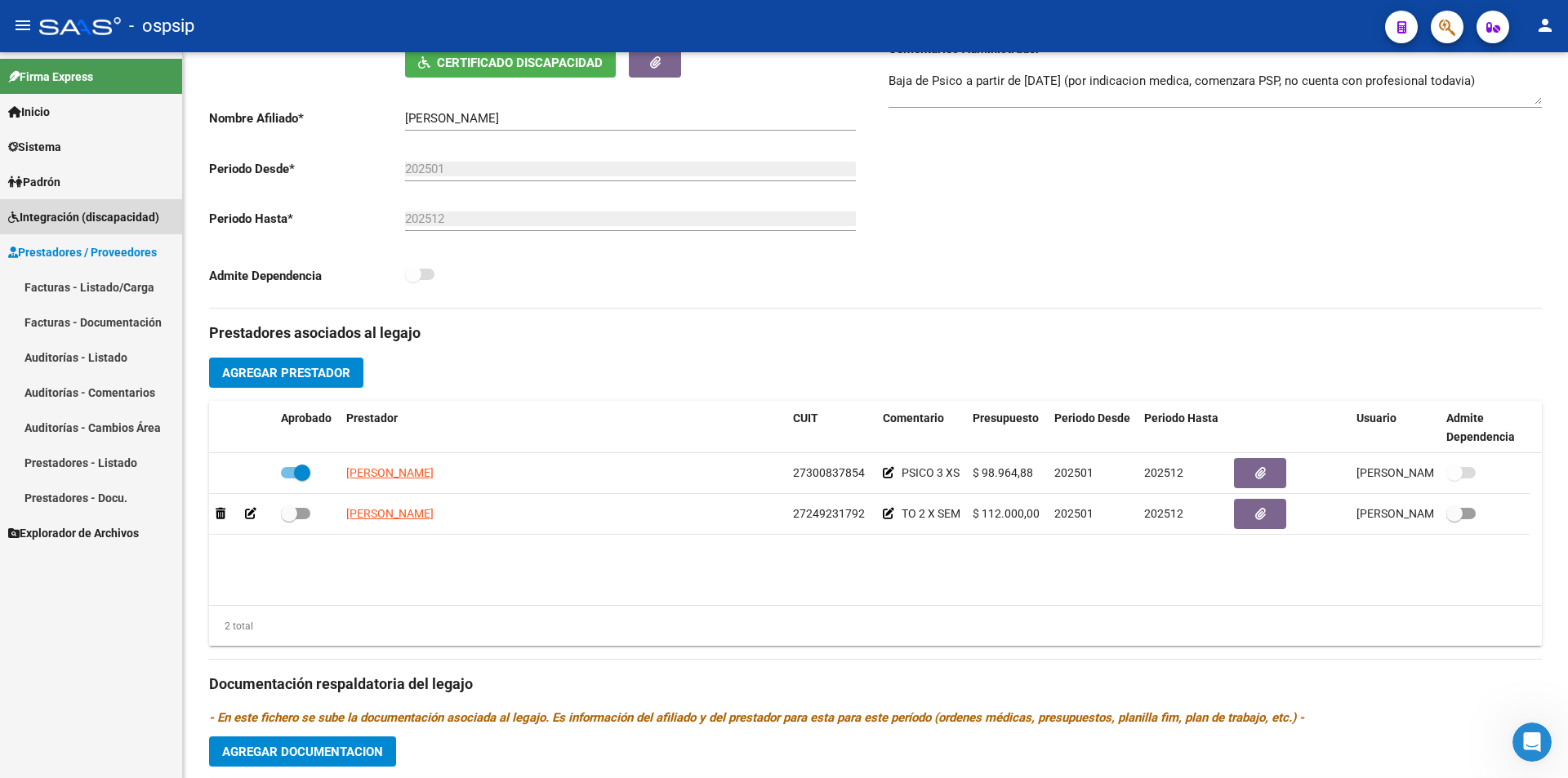
click at [82, 214] on span "Integración (discapacidad)" at bounding box center [83, 217] width 151 height 18
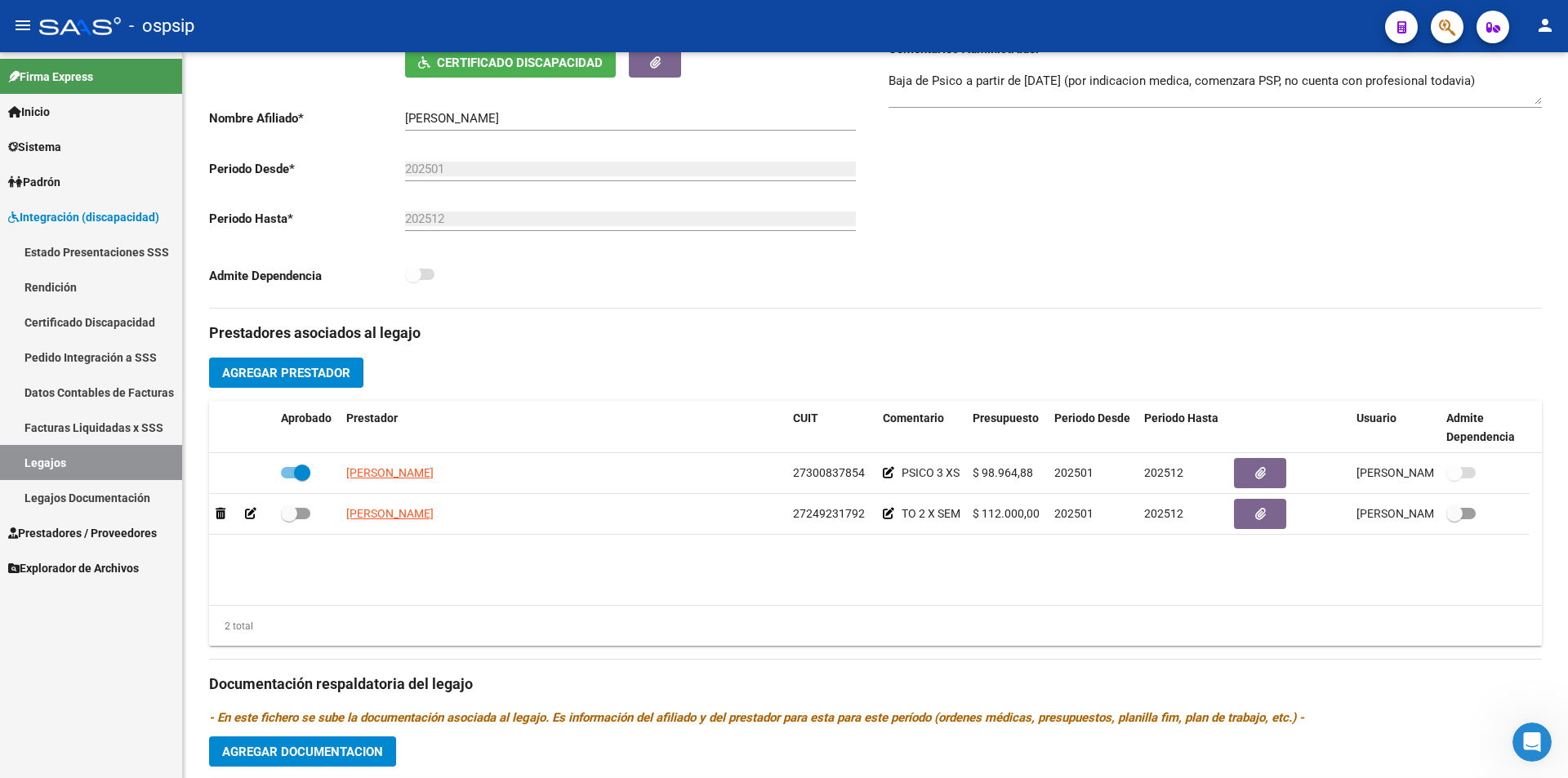
click at [89, 454] on link "Legajos" at bounding box center [91, 462] width 182 height 35
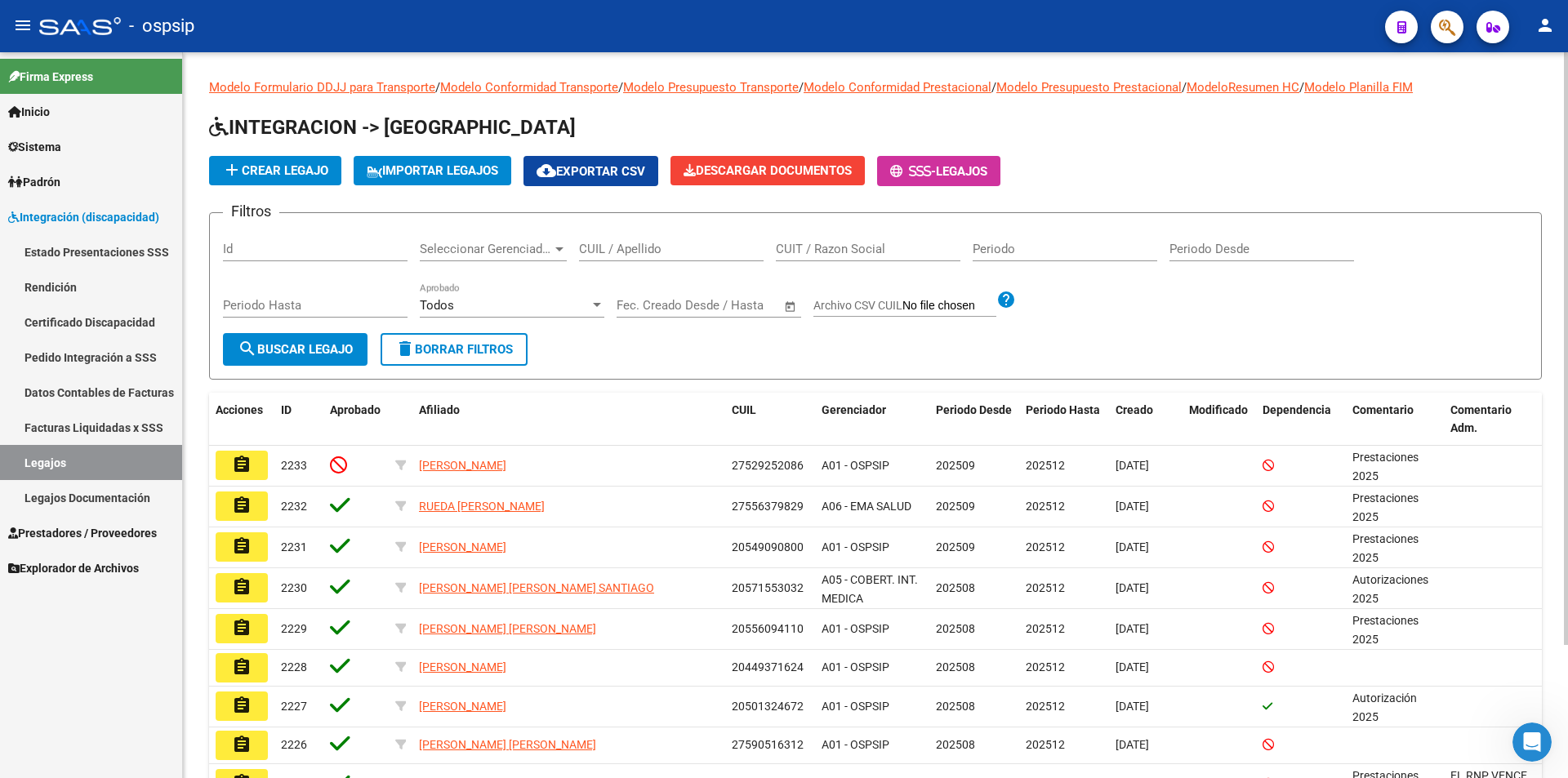
click at [675, 241] on div "CUIL / Apellido" at bounding box center [671, 243] width 184 height 35
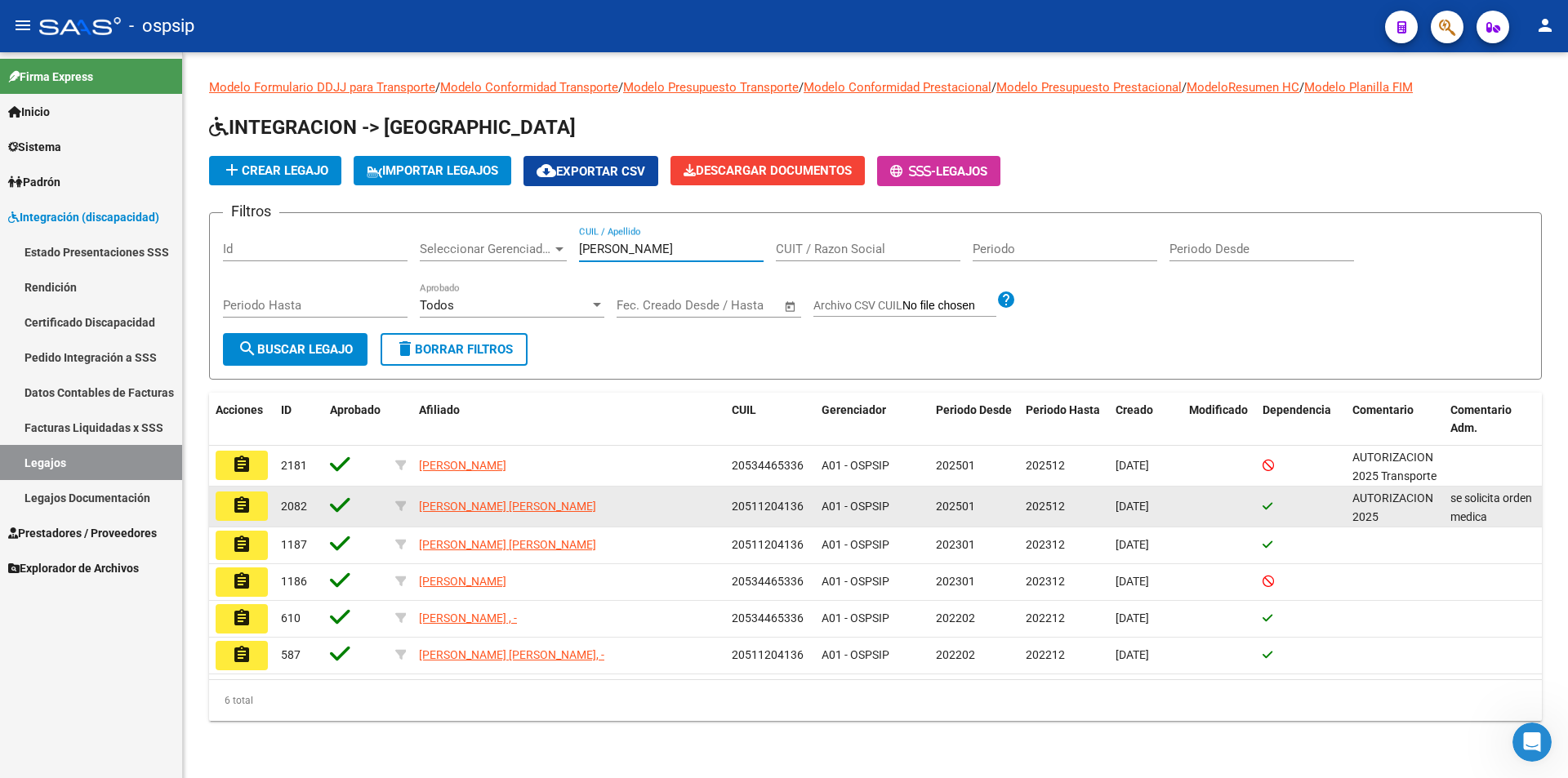
type input "dominguez tolo"
click at [252, 508] on button "assignment" at bounding box center [242, 506] width 53 height 30
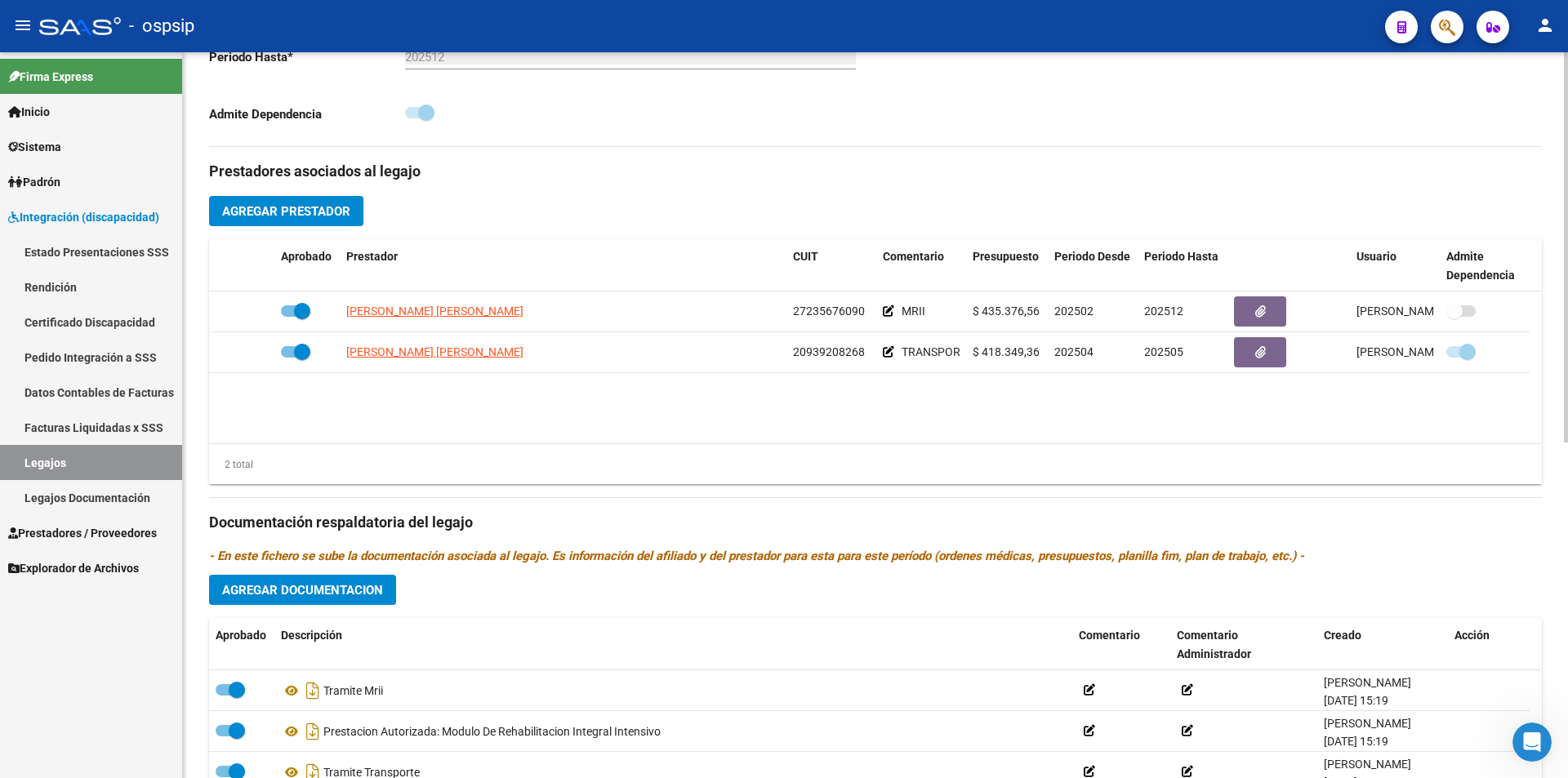
scroll to position [490, 0]
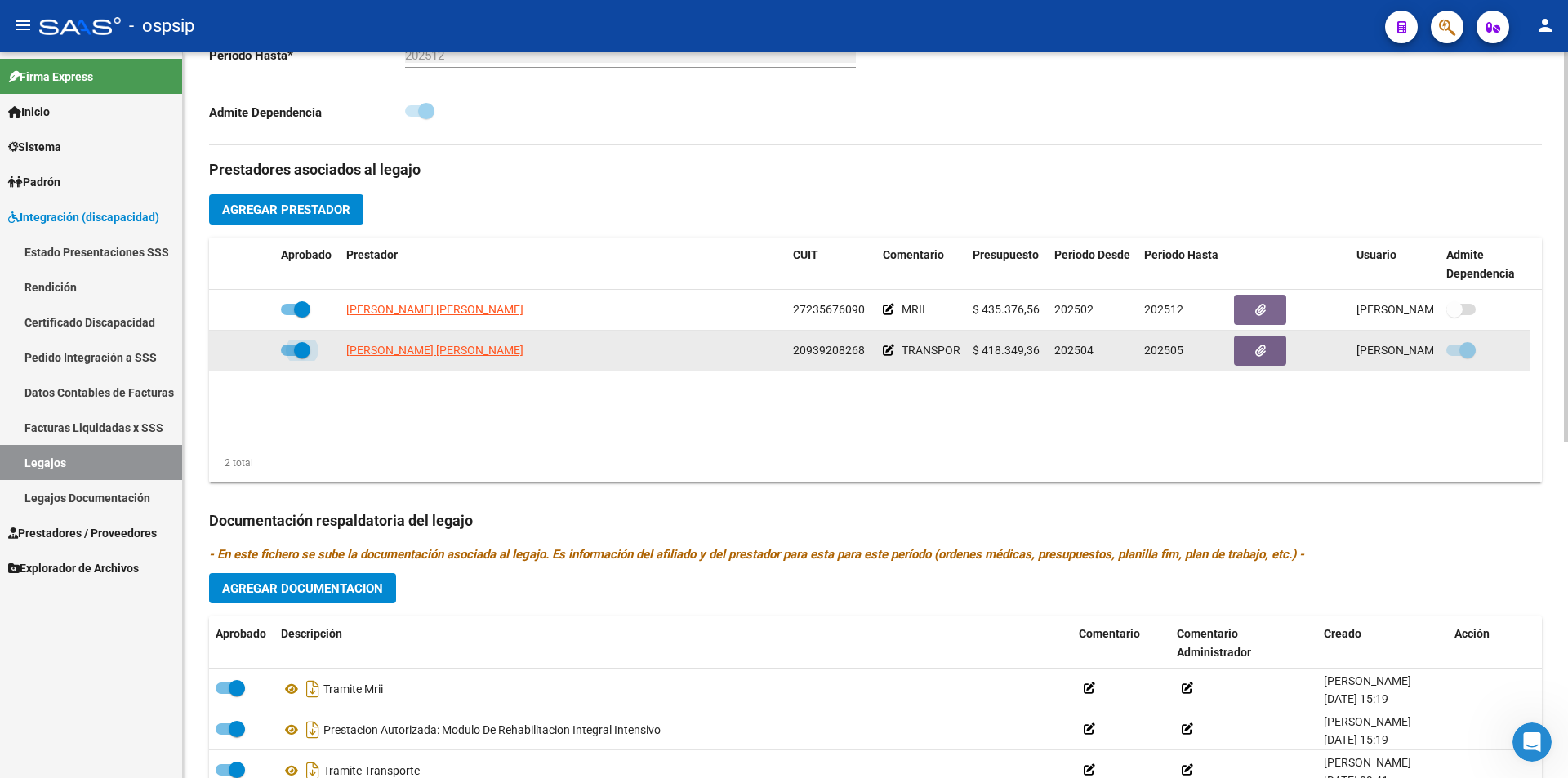
click at [280, 347] on span at bounding box center [295, 351] width 30 height 12
click at [288, 356] on input "checkbox" at bounding box center [288, 356] width 1 height 1
checkbox input "false"
click at [218, 346] on icon at bounding box center [221, 351] width 10 height 12
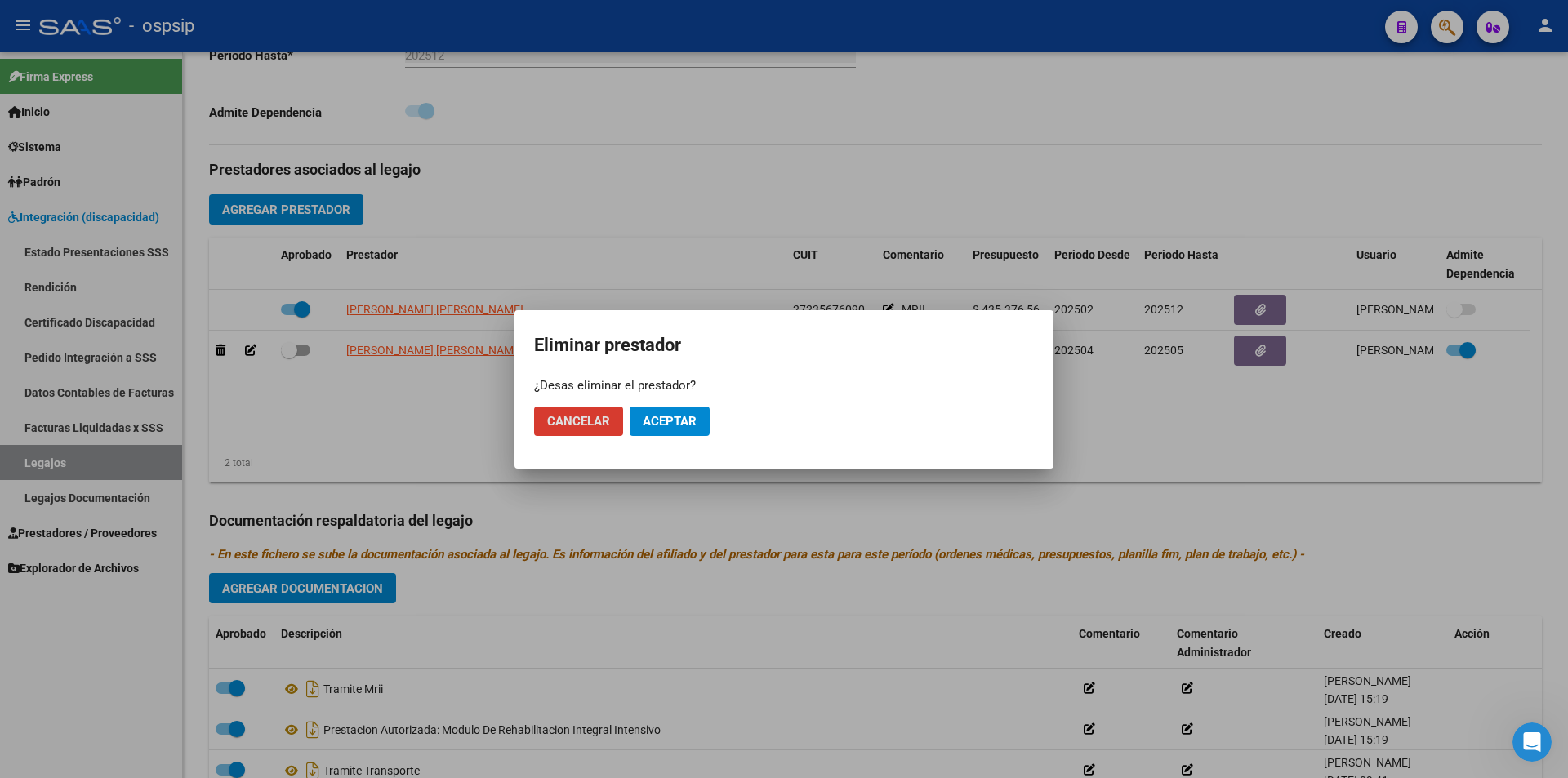
click at [656, 422] on span "Aceptar" at bounding box center [669, 421] width 54 height 15
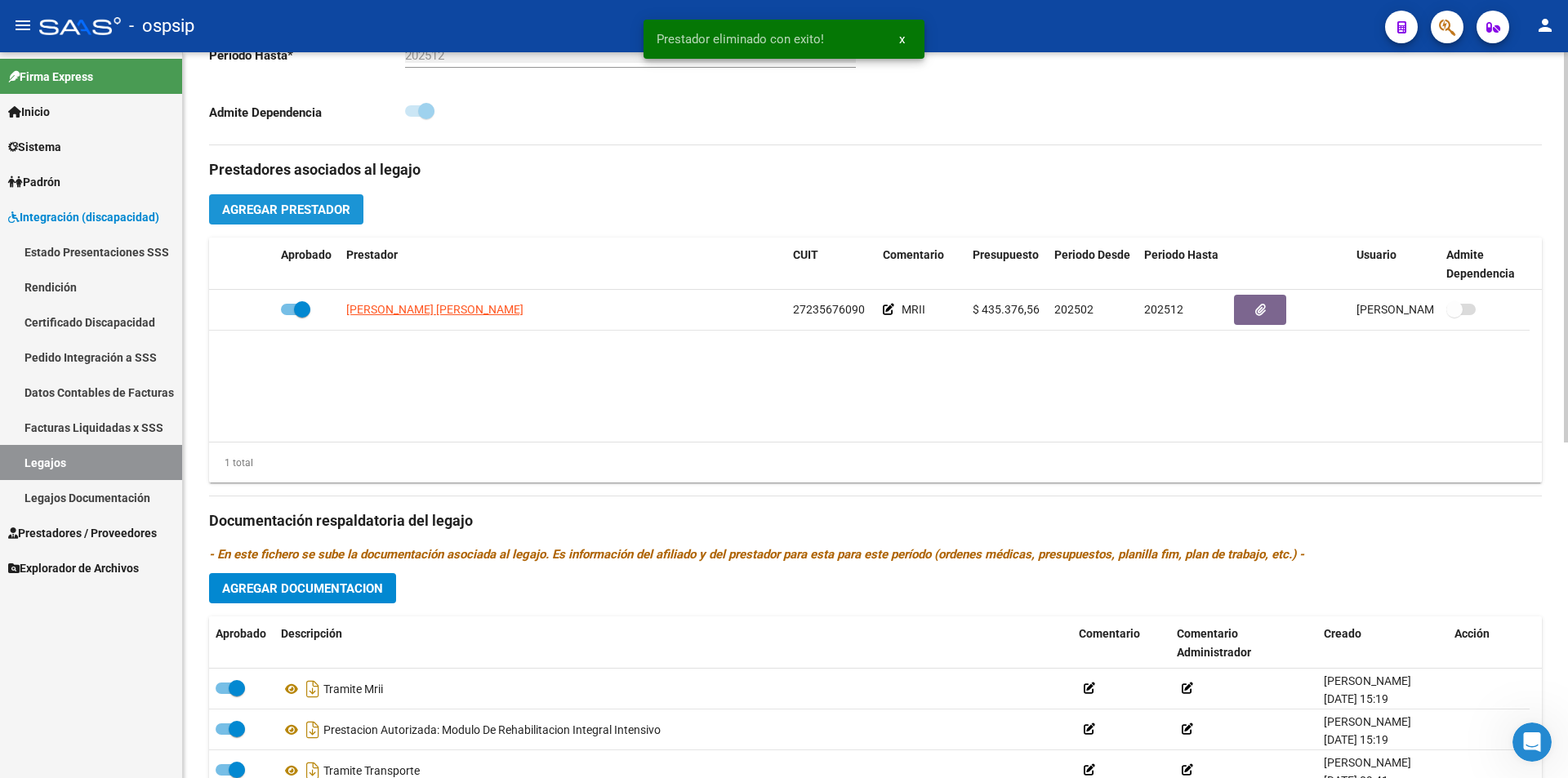
click at [298, 211] on span "Agregar Prestador" at bounding box center [285, 209] width 128 height 15
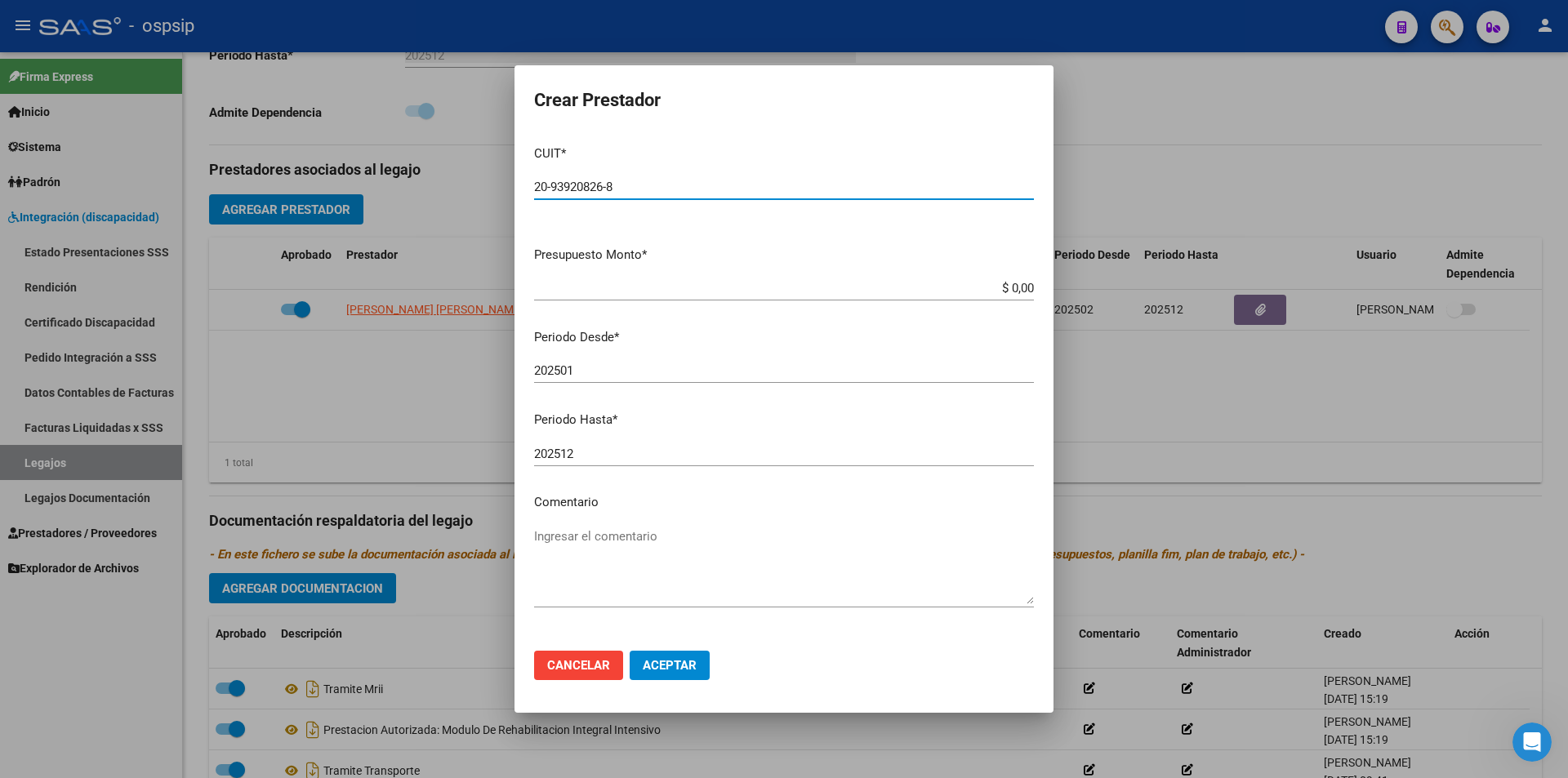
type input "20-93920826-8"
click at [1023, 291] on app-form-text-field "Presupuesto Monto * $ 0,00 Ingresar el monto" at bounding box center [790, 271] width 512 height 51
click at [1021, 287] on input "$ 0,00" at bounding box center [784, 287] width 500 height 15
type input "$ 418.349,36"
drag, startPoint x: 570, startPoint y: 373, endPoint x: 585, endPoint y: 374, distance: 15.0
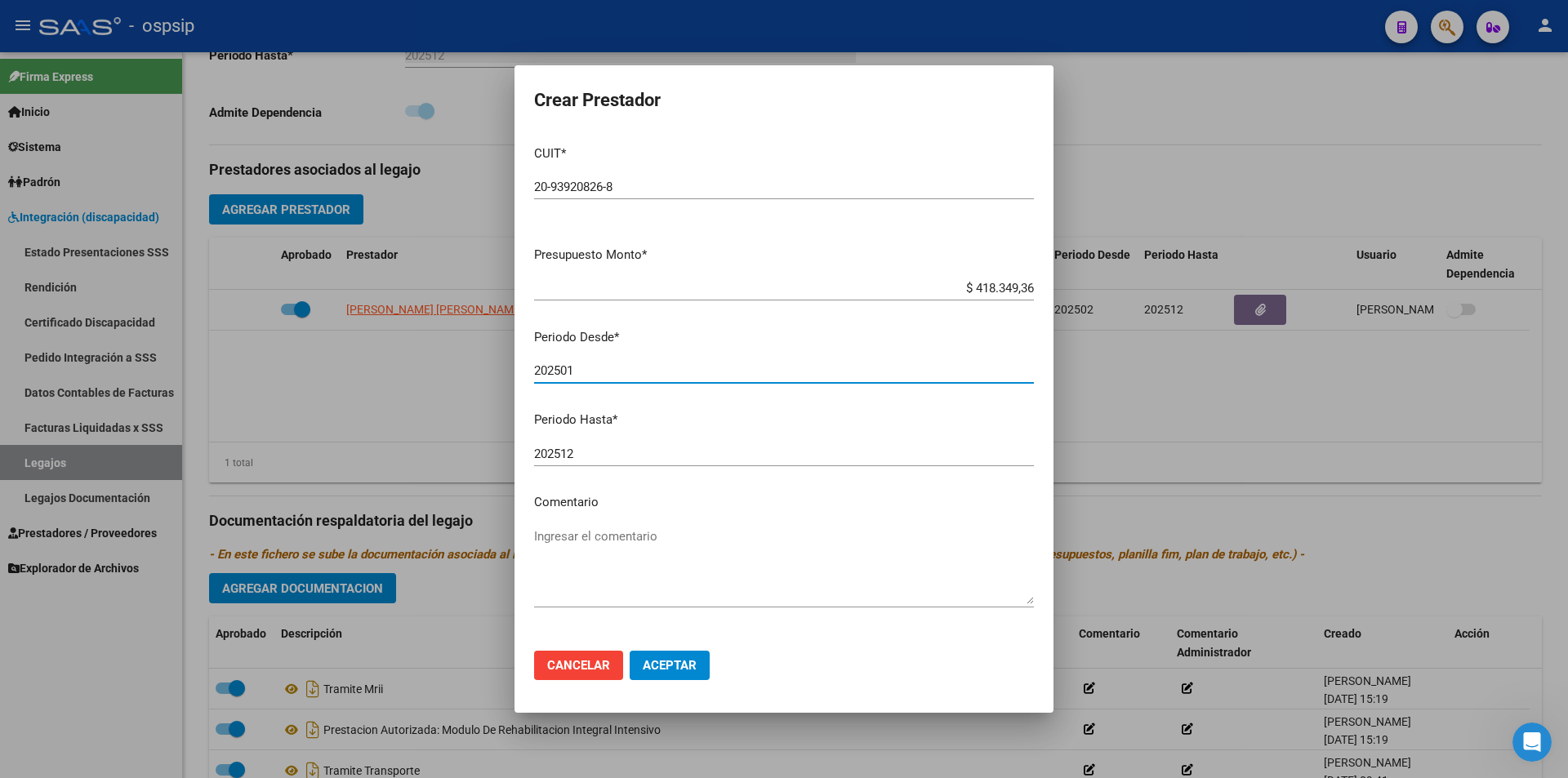
click at [585, 374] on input "202501" at bounding box center [784, 371] width 500 height 15
type input "202503"
click at [613, 575] on textarea "Ingresar el comentario" at bounding box center [784, 565] width 500 height 76
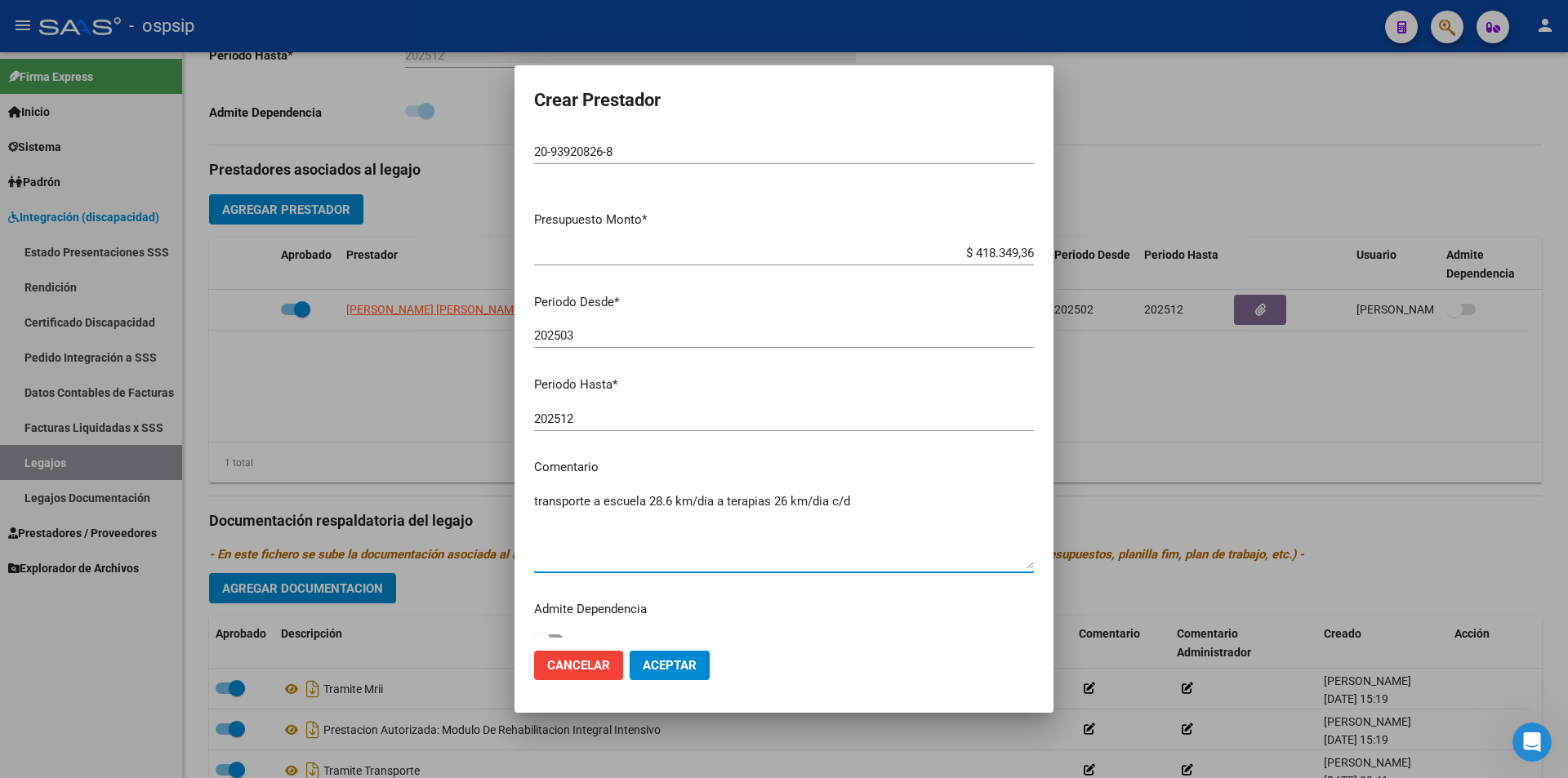
scroll to position [54, 0]
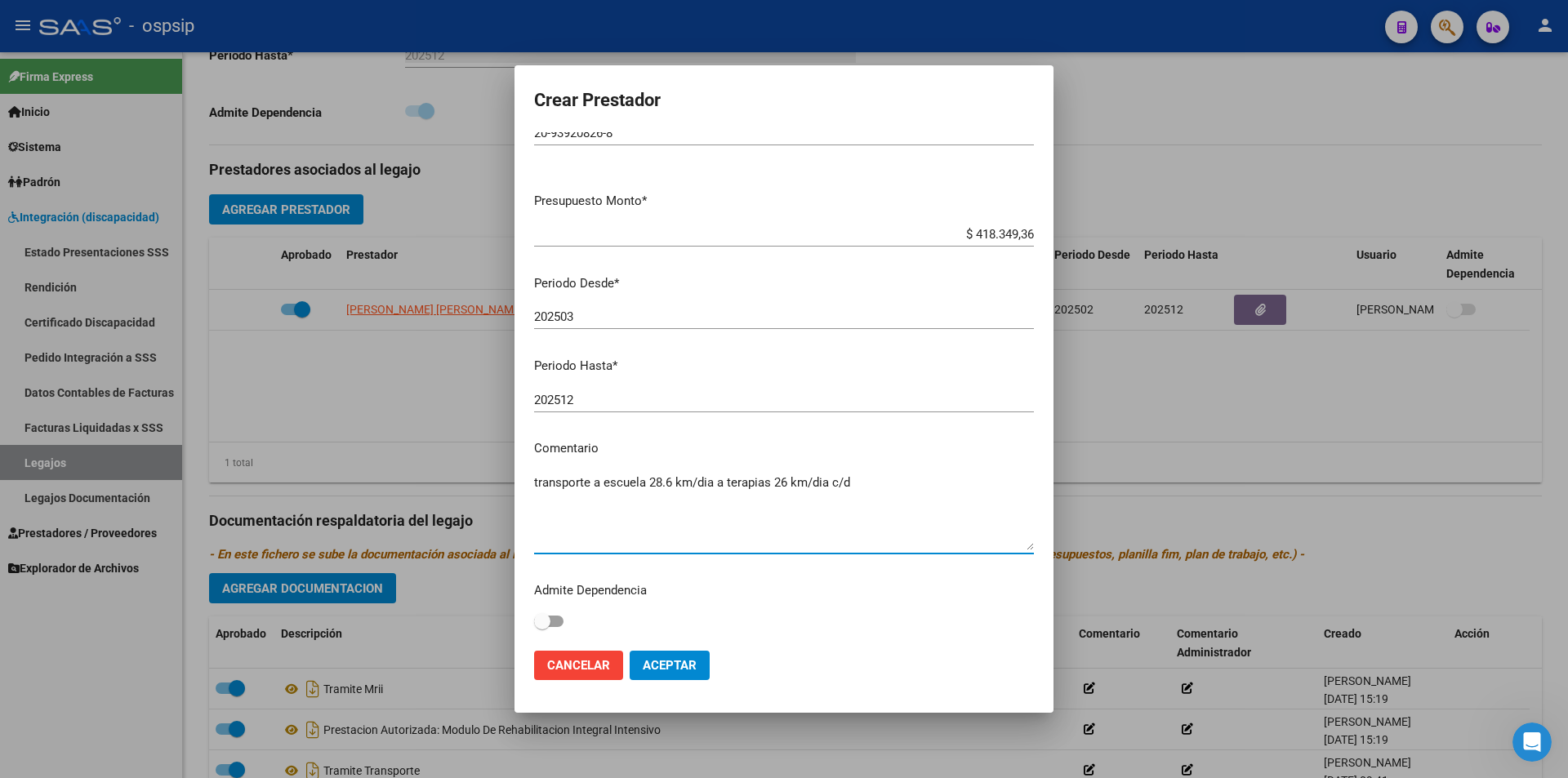
type textarea "transporte a escuela 28.6 km/dia a terapias 26 km/dia c/d"
click at [560, 619] on label at bounding box center [549, 621] width 30 height 20
click at [542, 627] on input "checkbox" at bounding box center [541, 627] width 1 height 1
checkbox input "true"
drag, startPoint x: 679, startPoint y: 664, endPoint x: 703, endPoint y: 684, distance: 31.2
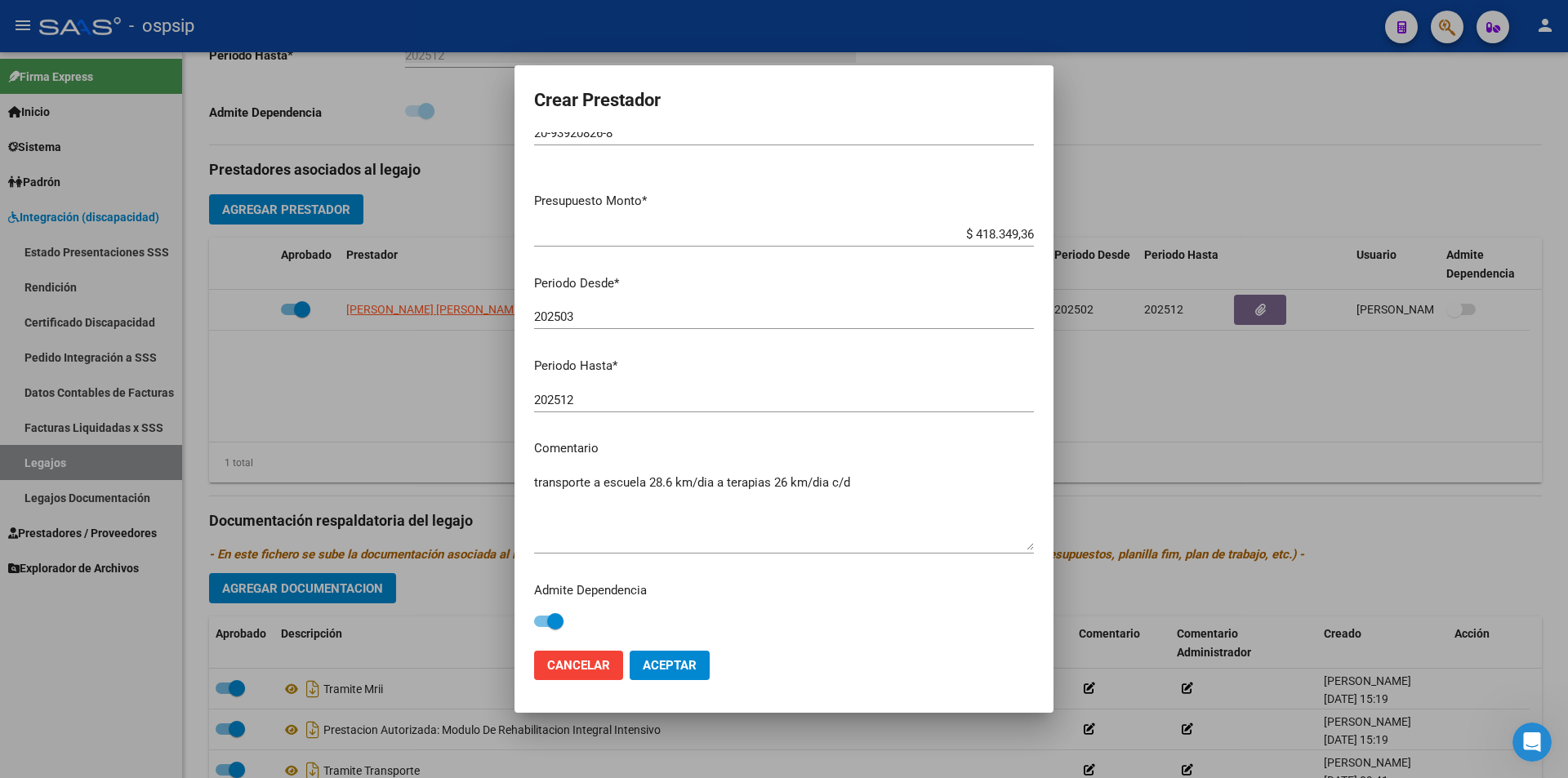
click at [681, 664] on span "Aceptar" at bounding box center [669, 665] width 54 height 15
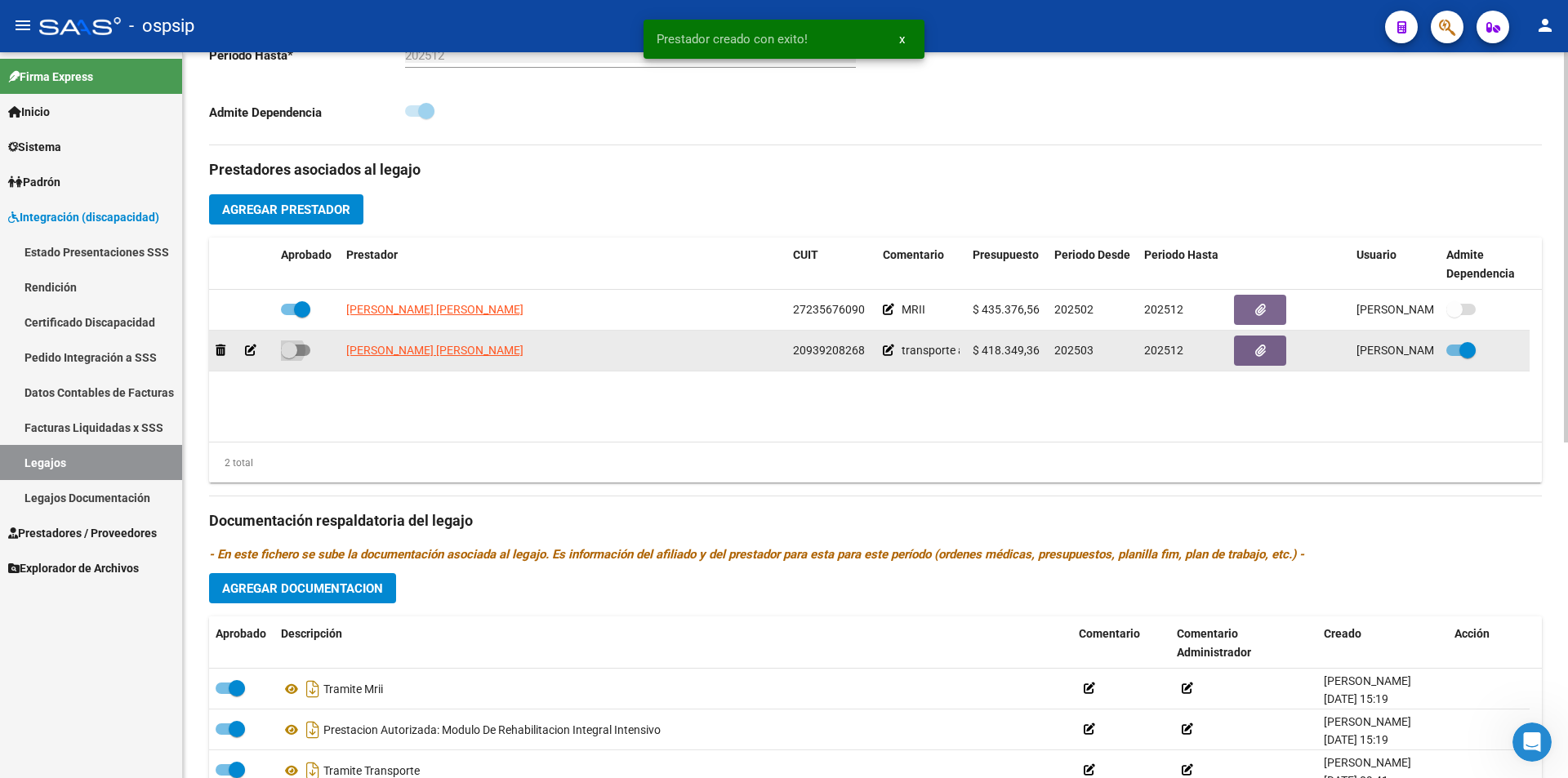
click at [303, 346] on span at bounding box center [295, 351] width 30 height 12
click at [289, 356] on input "checkbox" at bounding box center [288, 356] width 1 height 1
checkbox input "true"
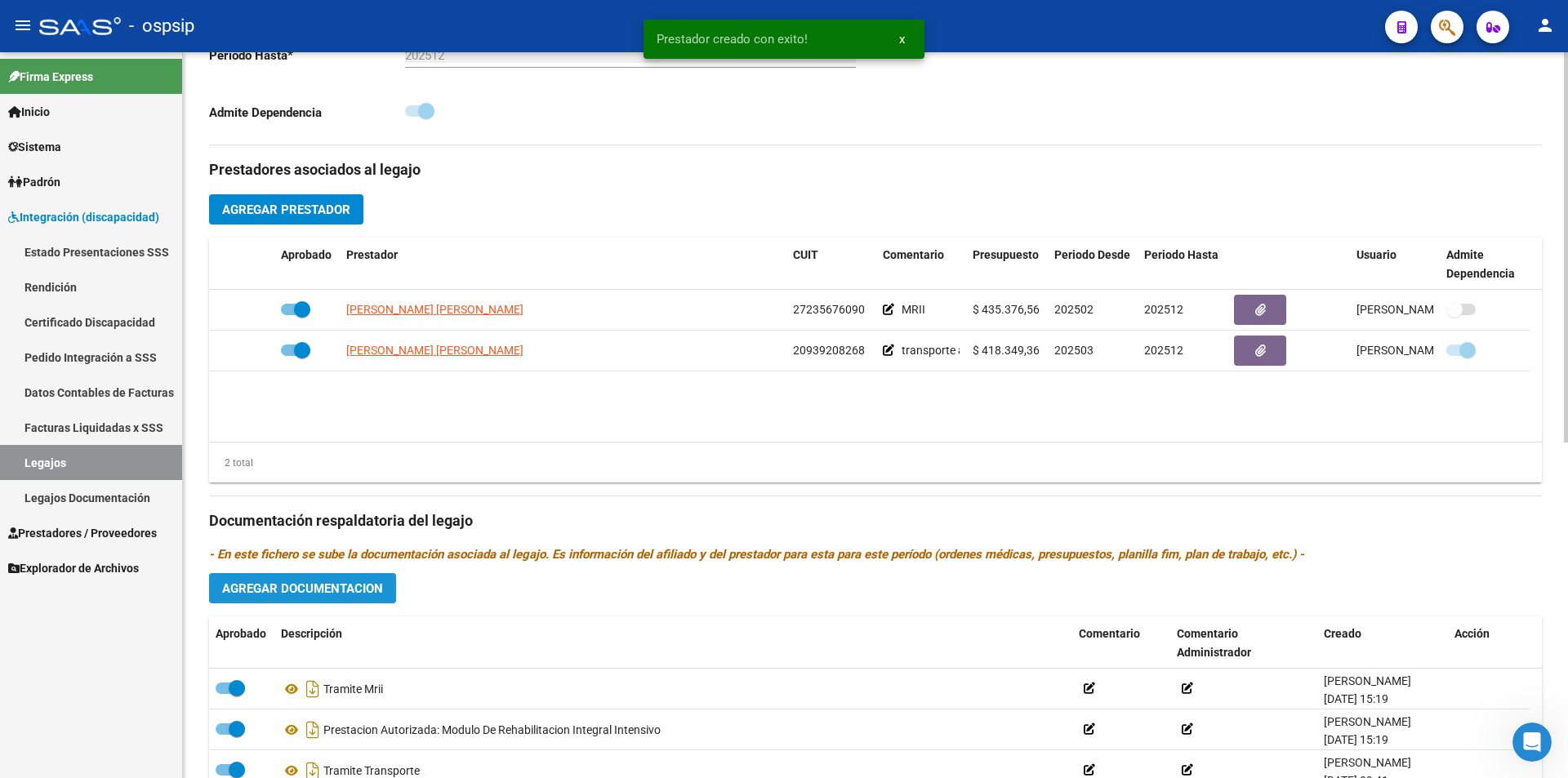
click at [359, 589] on span "Agregar Documentacion" at bounding box center [302, 589] width 161 height 15
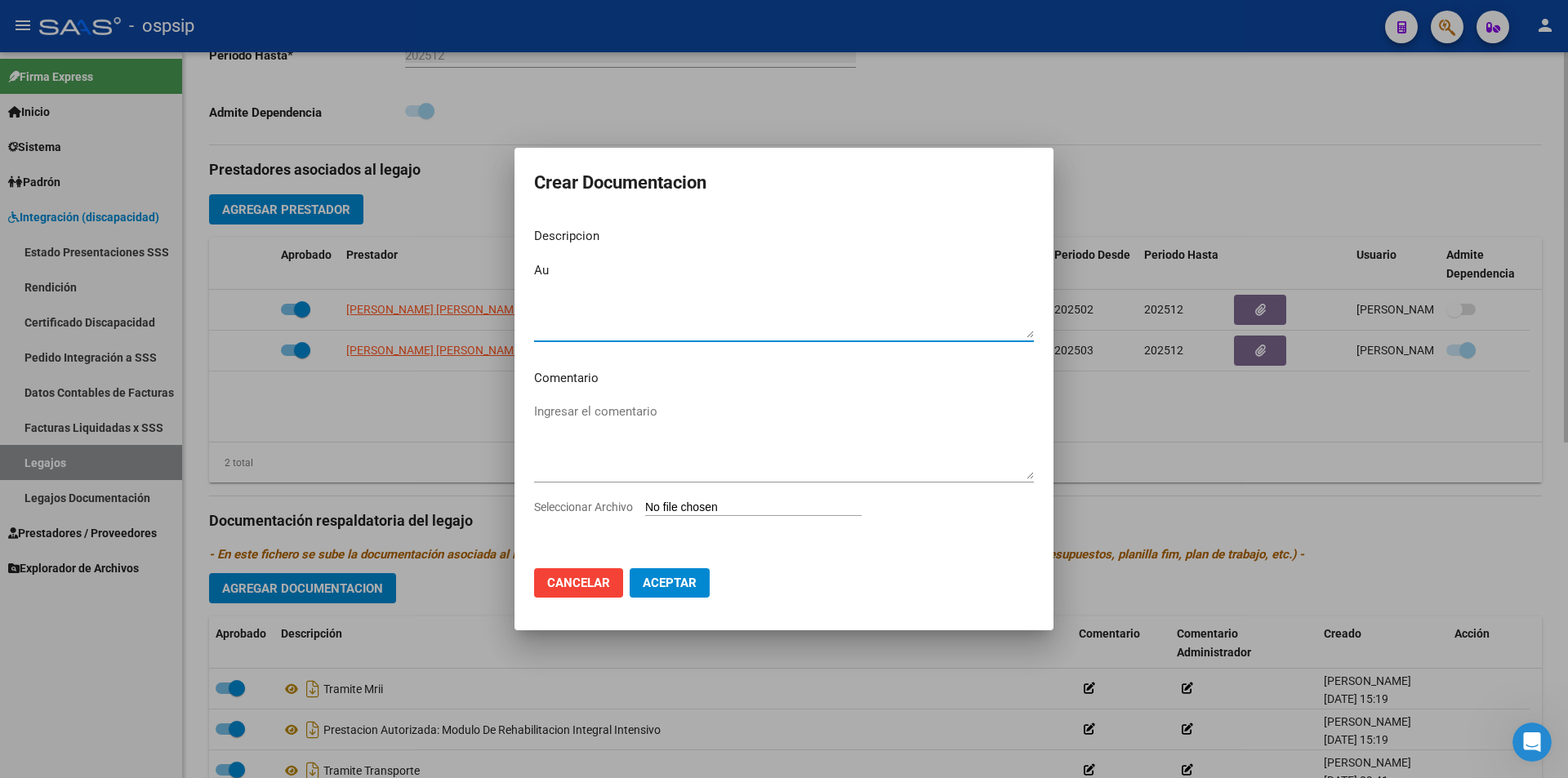
type textarea "A"
type textarea "Prestacion autorizada: Transporte a Escuela 28.6 km/dia Con dep"
click at [737, 501] on input "Seleccionar Archivo" at bounding box center [753, 508] width 216 height 16
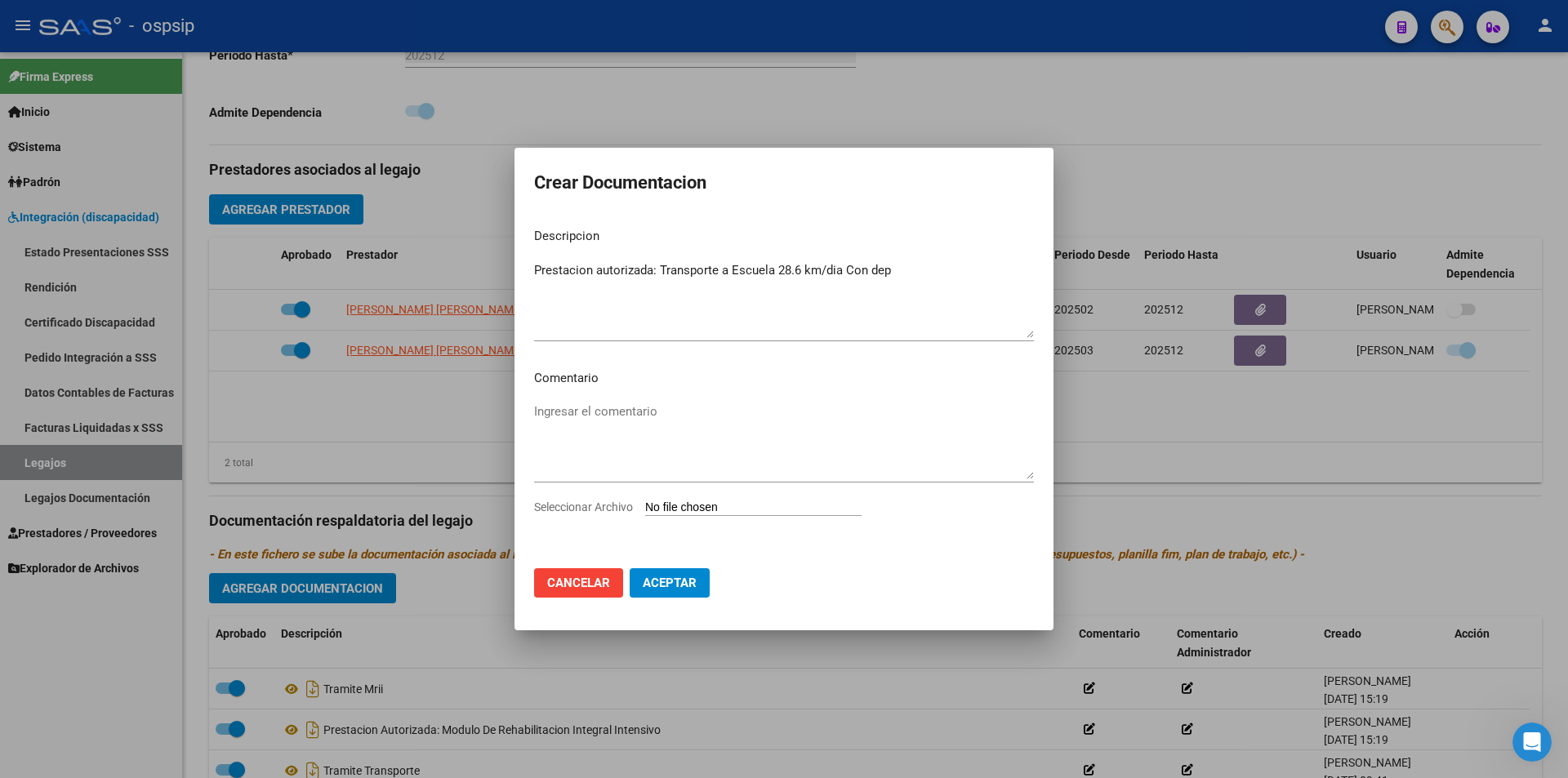
type input "C:\fakepath\DOMINGUEZ TOLOZA ULISES TRANSPORTE A ESCUELA AUTORIZACION 2025 SEGU…"
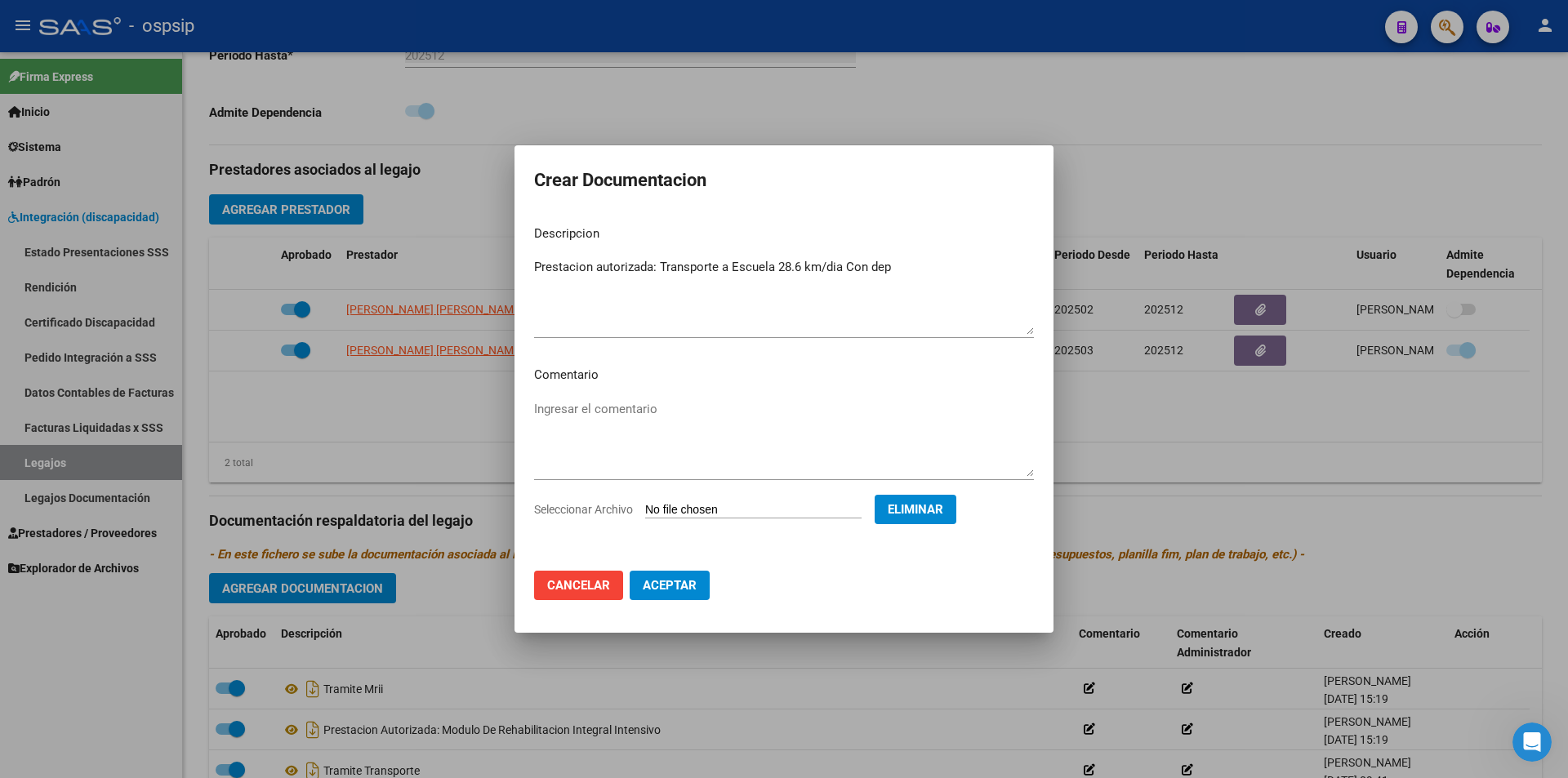
click at [679, 591] on span "Aceptar" at bounding box center [669, 585] width 54 height 15
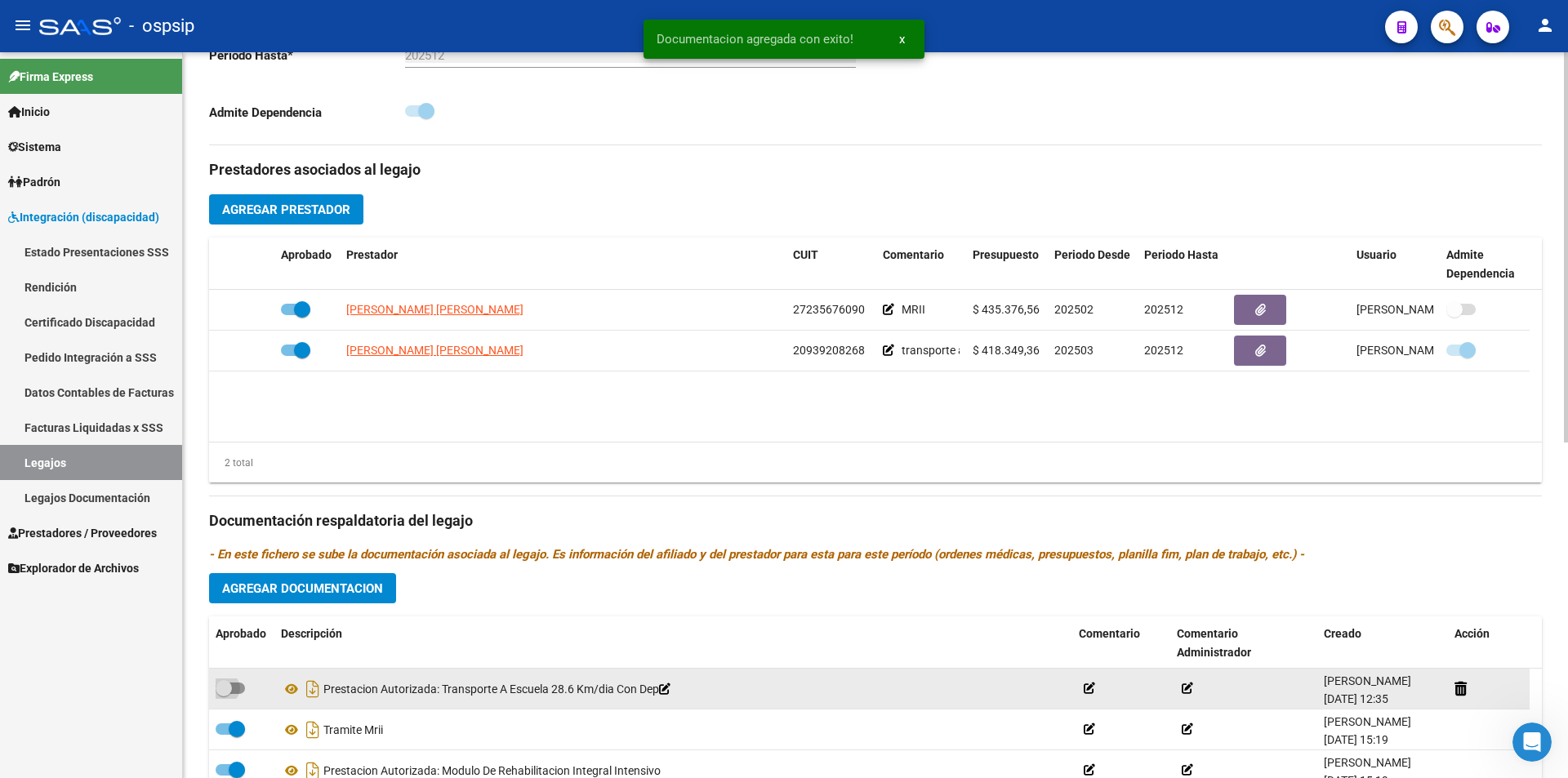
click at [237, 684] on span at bounding box center [231, 689] width 30 height 12
click at [224, 694] on input "checkbox" at bounding box center [223, 694] width 1 height 1
checkbox input "true"
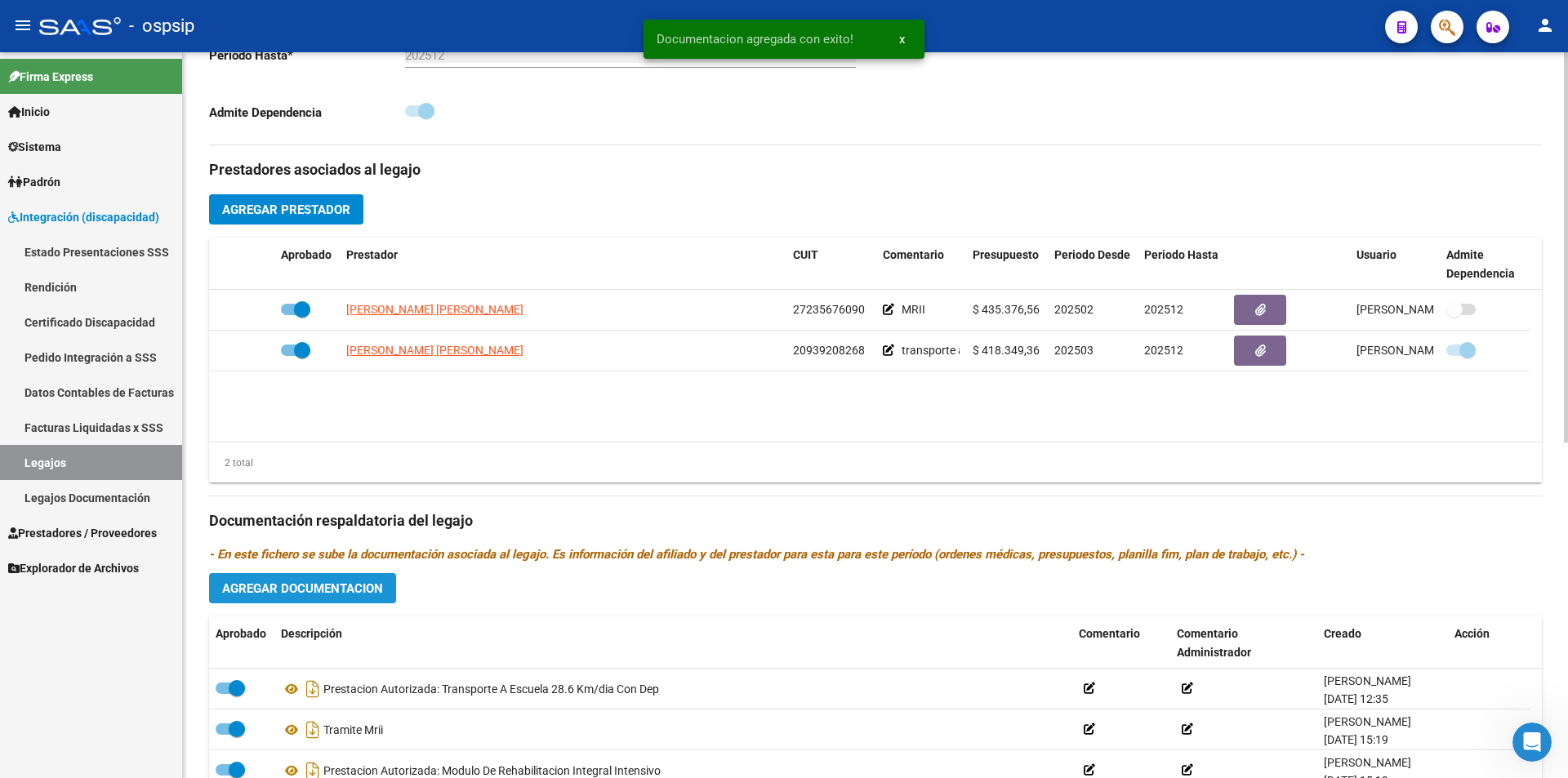
click at [321, 582] on span "Agregar Documentacion" at bounding box center [302, 589] width 161 height 15
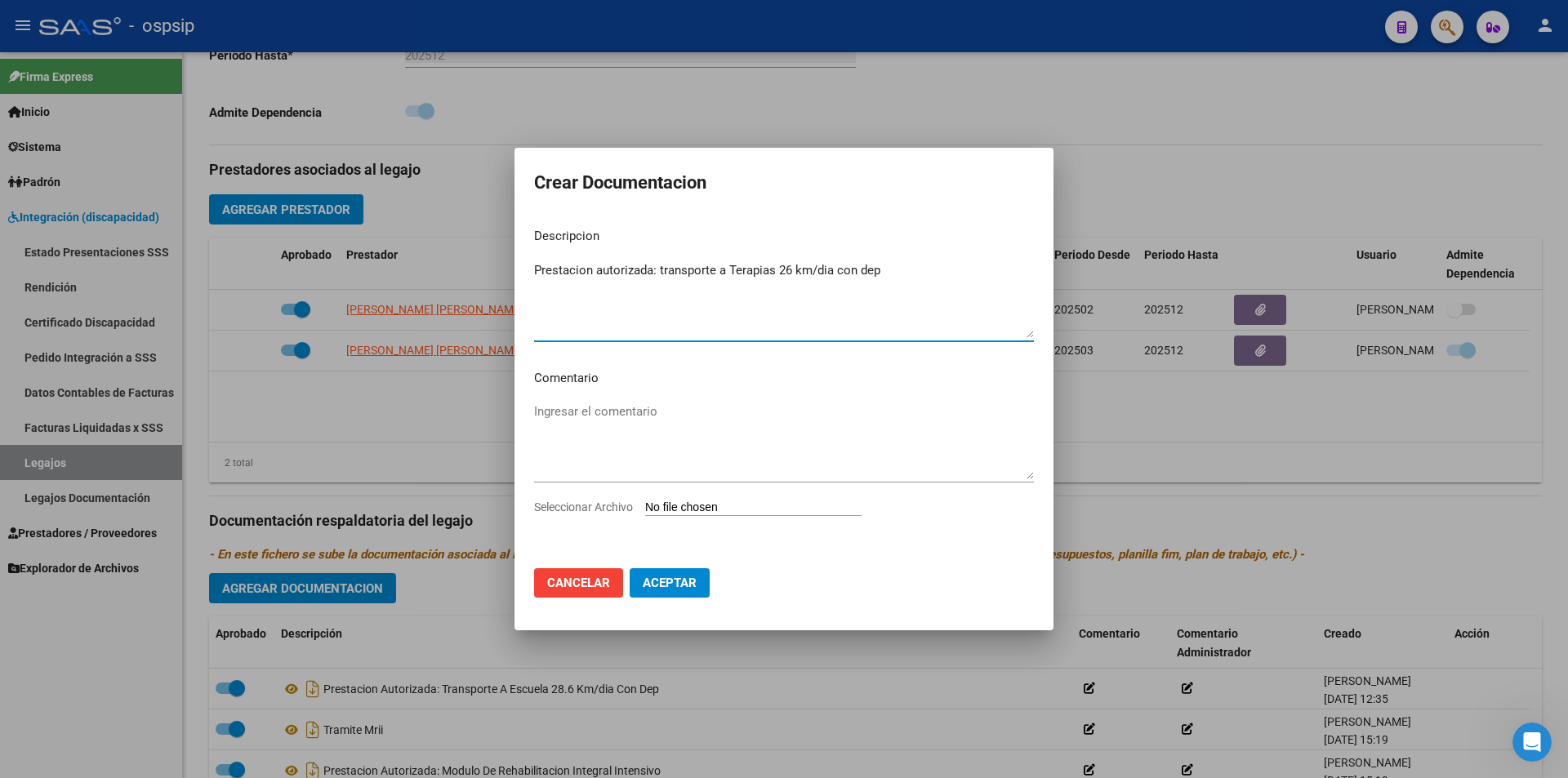
type textarea "Prestacion autorizada: transporte a Terapias 26 km/dia con dep"
click at [757, 500] on input "Seleccionar Archivo" at bounding box center [753, 508] width 216 height 16
type input "C:\fakepath\DOMINGUEZ TOLOZA ULISES TRANSPORTE A TERAPIAS AUTORIZACION 2025 SEG…"
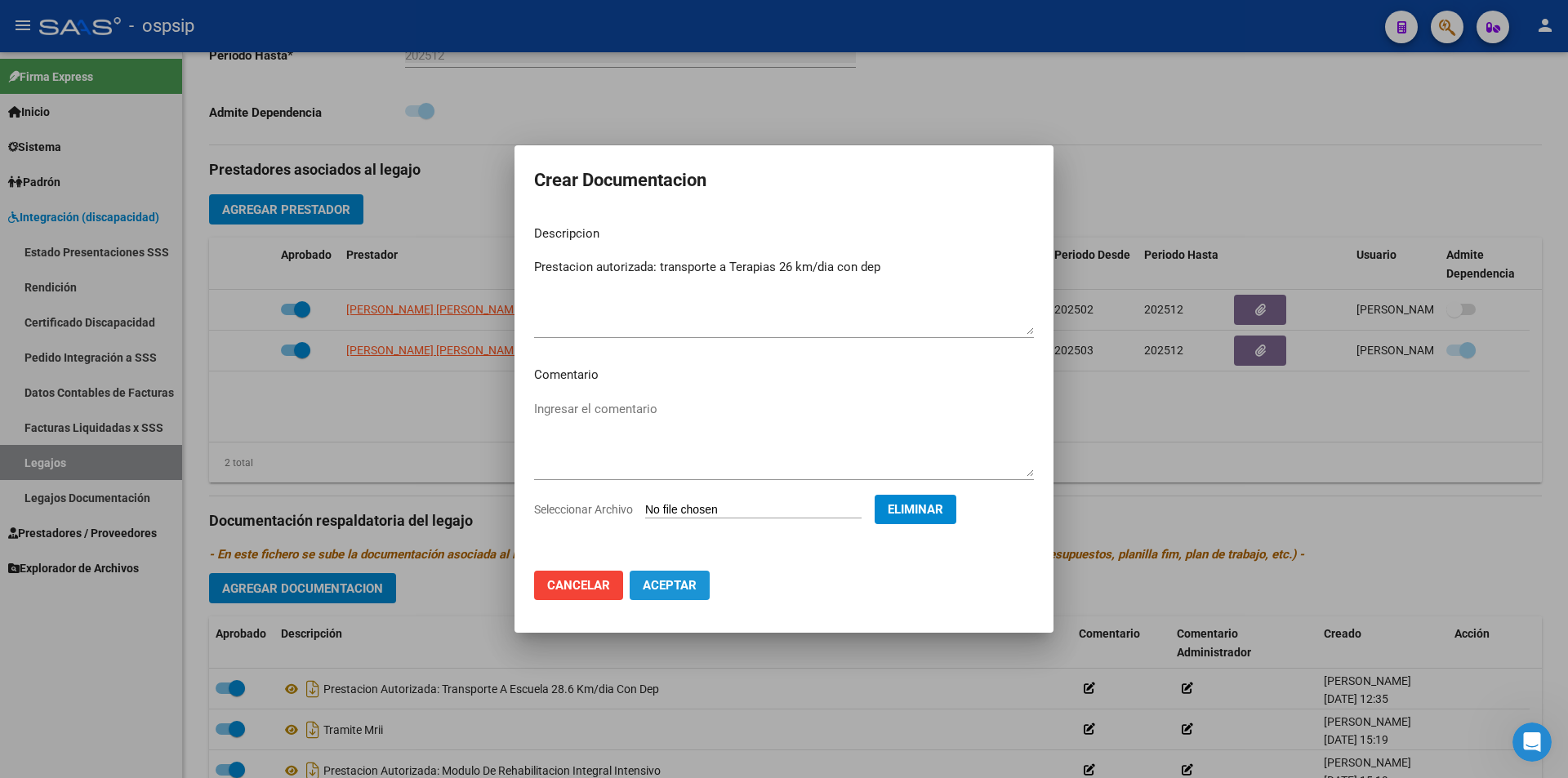
click at [673, 588] on span "Aceptar" at bounding box center [669, 585] width 54 height 15
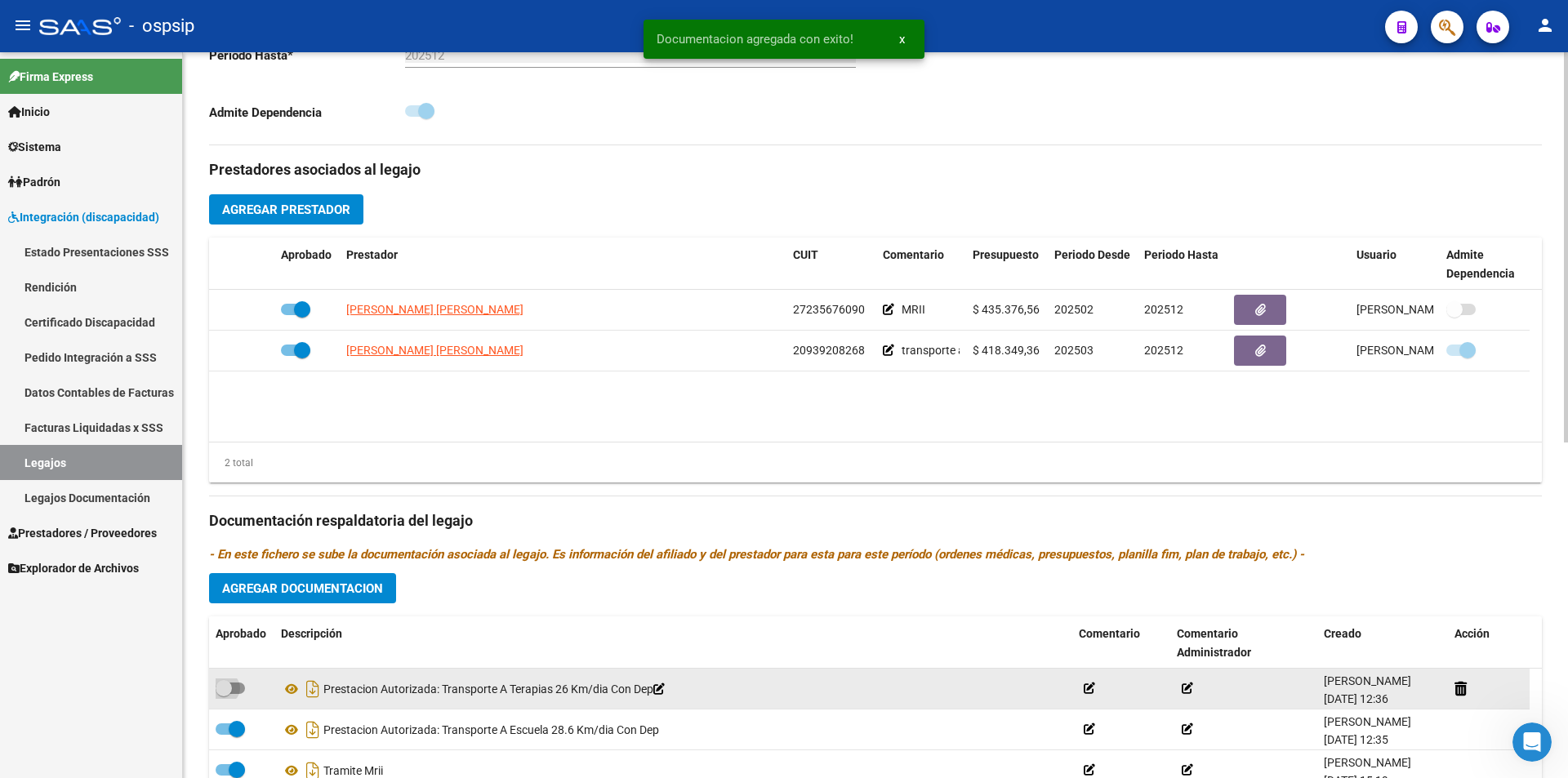
click at [239, 690] on span at bounding box center [231, 689] width 30 height 12
click at [224, 694] on input "checkbox" at bounding box center [223, 694] width 1 height 1
checkbox input "true"
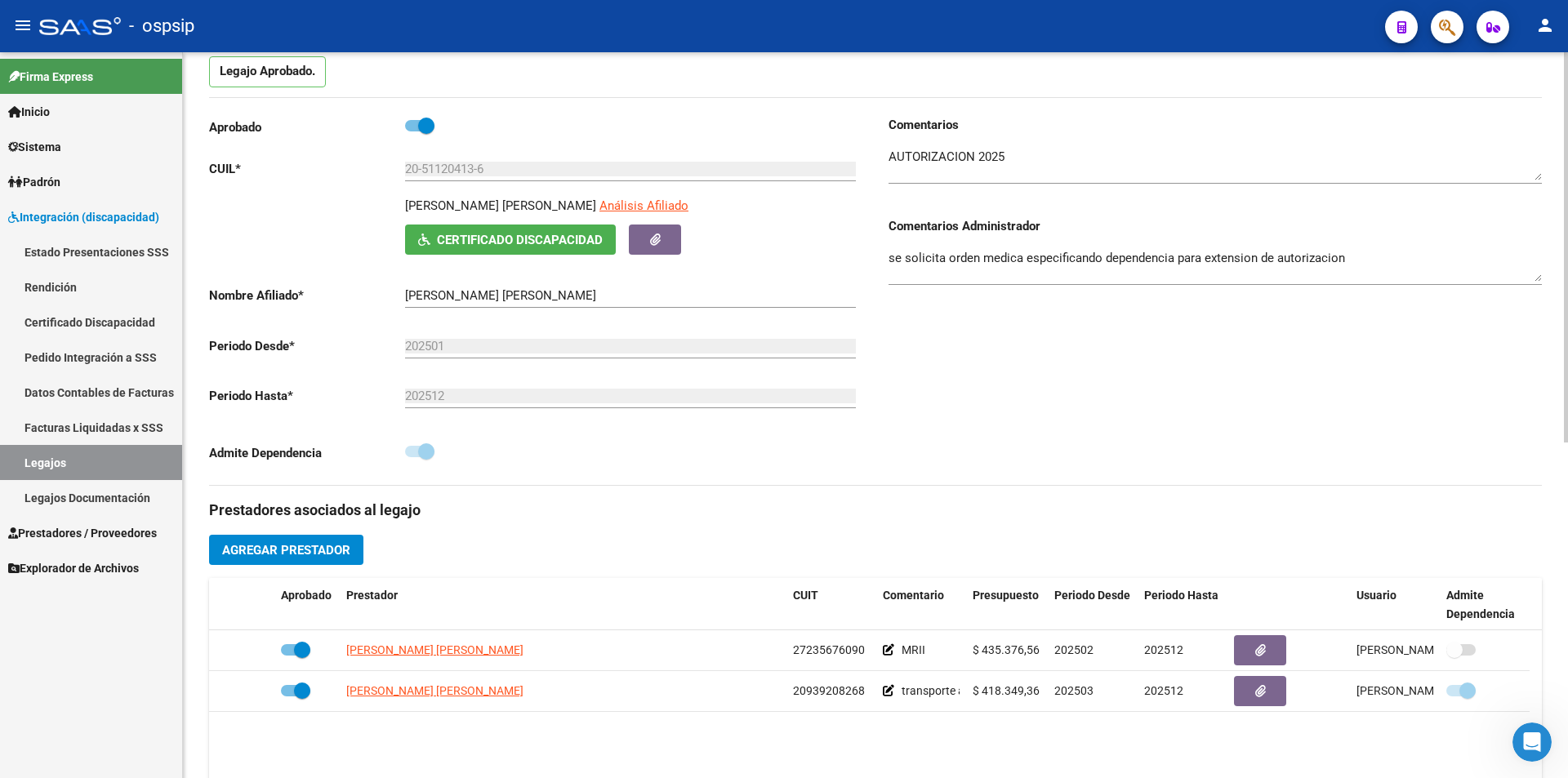
scroll to position [0, 0]
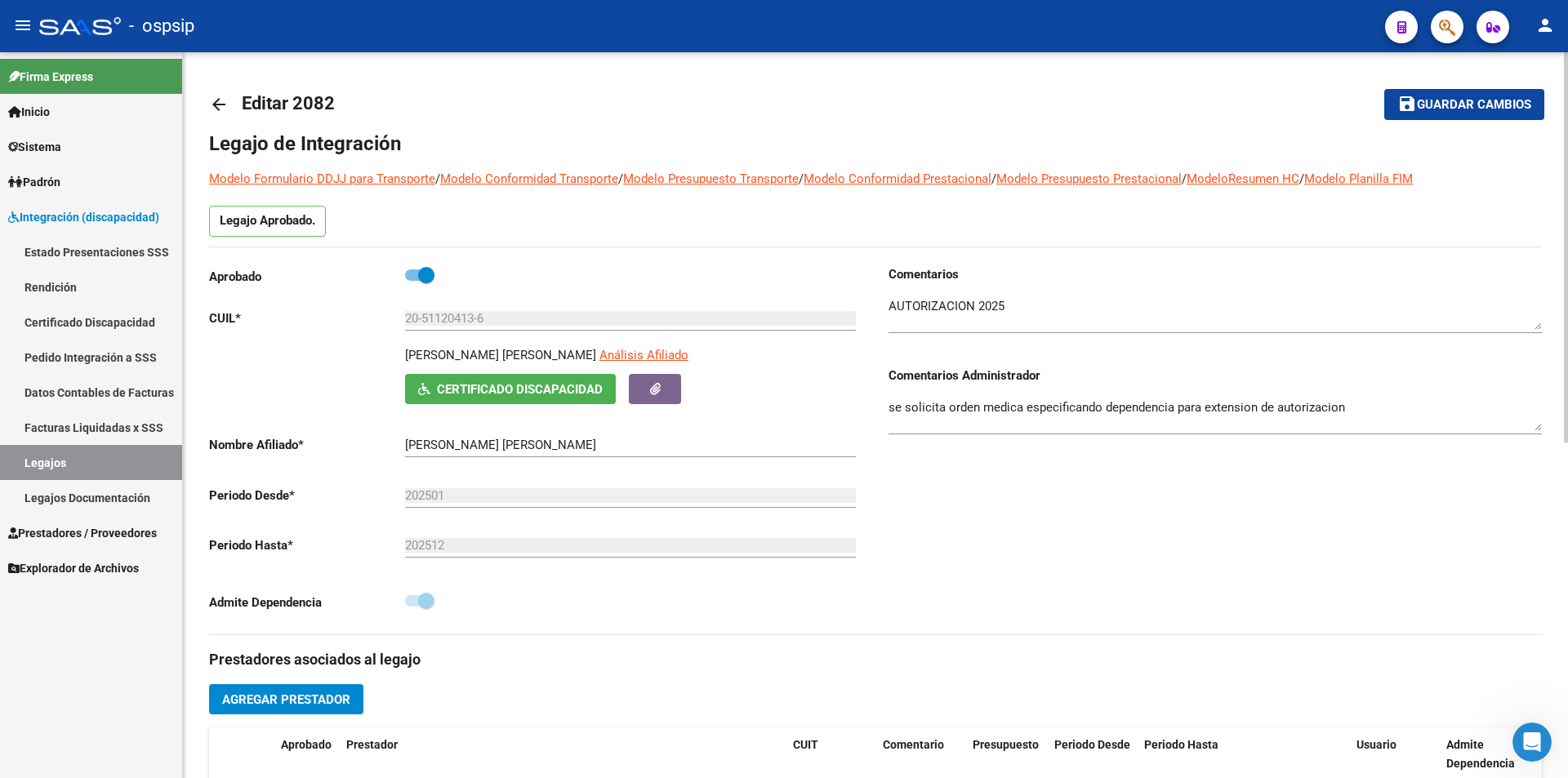
click at [1430, 110] on span "Guardar cambios" at bounding box center [1473, 105] width 114 height 15
